Goal: Task Accomplishment & Management: Manage account settings

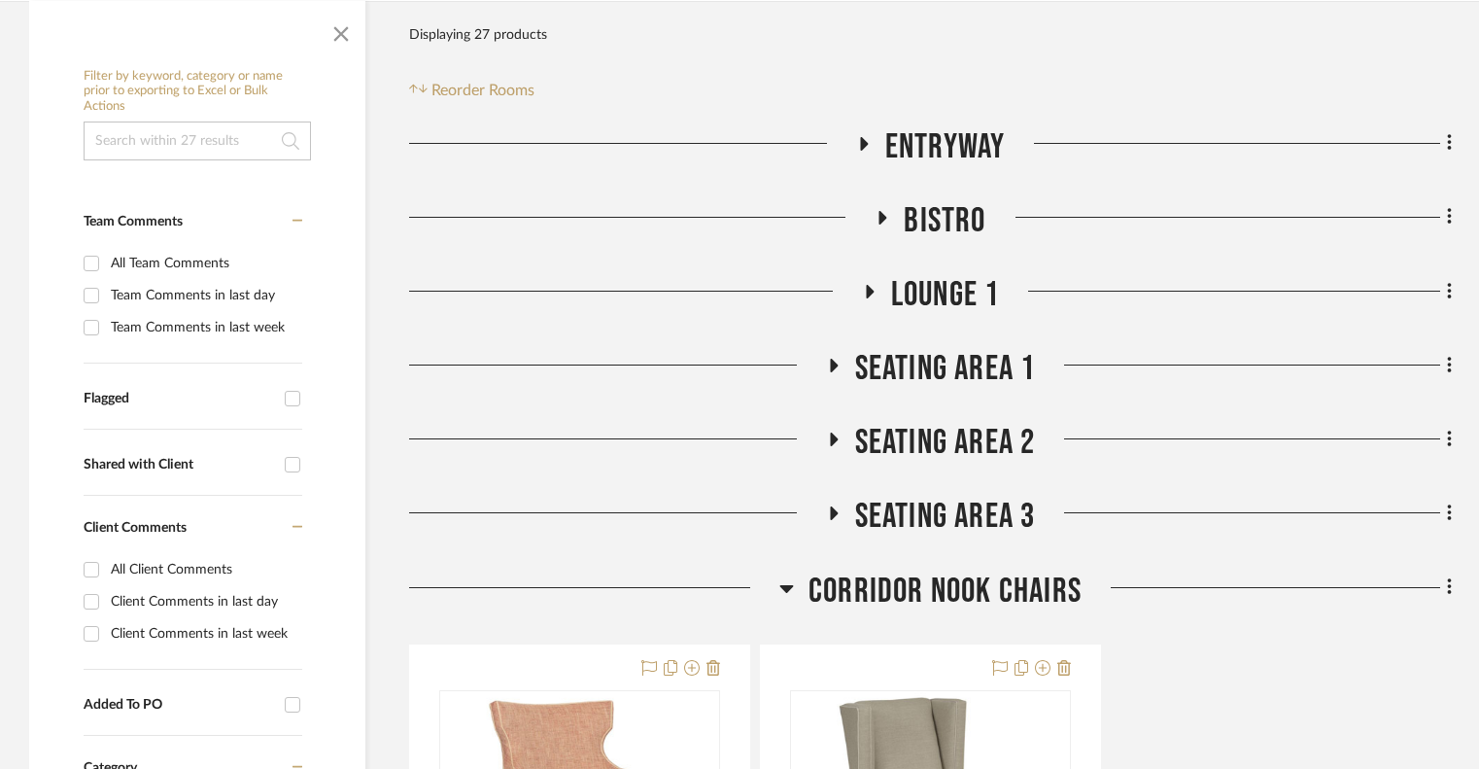
scroll to position [573, 0]
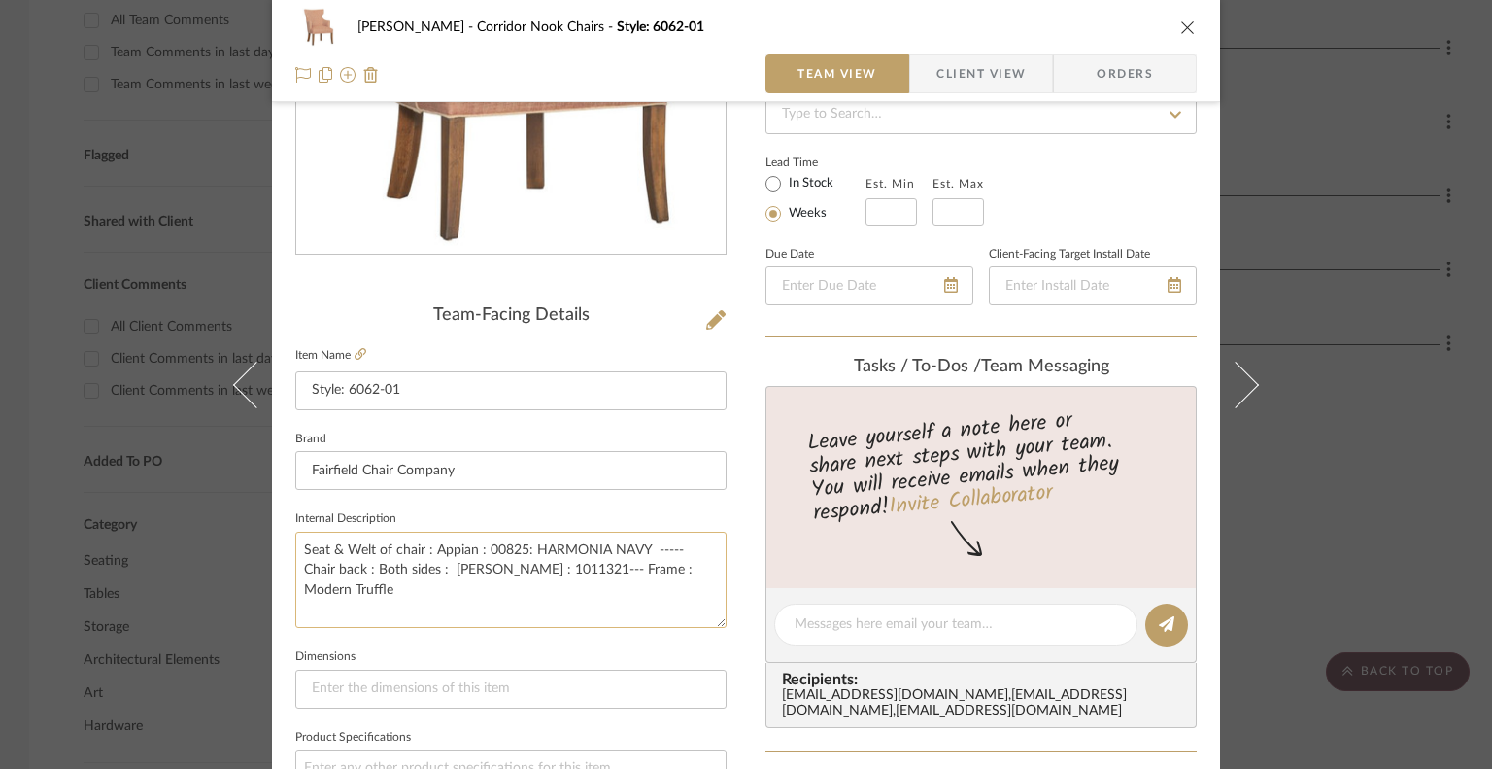
scroll to position [658, 0]
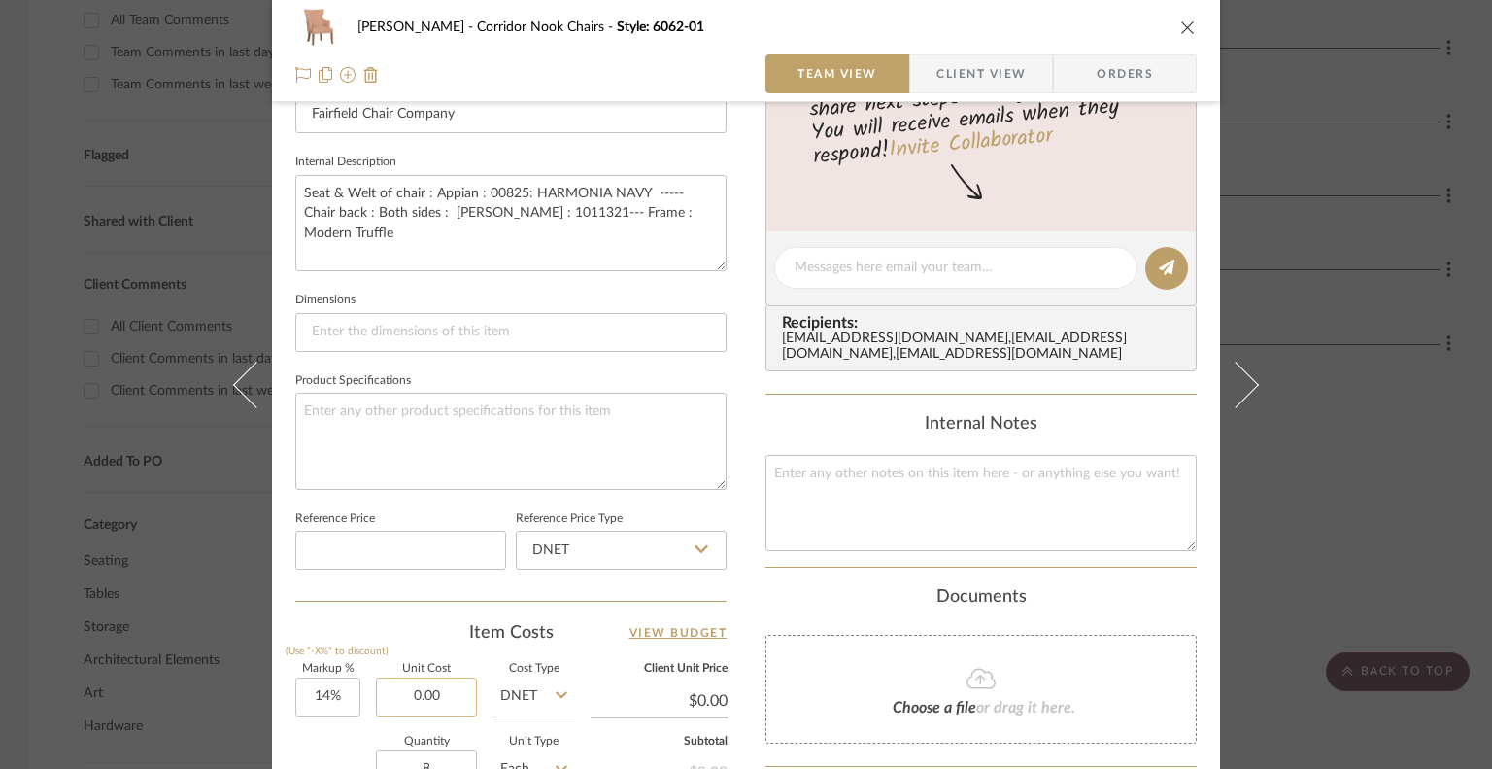
click at [416, 689] on input "0.00" at bounding box center [426, 696] width 101 height 39
type input "$1,074.00"
click at [317, 736] on div "Quantity 8 Unit Type Each" at bounding box center [435, 770] width 280 height 69
type input "$1,224.36"
type input "$685.64"
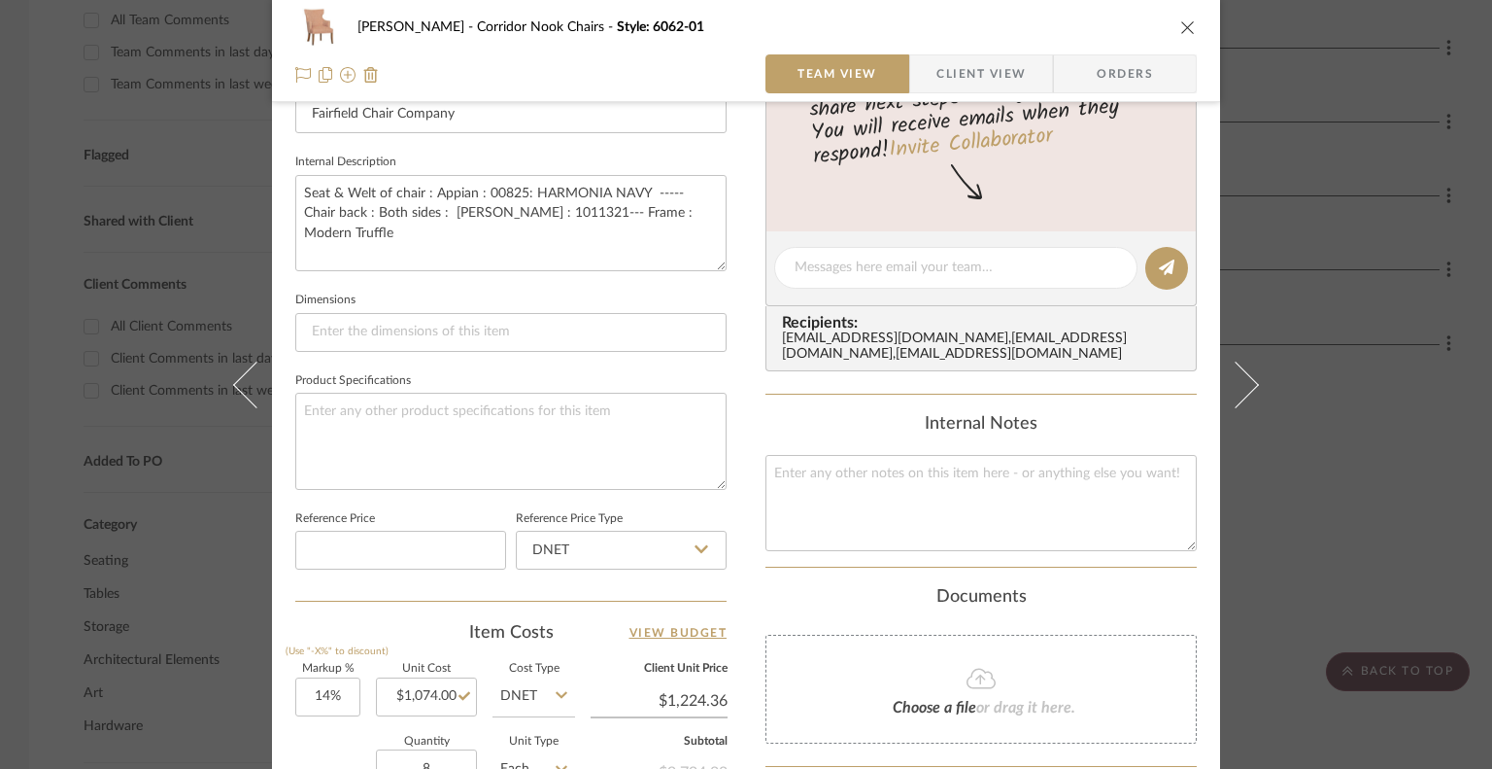
click at [1110, 26] on icon "close" at bounding box center [1188, 27] width 16 height 16
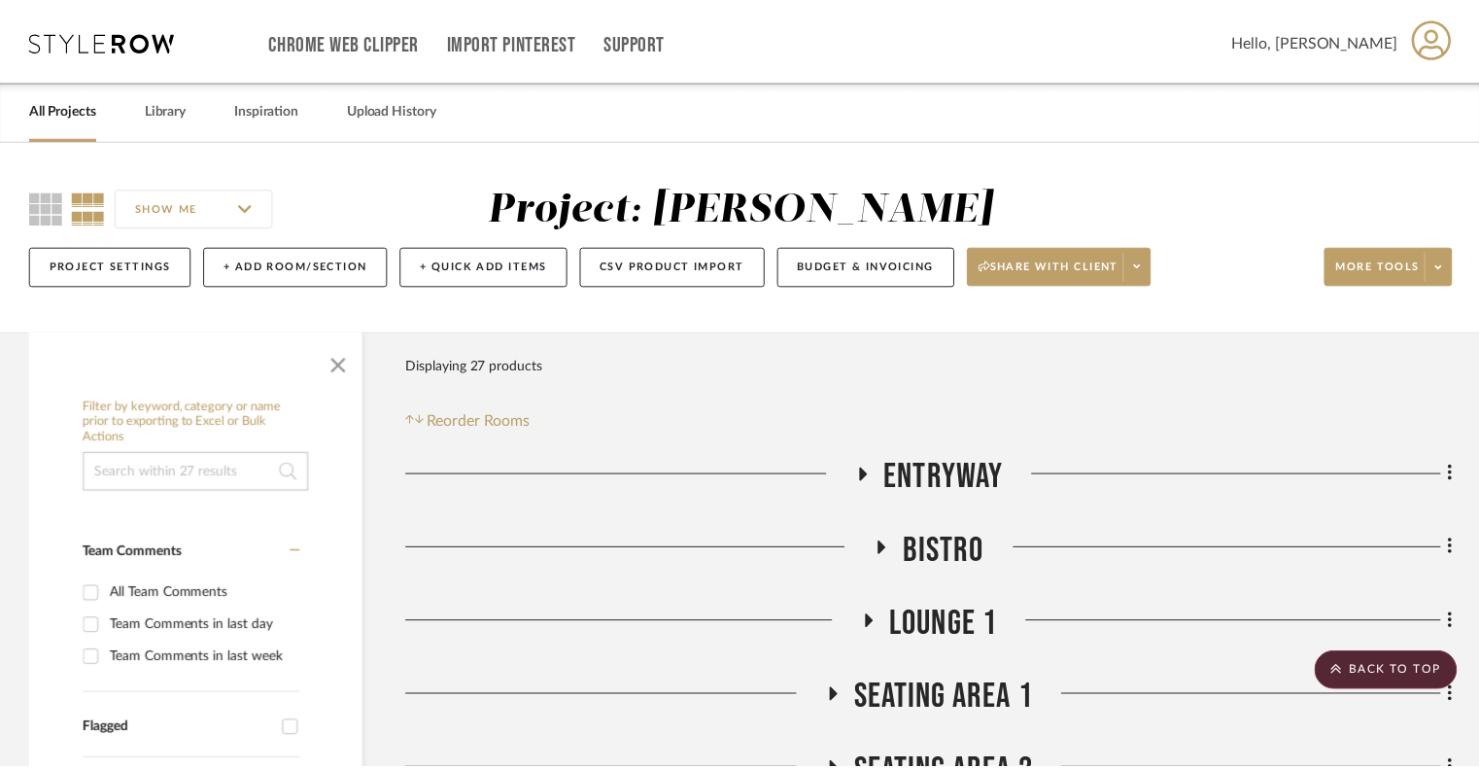
scroll to position [573, 0]
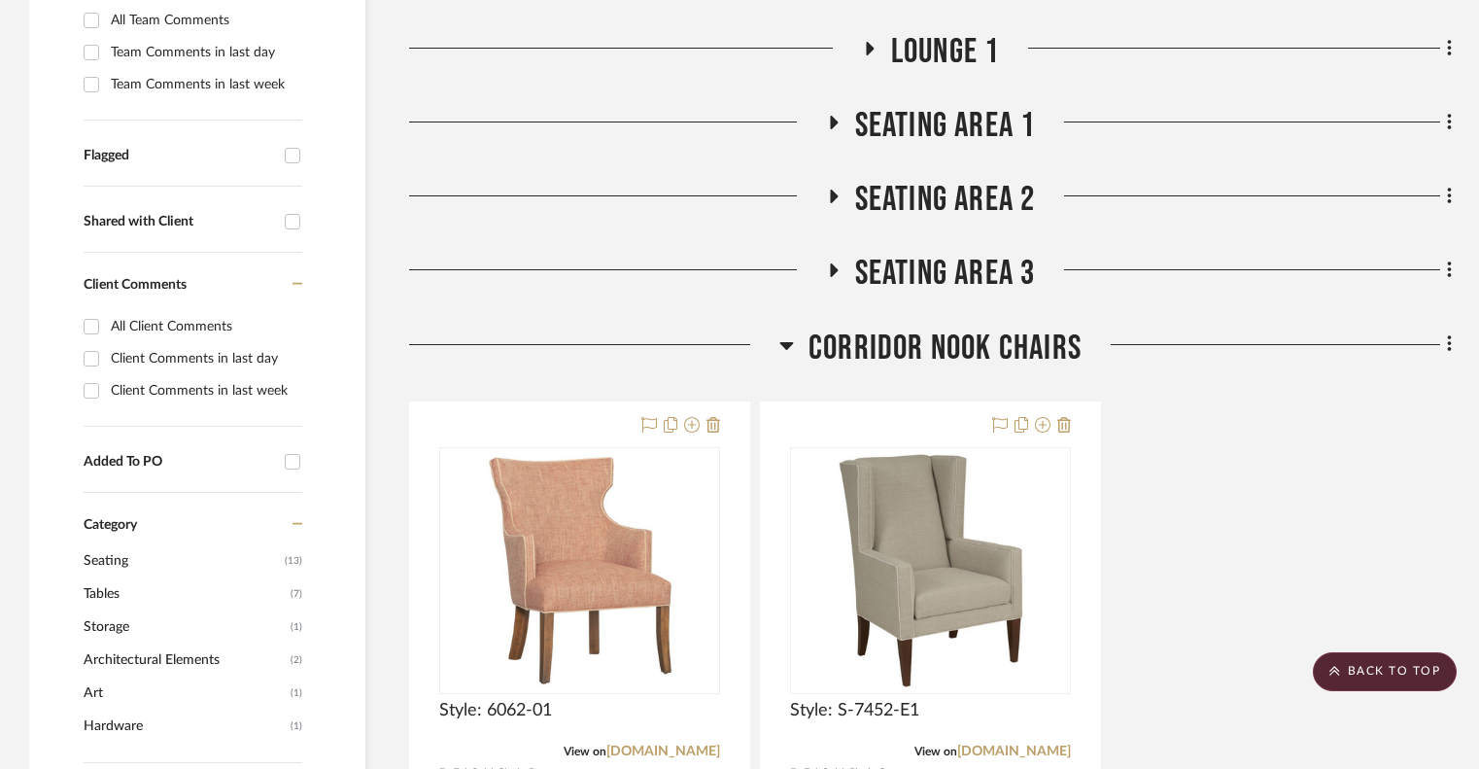
click at [784, 354] on icon at bounding box center [786, 344] width 15 height 23
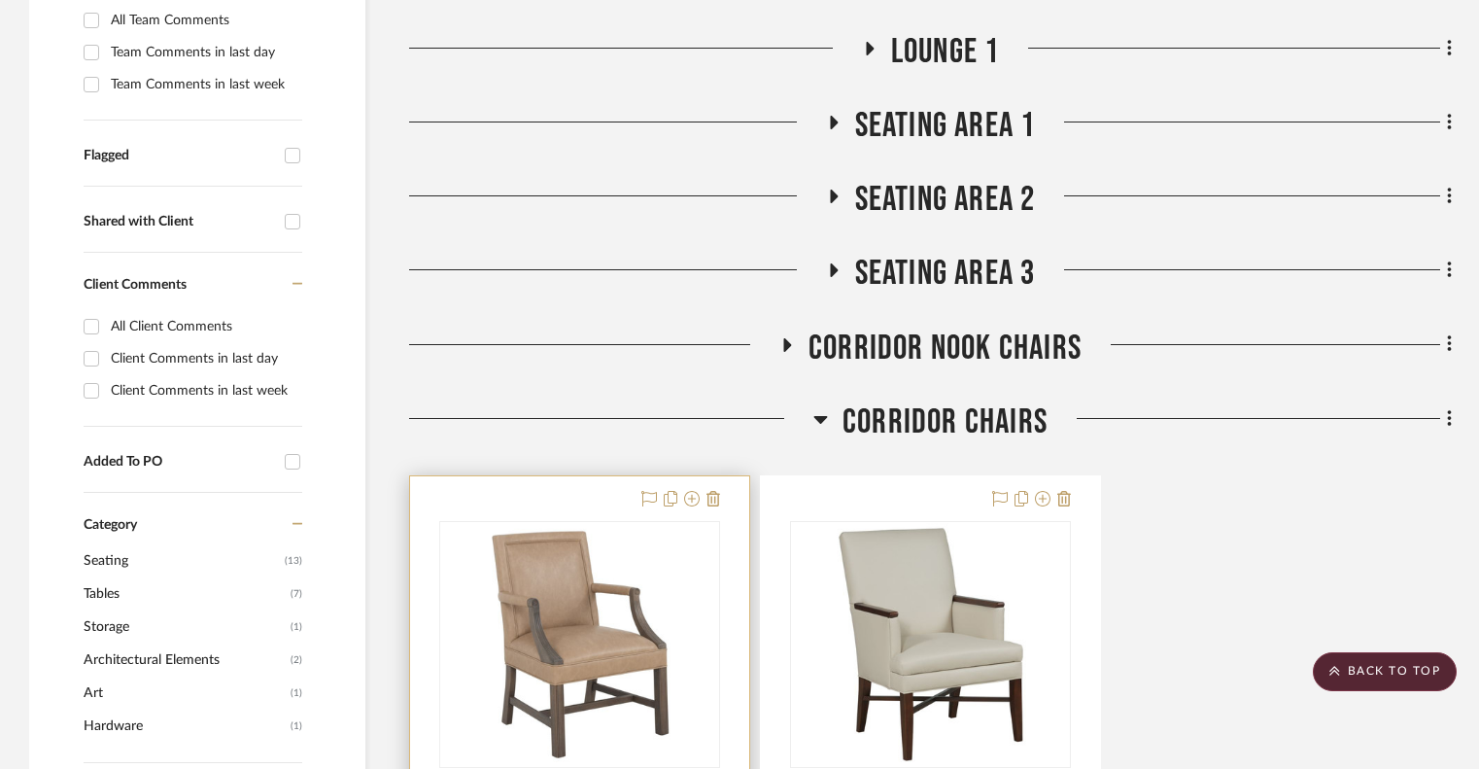
click at [0, 0] on img at bounding box center [0, 0] width 0 height 0
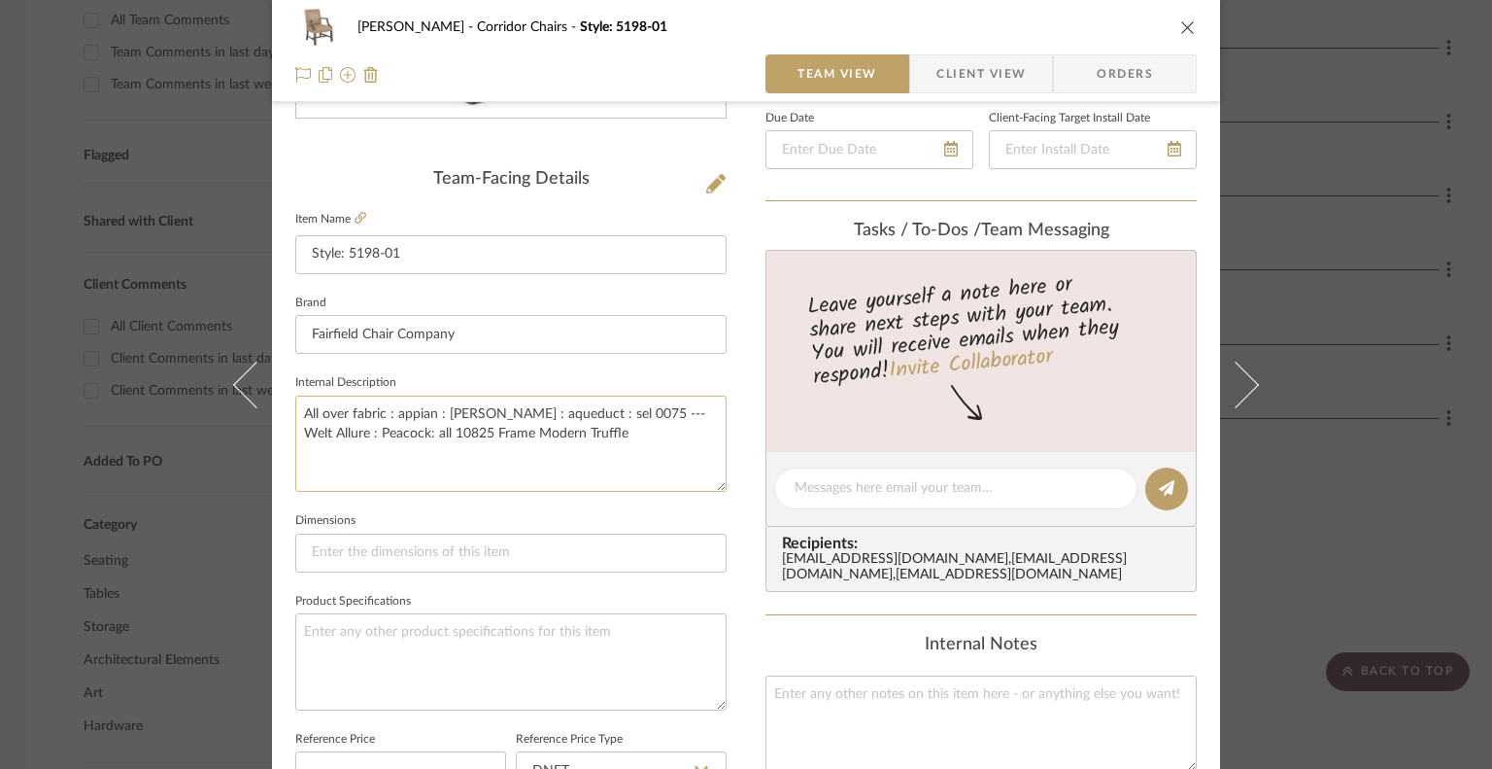
scroll to position [769, 0]
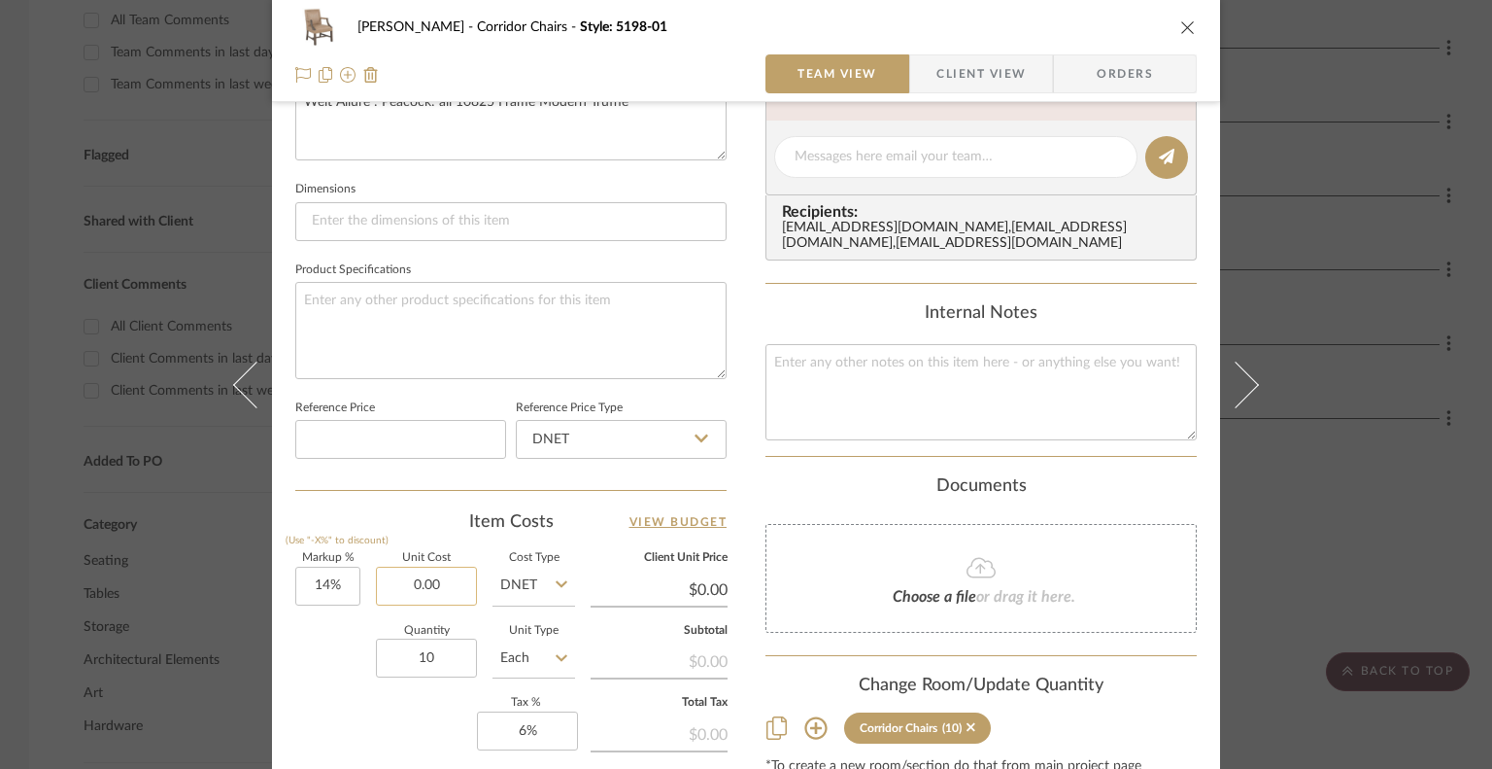
click at [426, 579] on input "0.00" at bounding box center [426, 585] width 101 height 39
type input "$695.00"
click at [311, 665] on div "Quantity 10 Unit Type Each" at bounding box center [435, 660] width 280 height 69
type input "$792.30"
type input "$554.61"
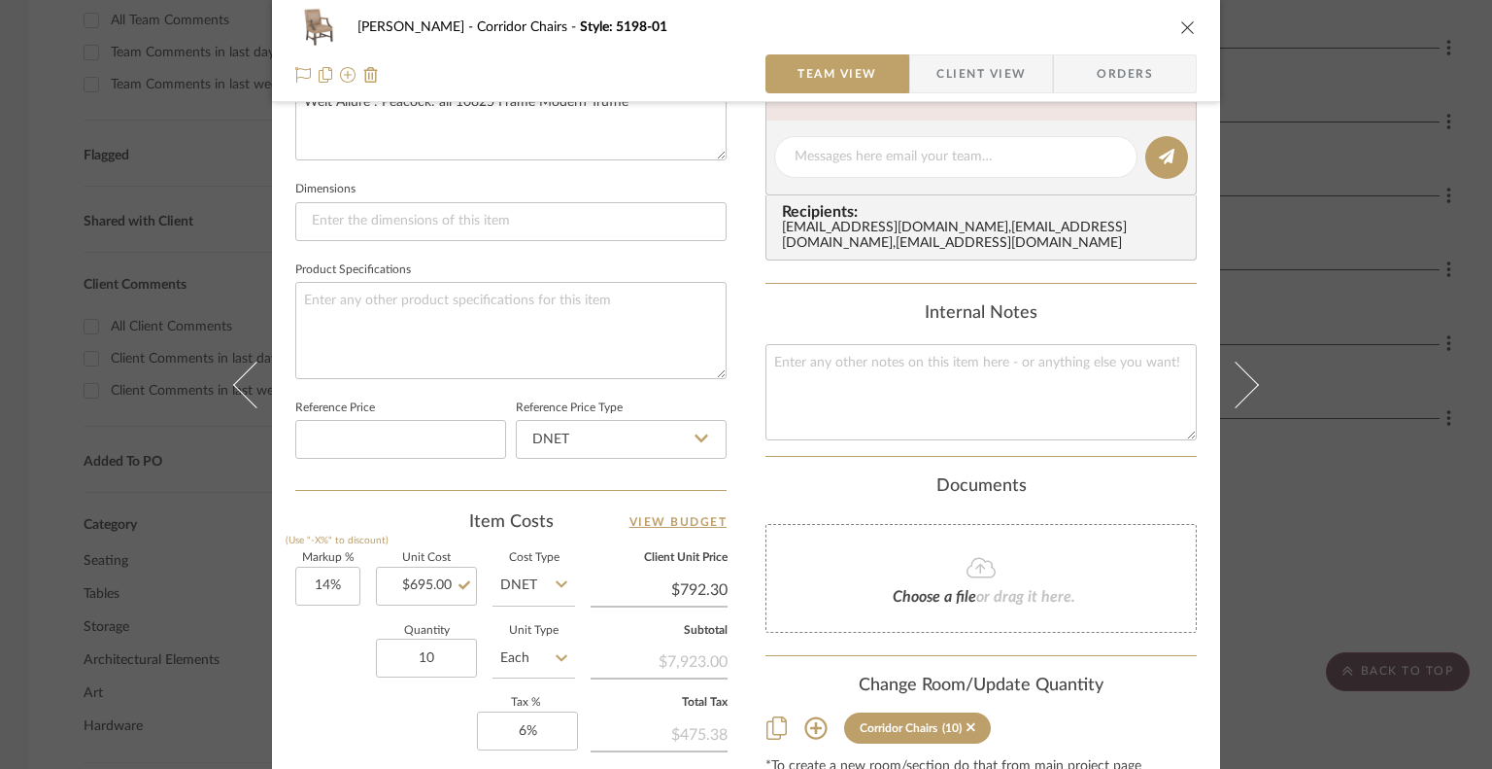
click at [1110, 28] on icon "close" at bounding box center [1188, 27] width 16 height 16
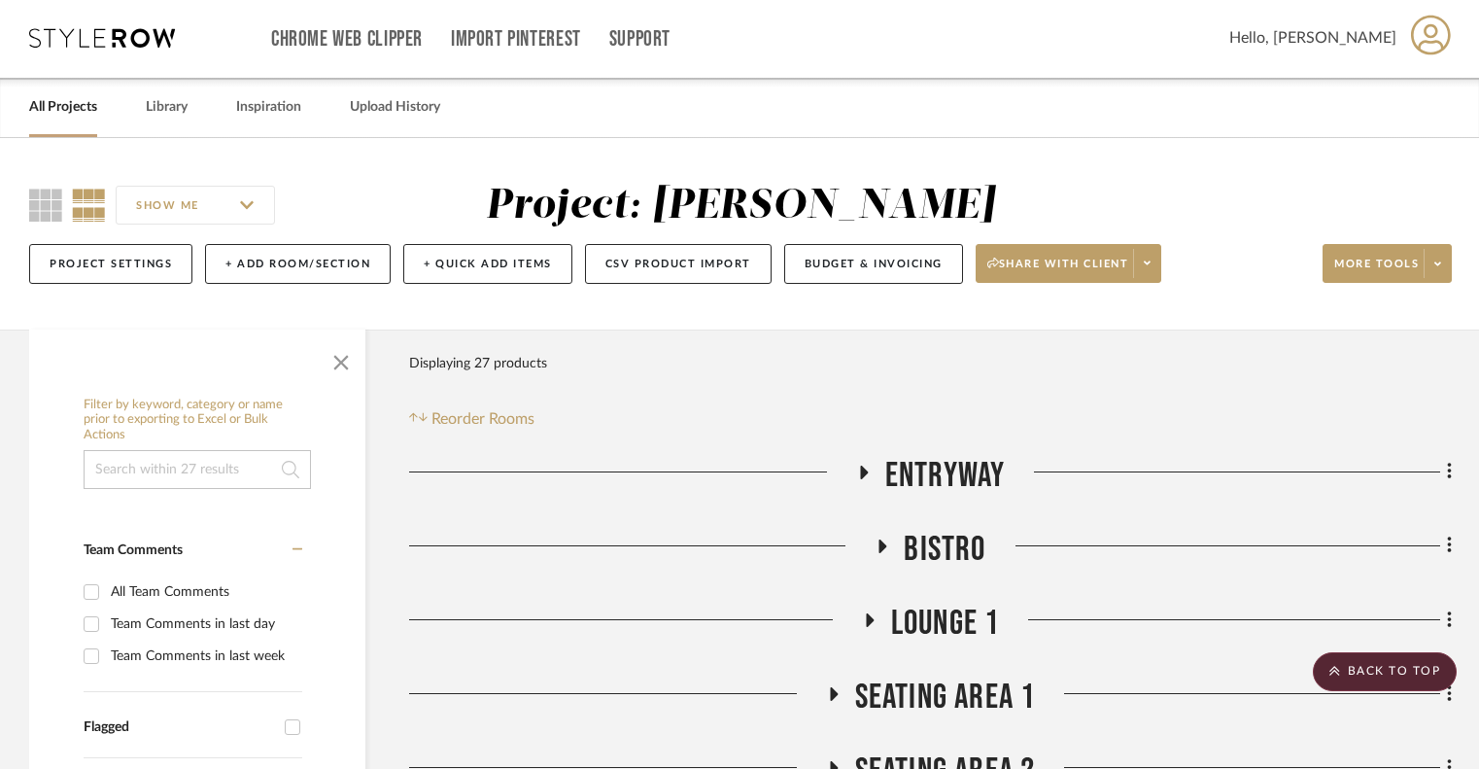
scroll to position [0, 0]
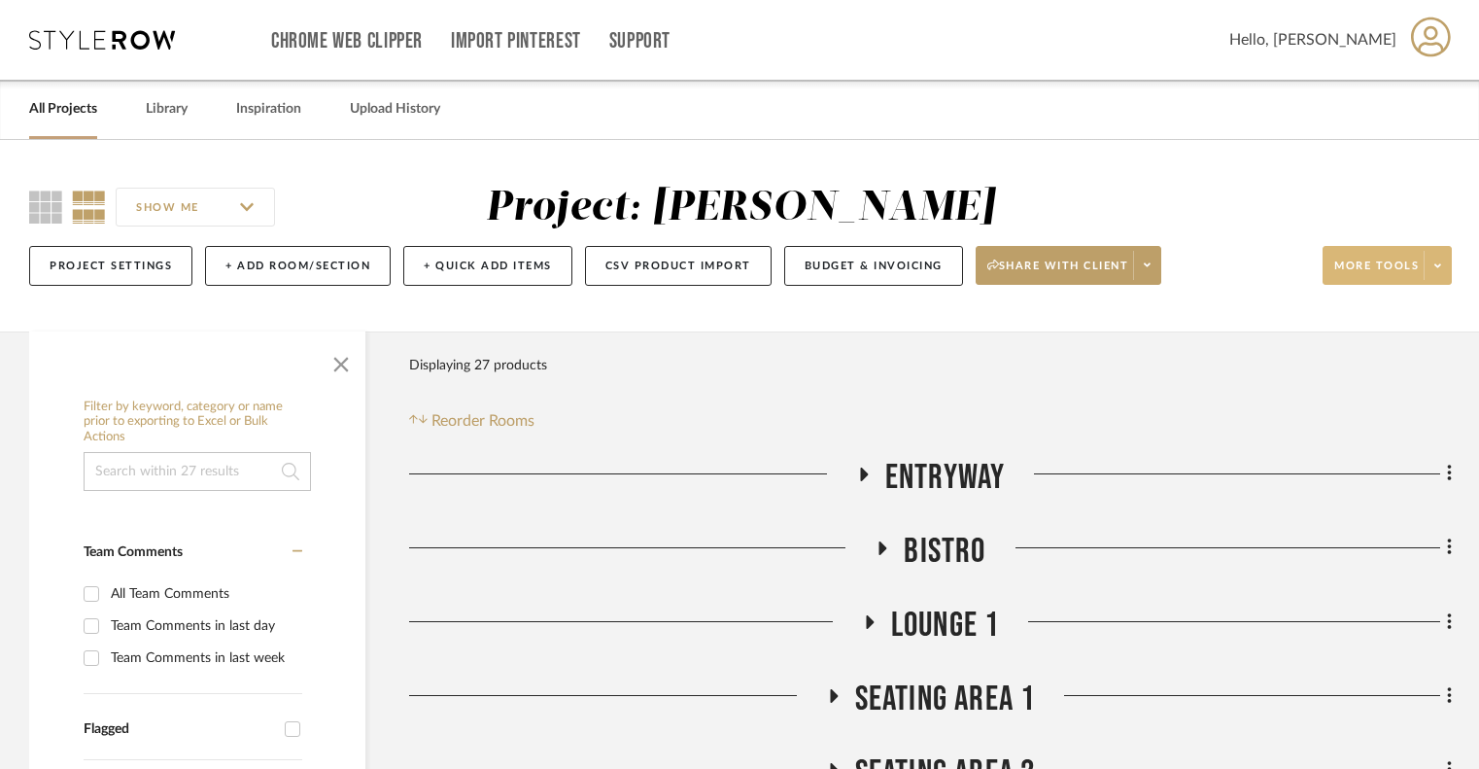
click at [1110, 263] on span at bounding box center [1436, 265] width 27 height 29
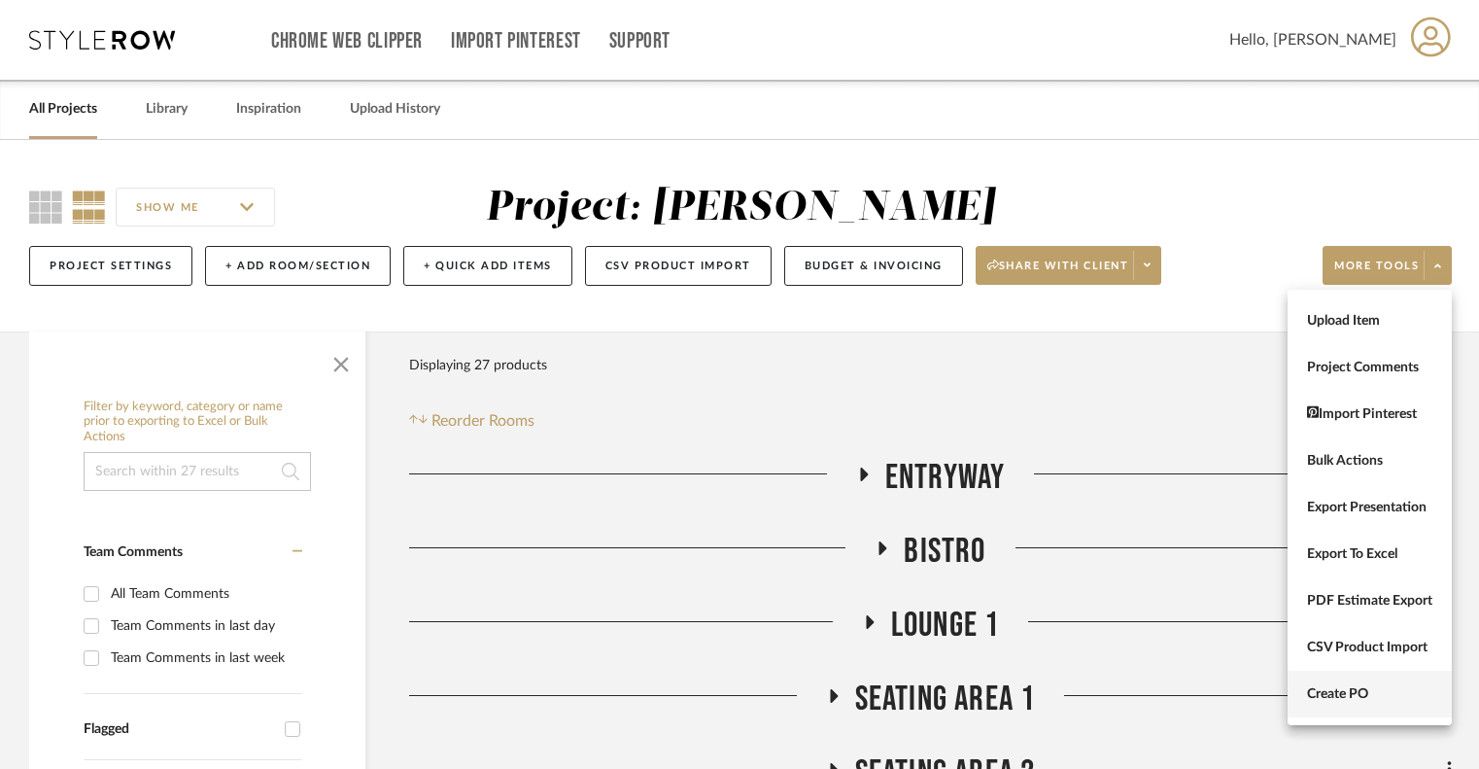
click at [1110, 697] on span "Create PO" at bounding box center [1369, 694] width 125 height 17
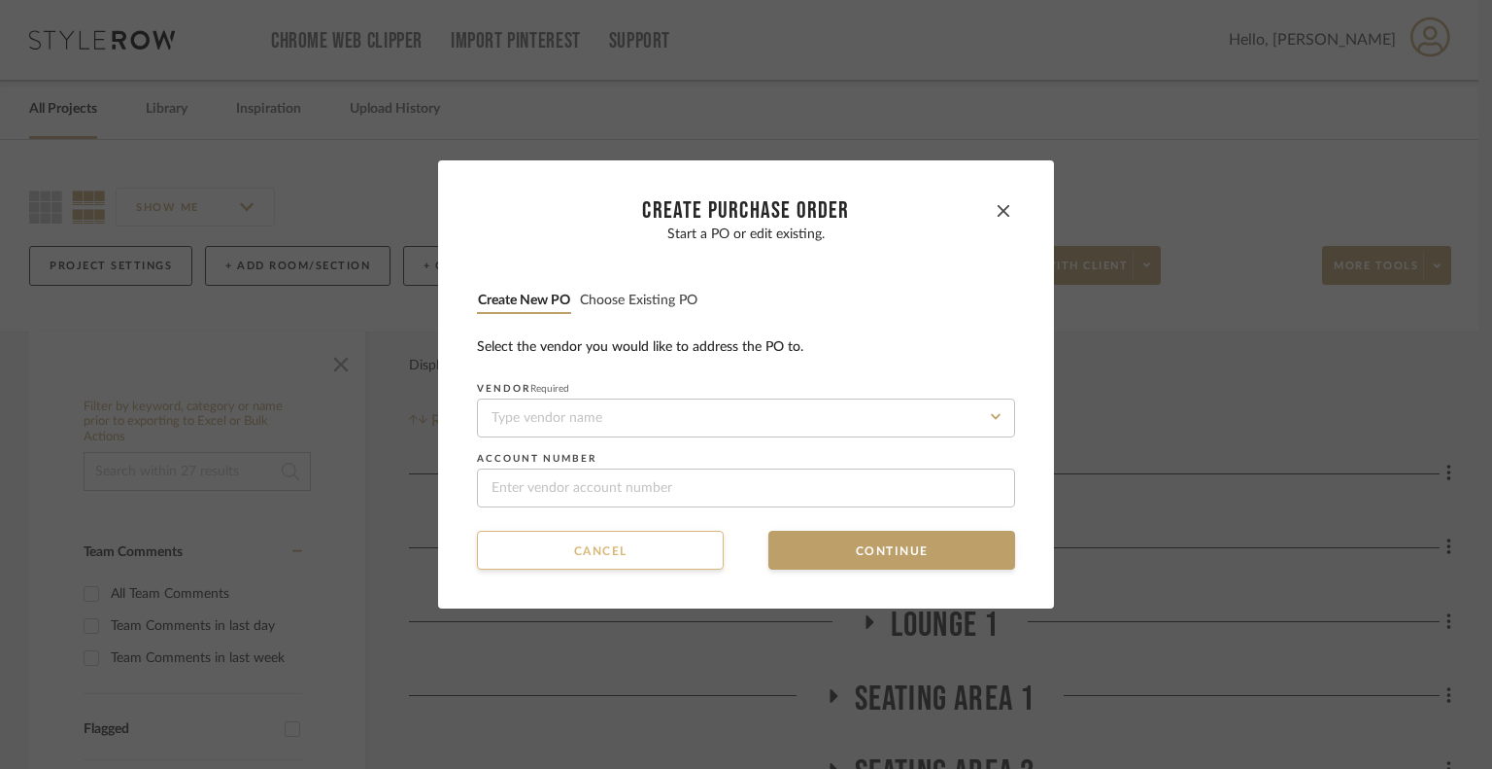
click at [640, 547] on button "Cancel" at bounding box center [600, 549] width 247 height 39
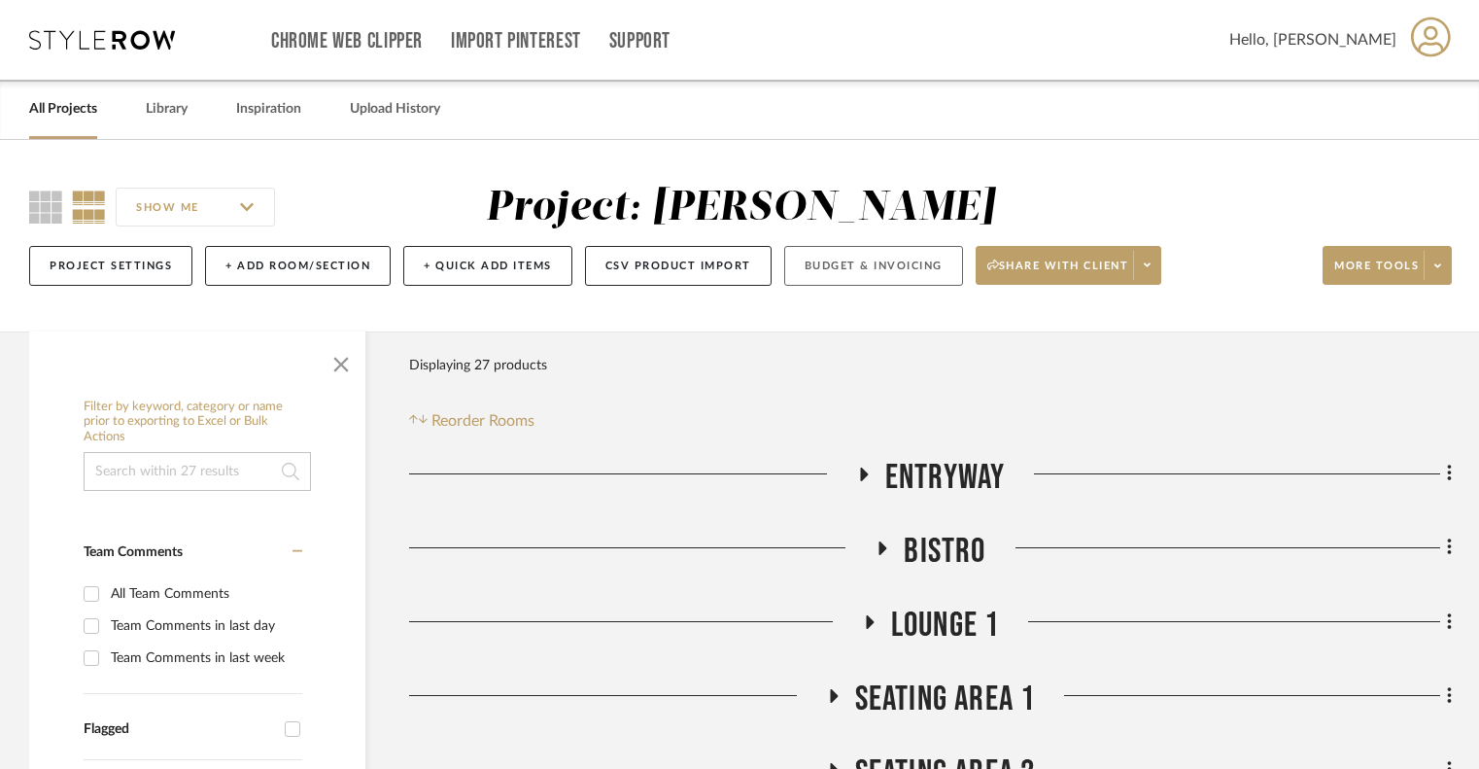
click at [845, 258] on button "Budget & Invoicing" at bounding box center [873, 266] width 179 height 40
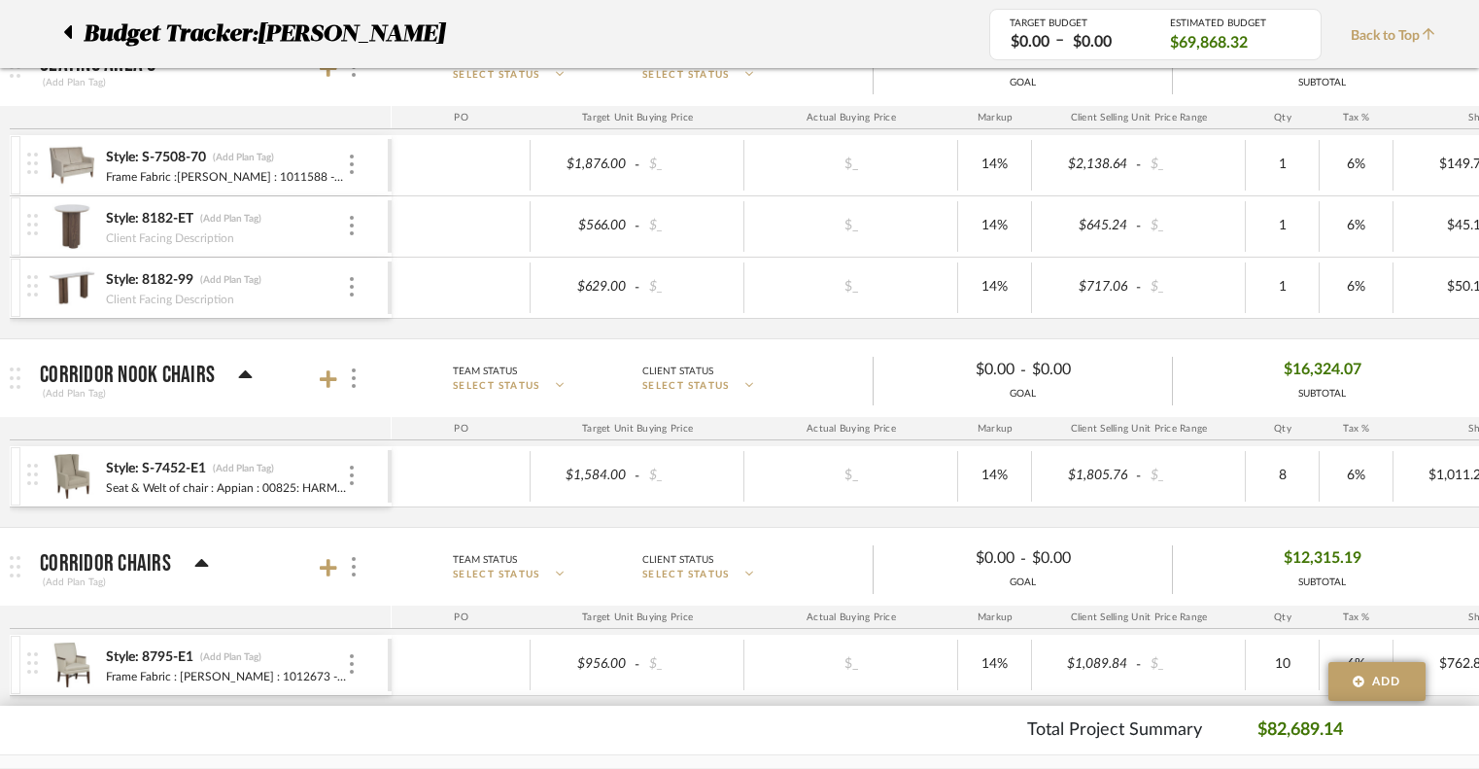
scroll to position [2082, 0]
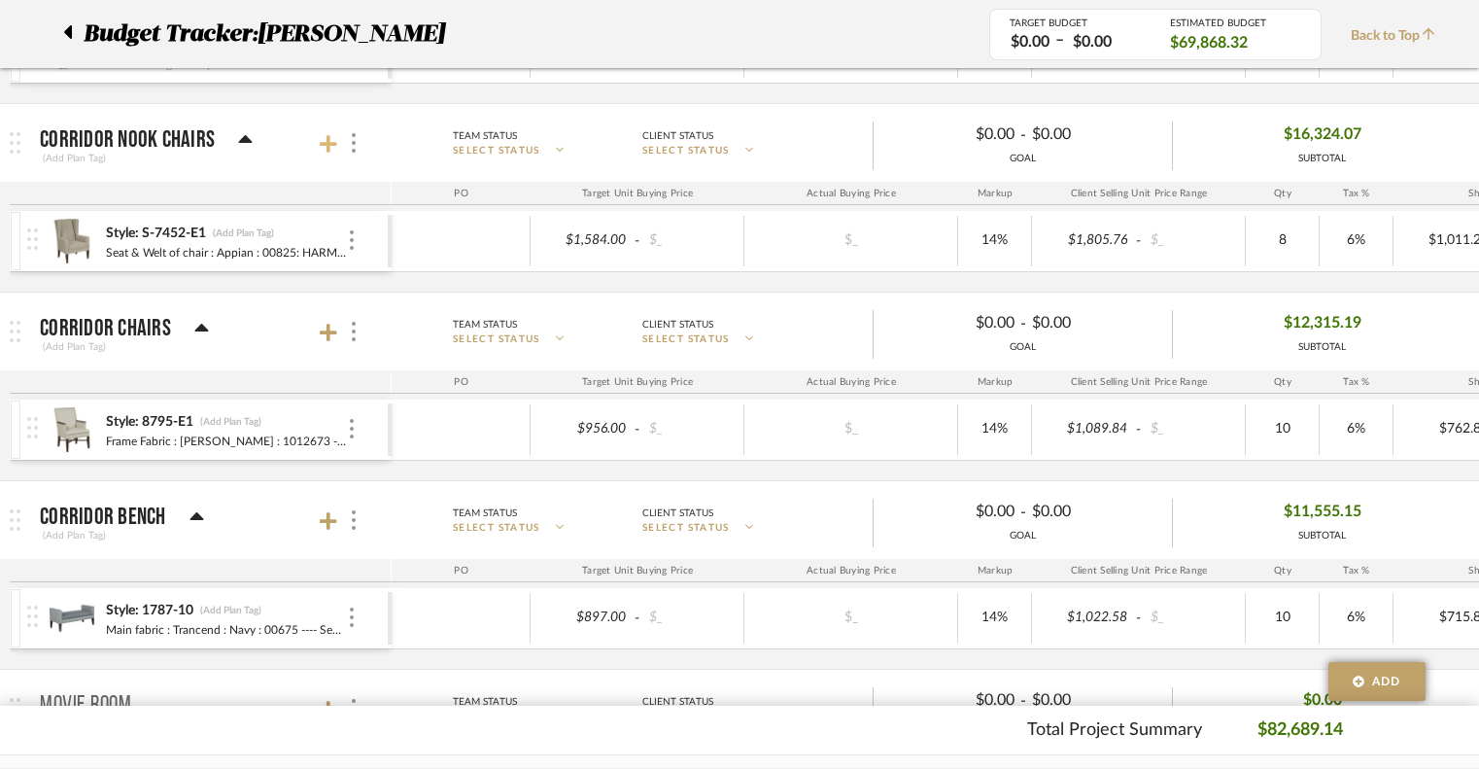
click at [325, 138] on icon at bounding box center [328, 143] width 17 height 17
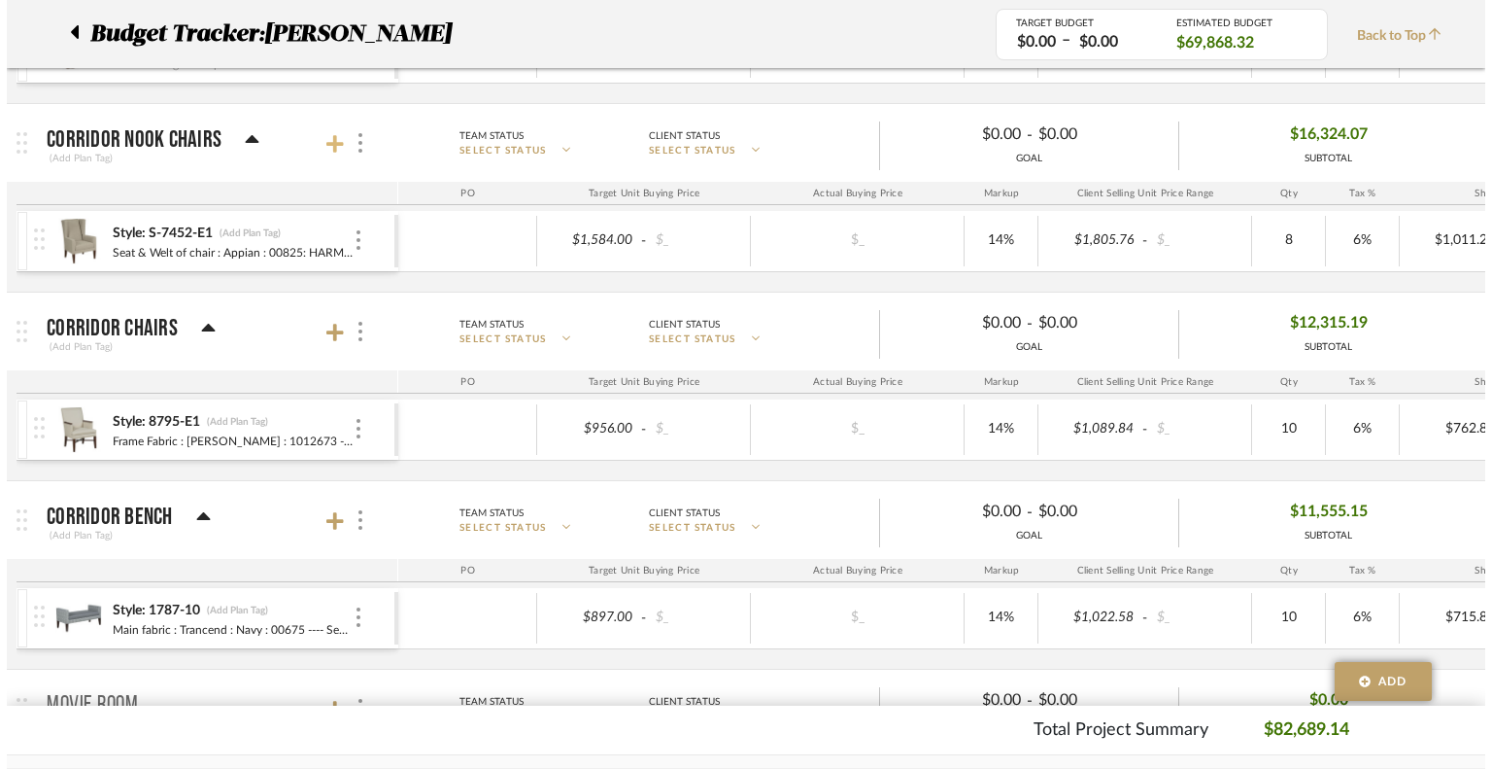
scroll to position [0, 0]
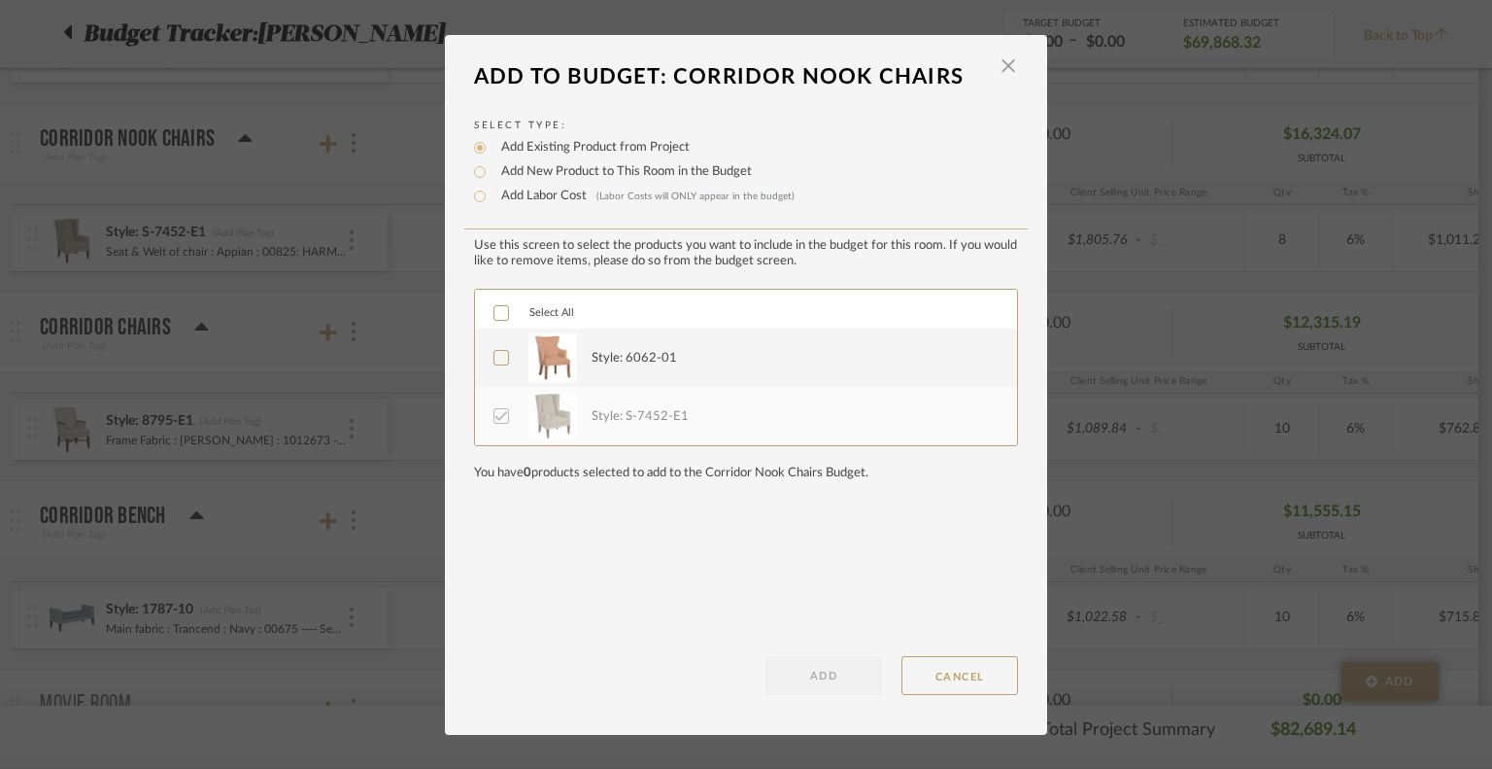
click at [498, 356] on icon at bounding box center [502, 358] width 14 height 14
click at [495, 419] on icon at bounding box center [502, 416] width 14 height 14
click at [813, 678] on button "ADD" at bounding box center [824, 675] width 117 height 39
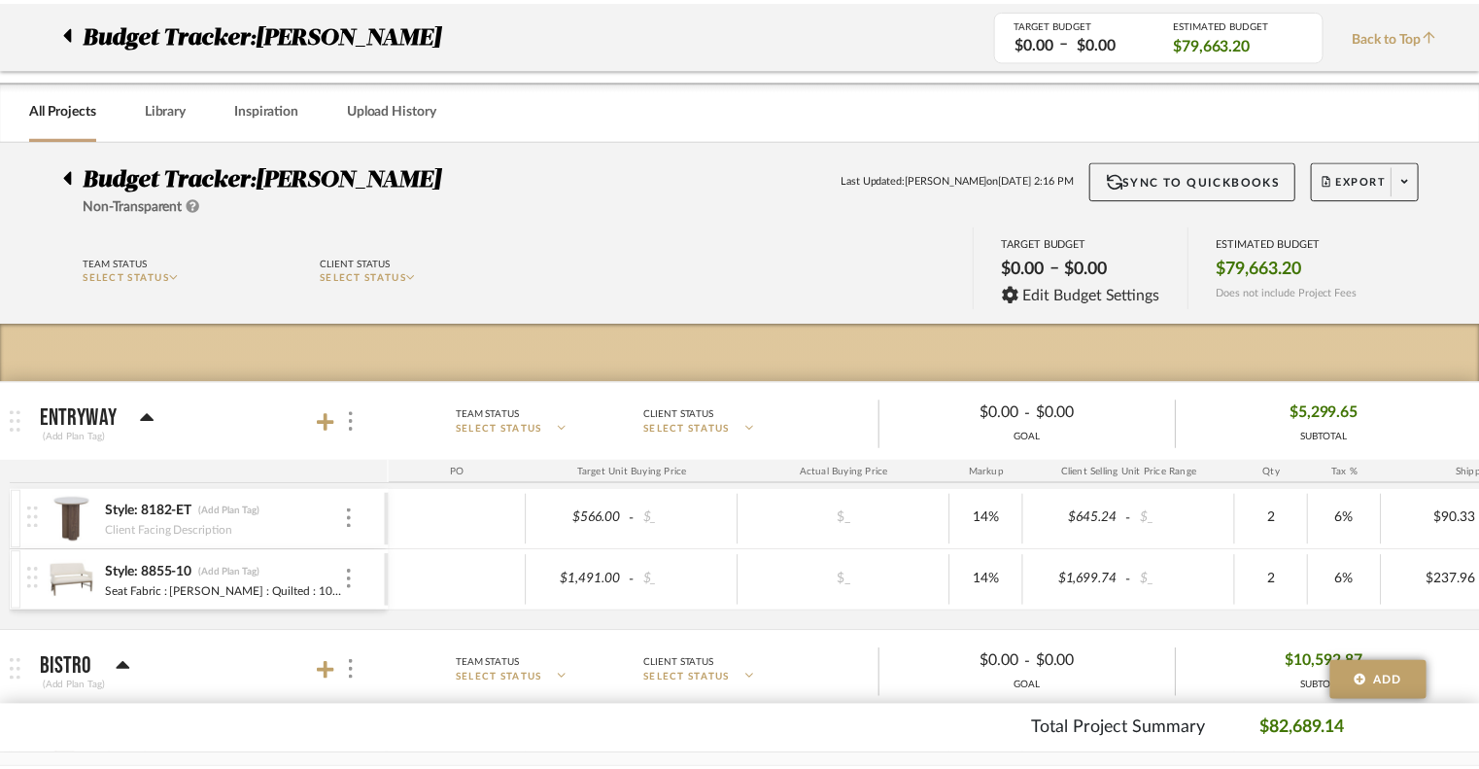
scroll to position [2082, 0]
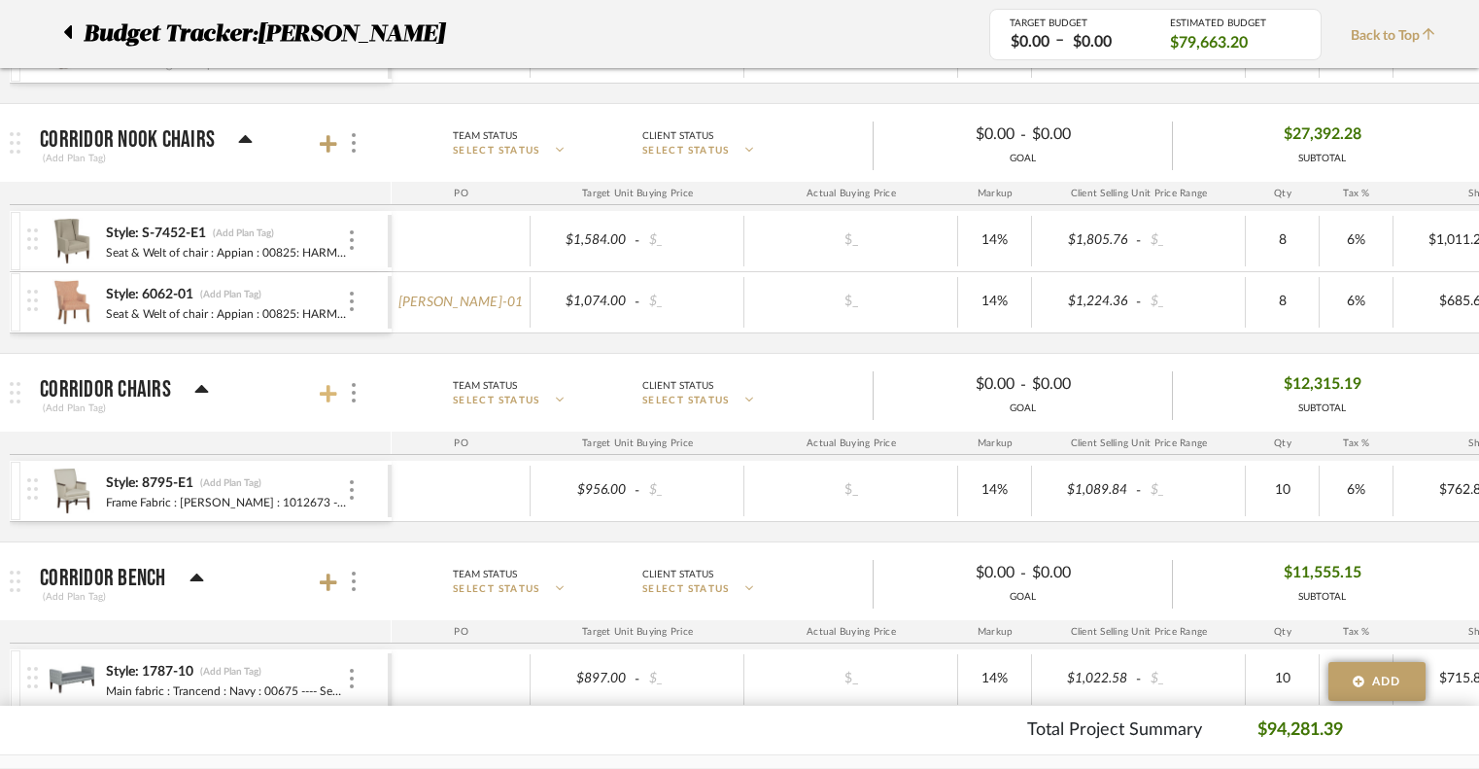
click at [328, 393] on icon at bounding box center [328, 393] width 17 height 17
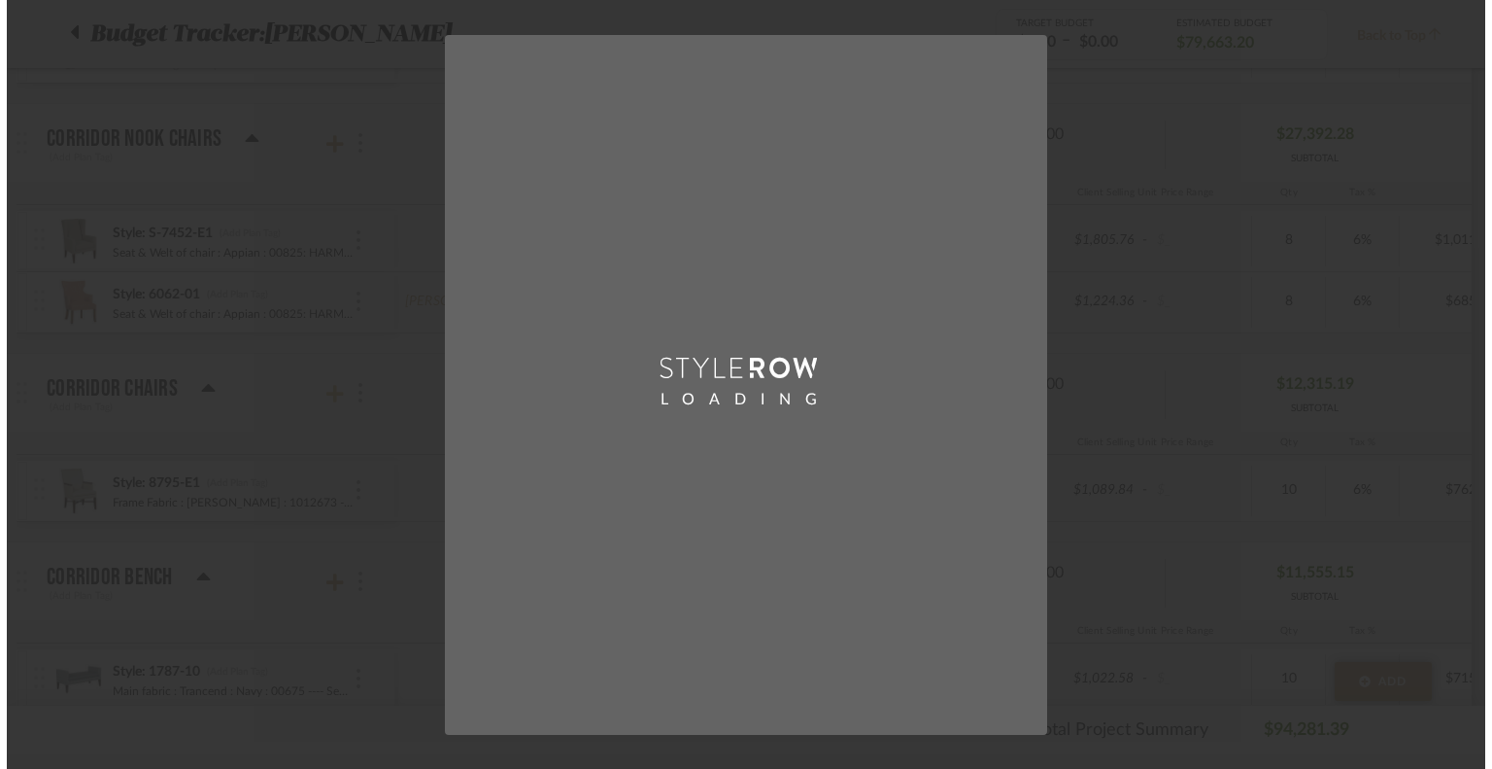
scroll to position [0, 0]
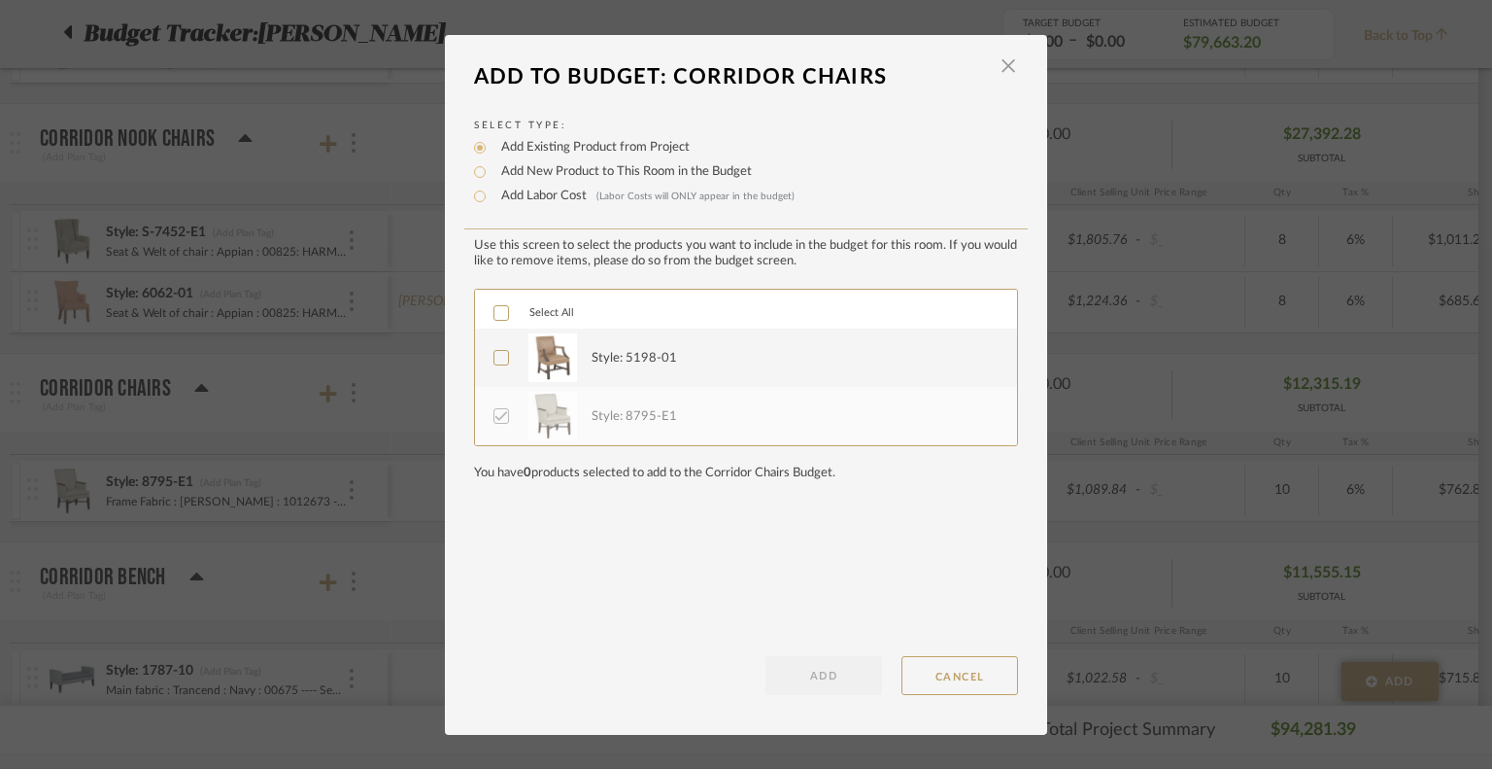
click at [495, 357] on icon at bounding box center [502, 358] width 14 height 14
click at [839, 693] on button "ADD" at bounding box center [824, 675] width 117 height 39
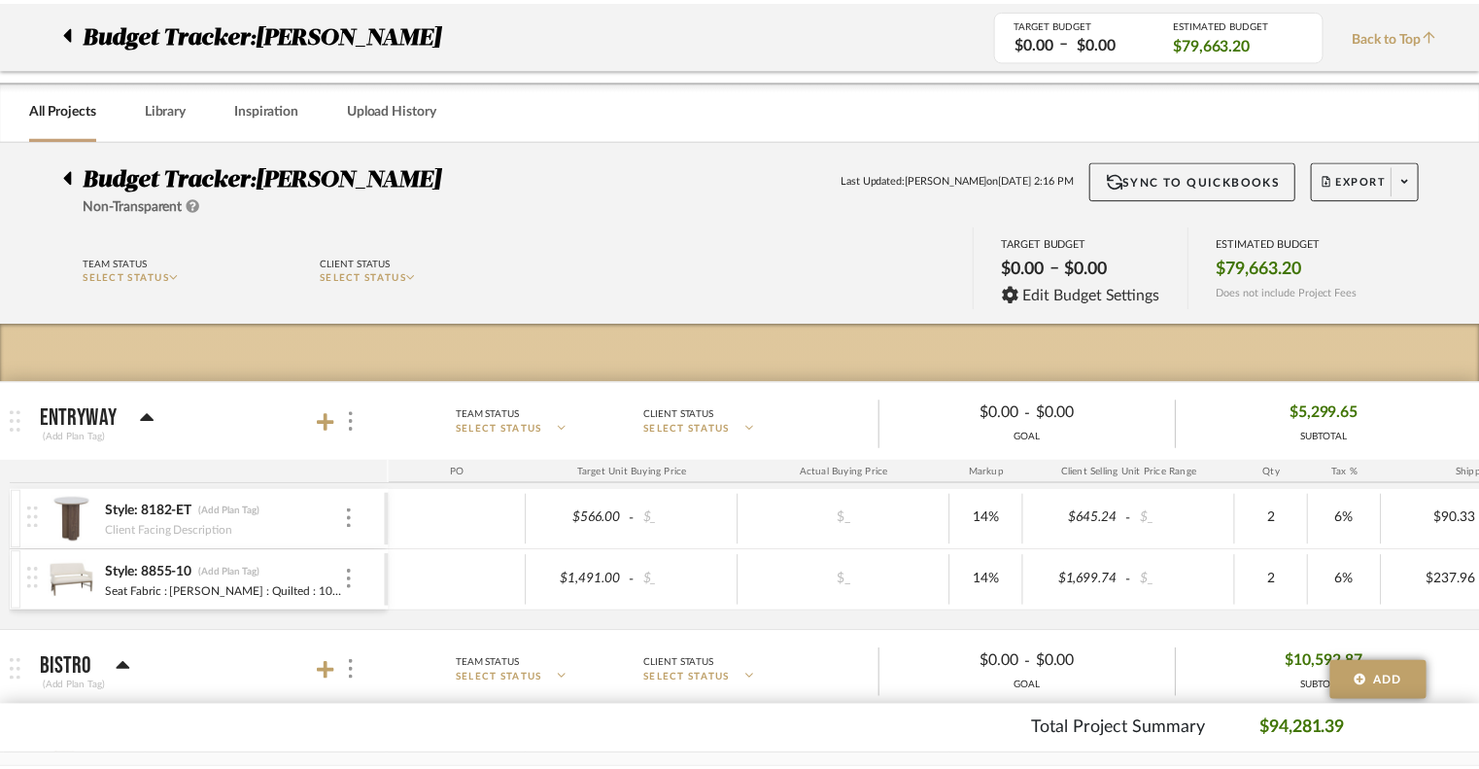
scroll to position [2082, 0]
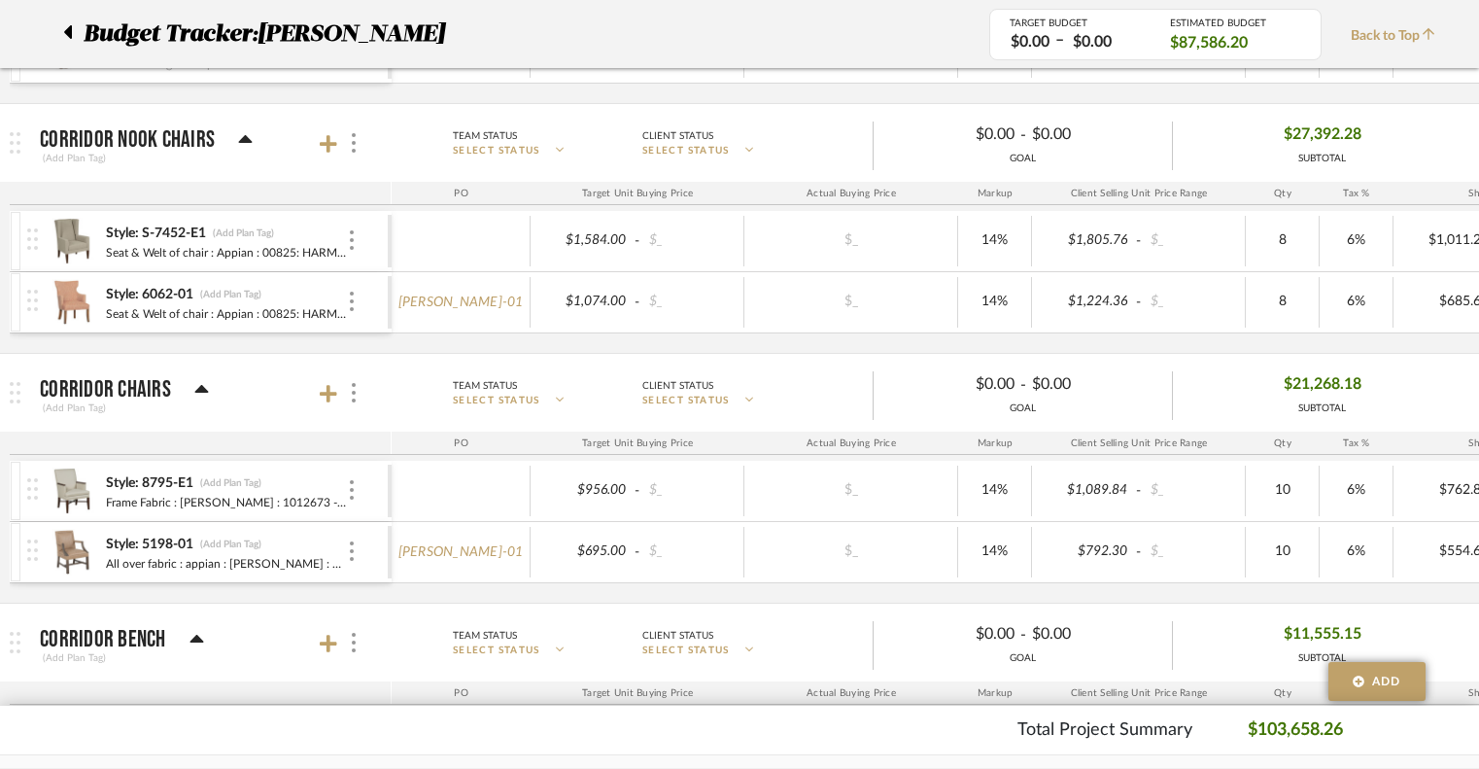
click at [342, 477] on div "Style: 8795-E1 (Add Plan Tag)" at bounding box center [226, 483] width 242 height 18
click at [358, 479] on div "Style: 8795-E1 (Add Plan Tag) Frame Fabric : [PERSON_NAME] : 1012673 ----- Seat…" at bounding box center [207, 491] width 360 height 60
click at [352, 484] on img at bounding box center [352, 489] width 4 height 19
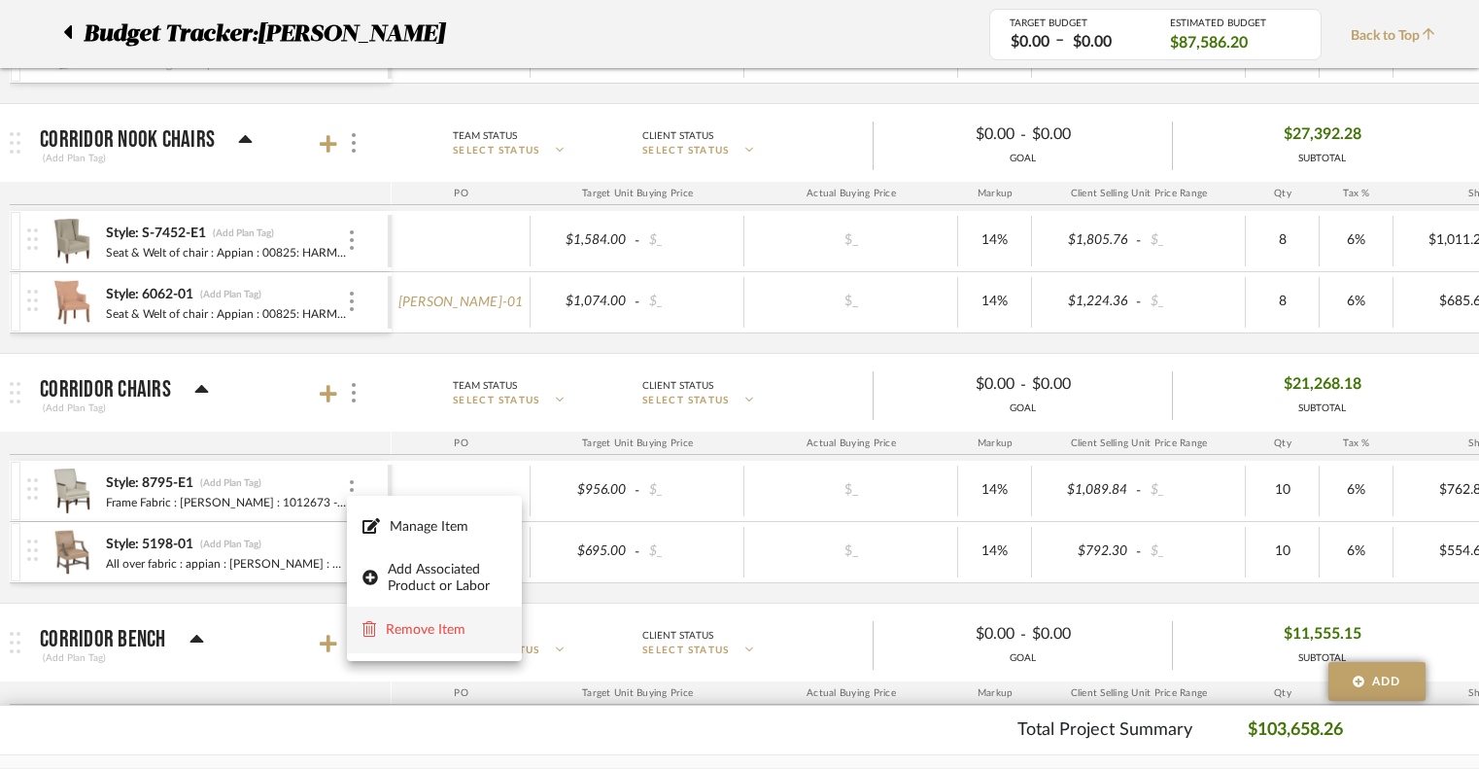
click at [366, 634] on icon at bounding box center [369, 628] width 14 height 16
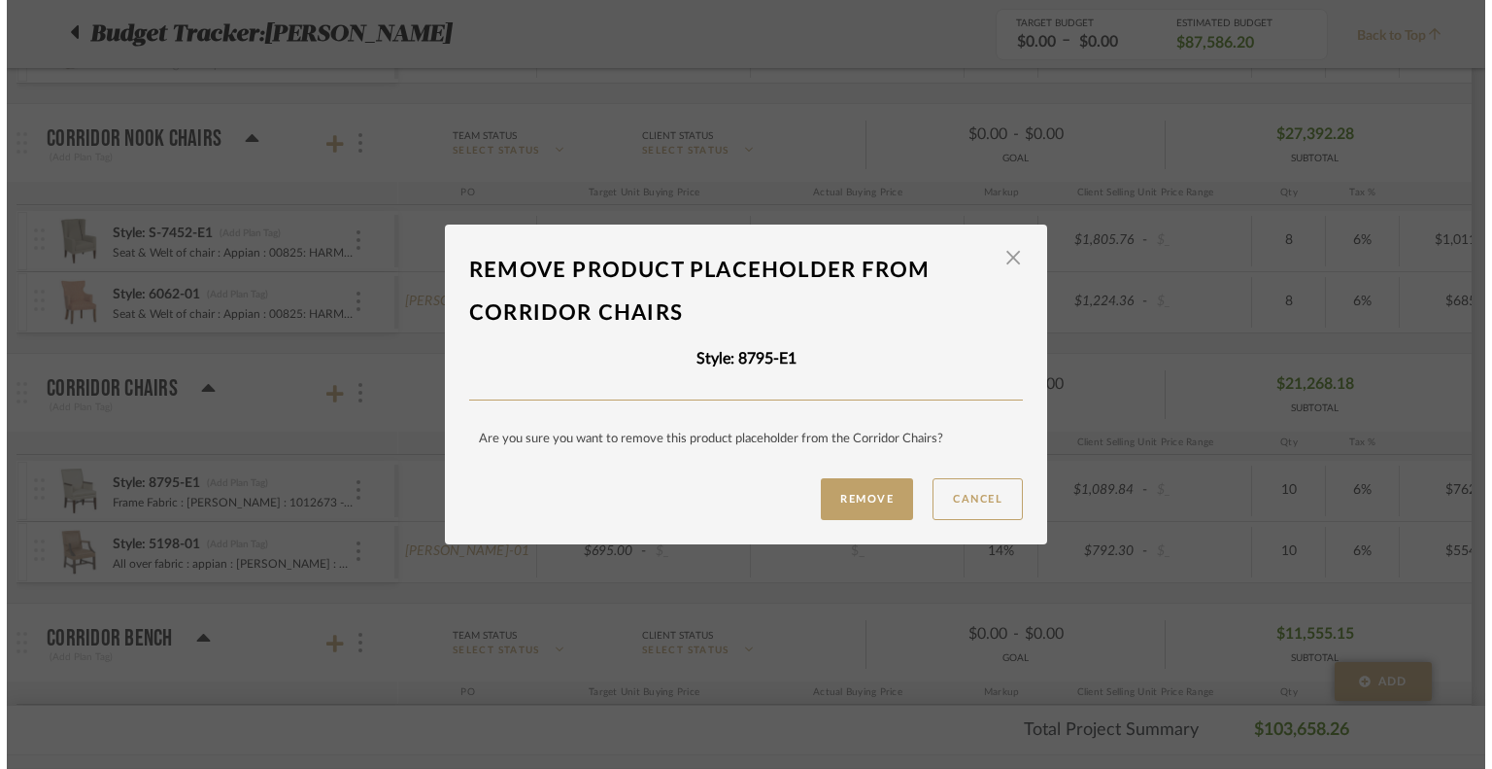
scroll to position [0, 0]
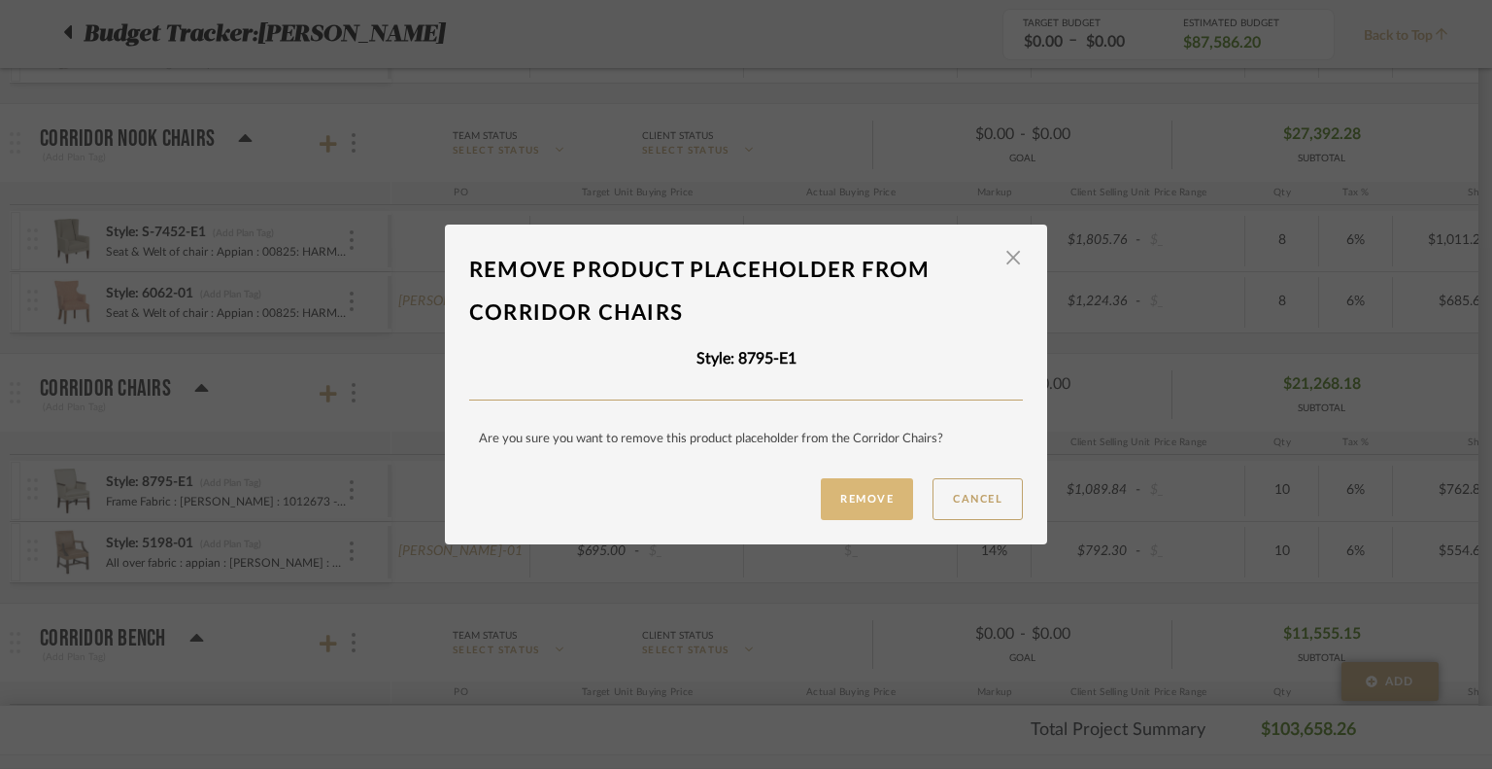
click at [874, 500] on button "Remove" at bounding box center [867, 499] width 92 height 42
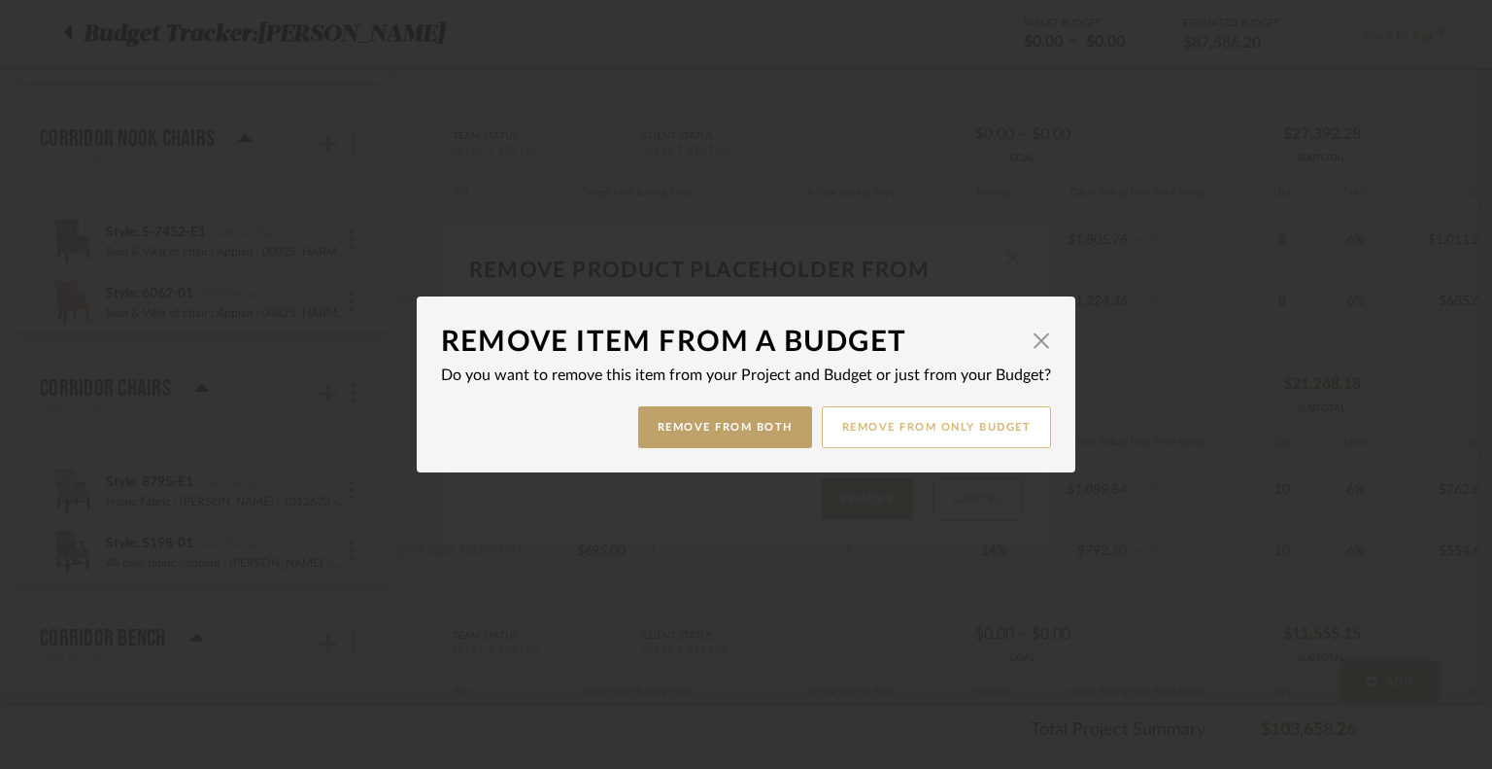
click at [845, 444] on button "Remove from only Budget" at bounding box center [937, 427] width 230 height 42
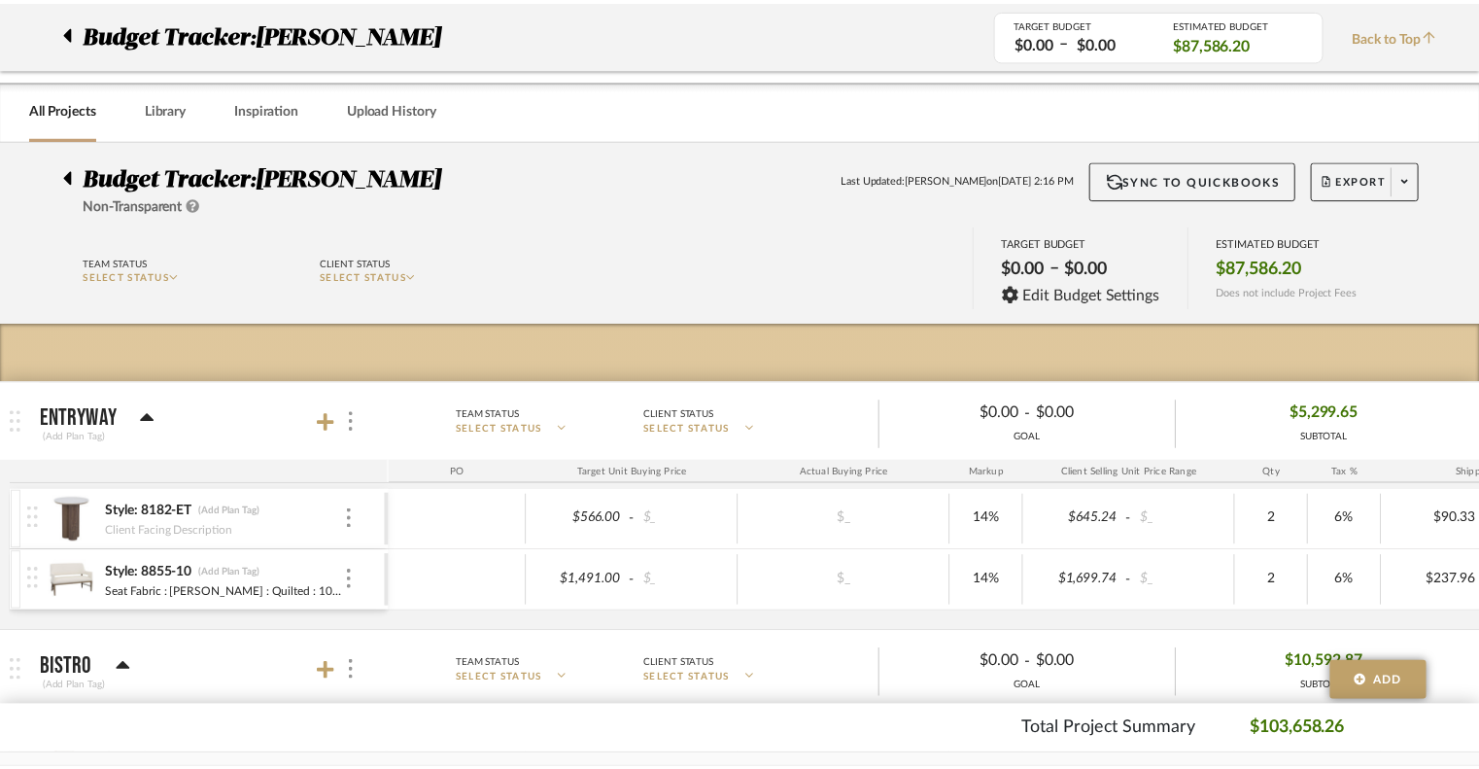
scroll to position [2082, 0]
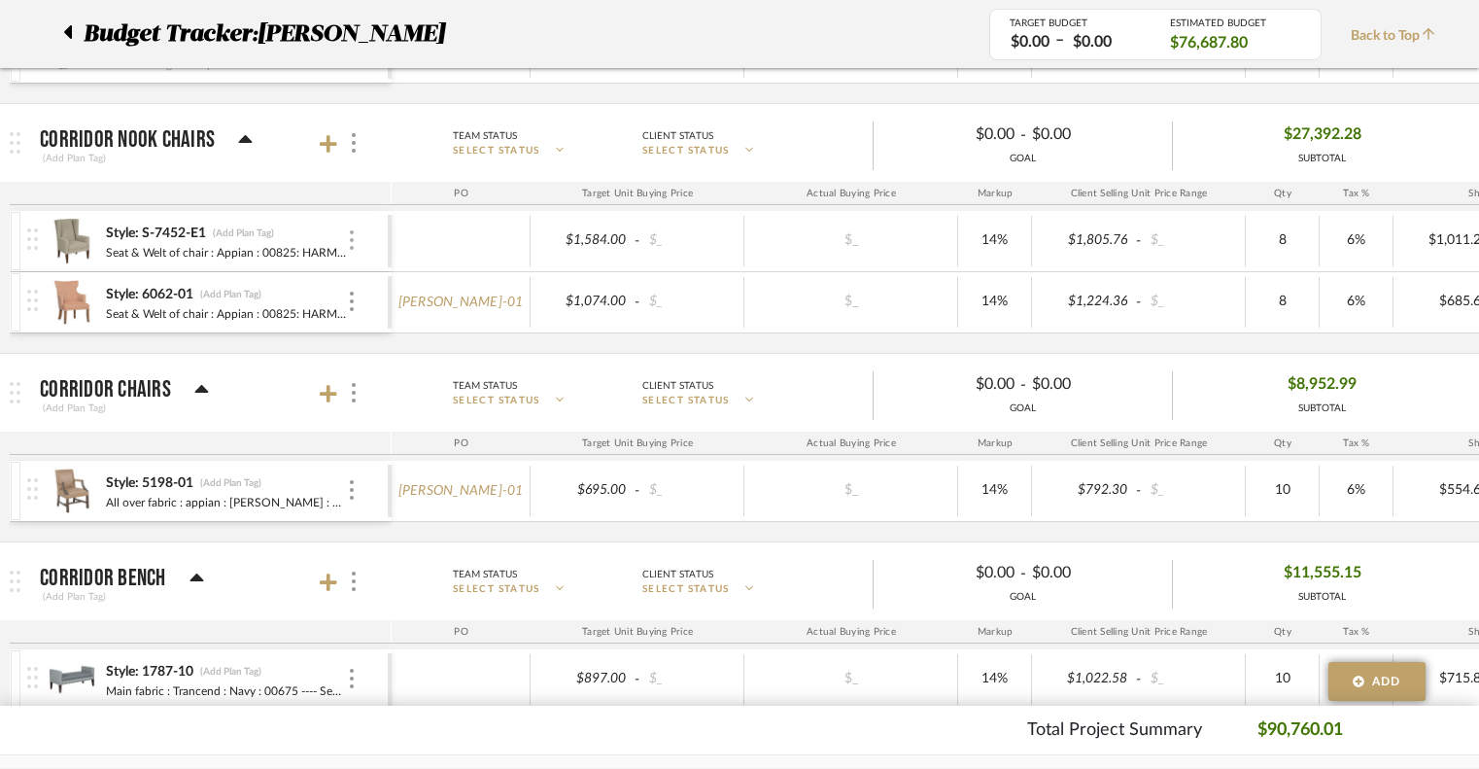
click at [354, 230] on div at bounding box center [352, 240] width 10 height 21
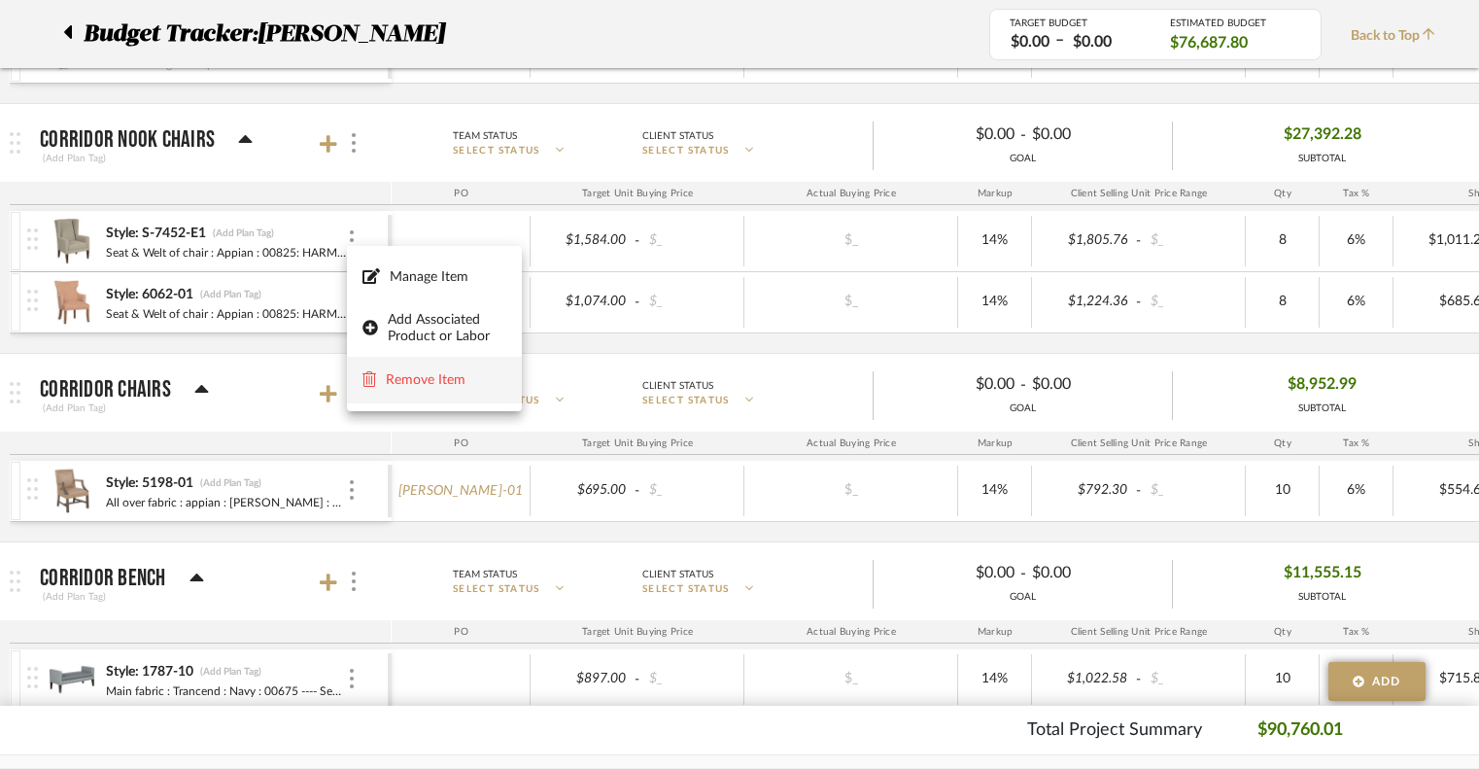
click at [399, 385] on span "Remove Item" at bounding box center [446, 380] width 120 height 17
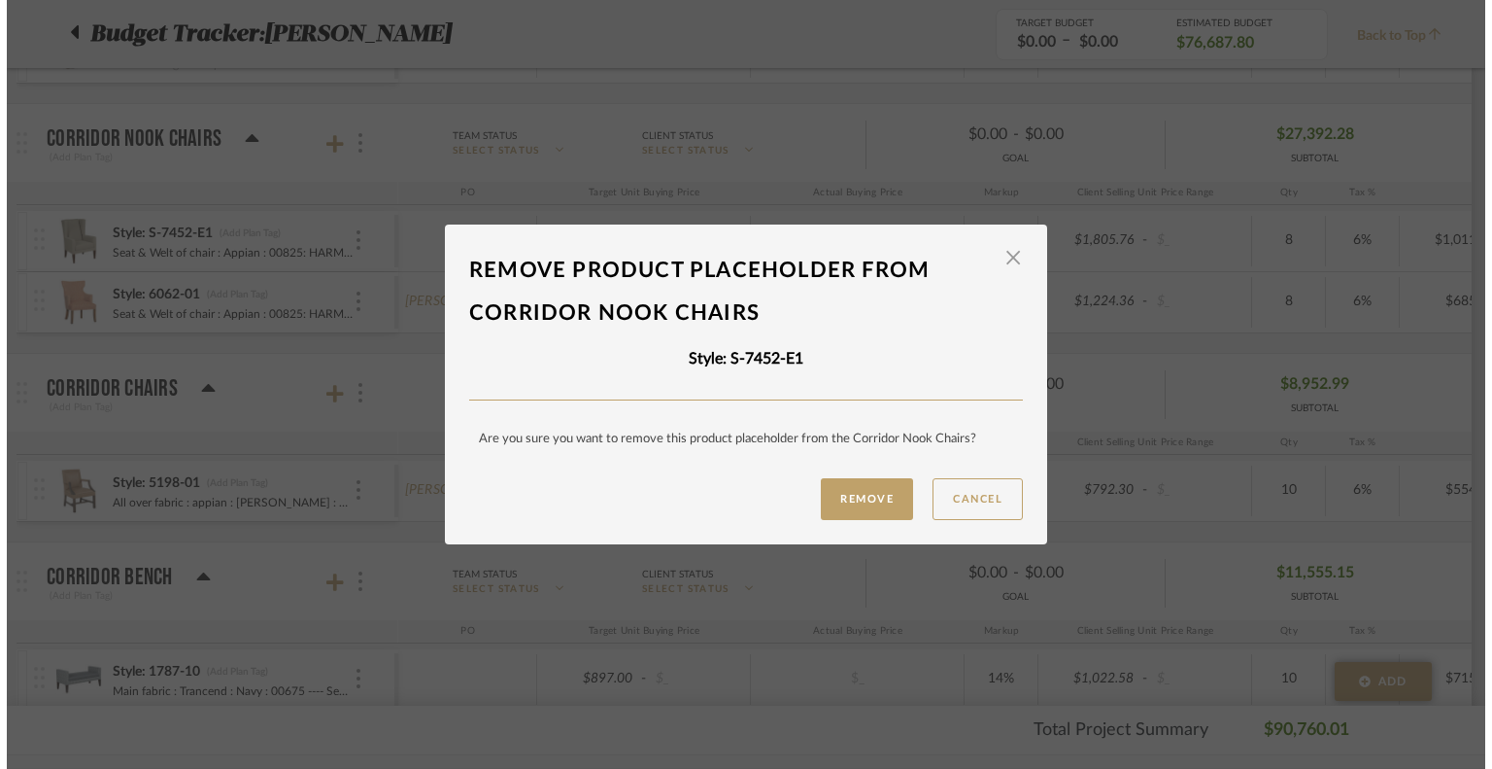
scroll to position [0, 0]
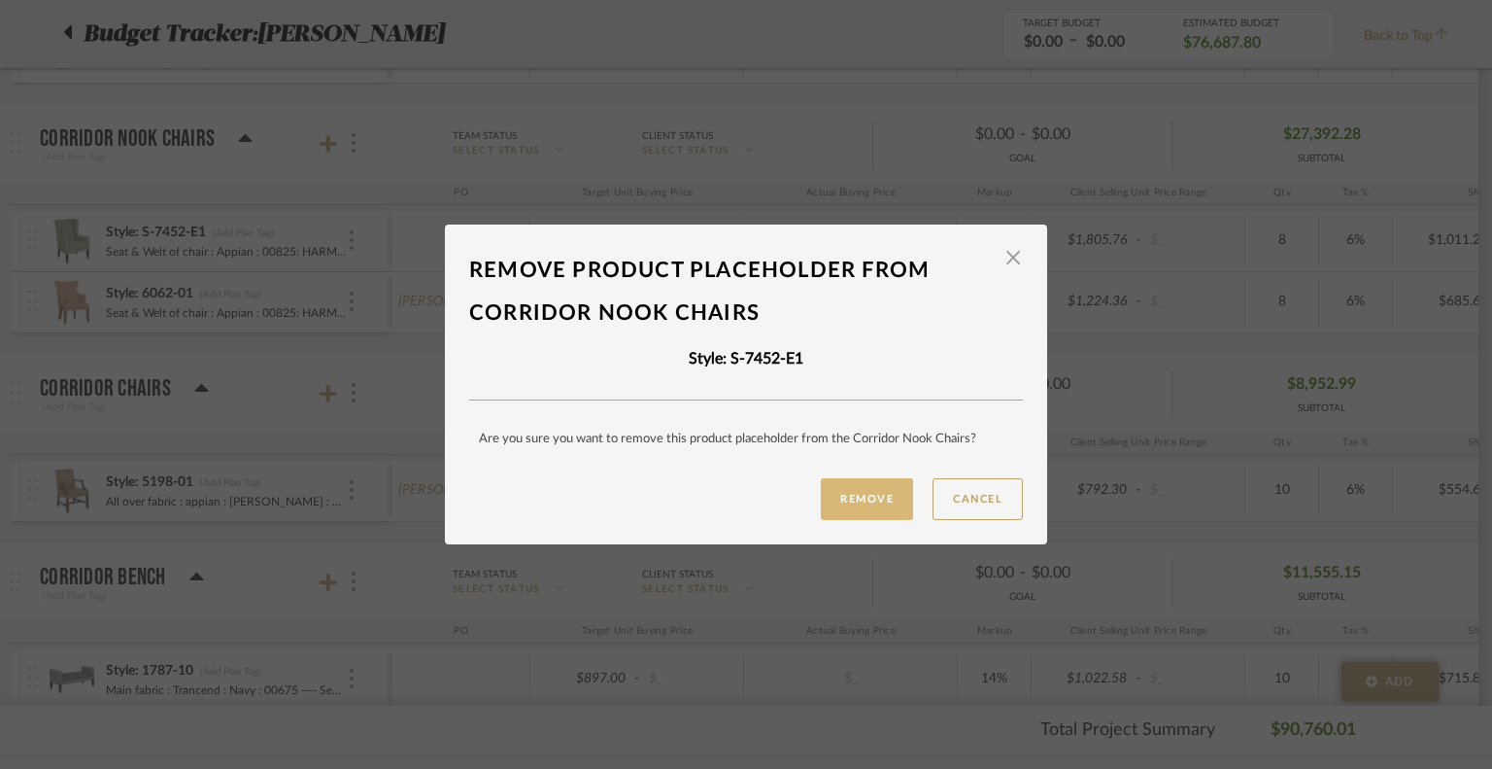
click at [837, 495] on button "Remove" at bounding box center [867, 499] width 92 height 42
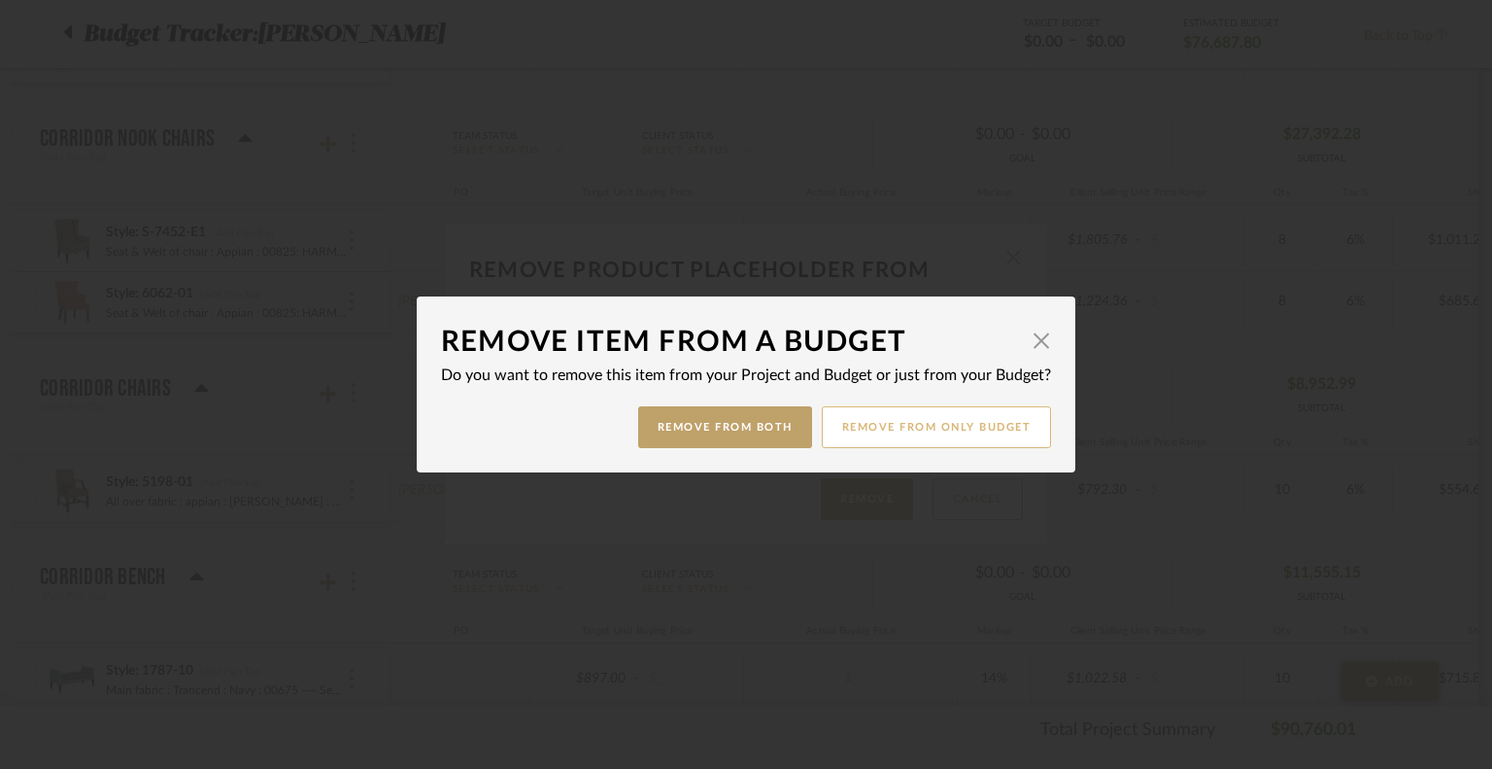
click at [902, 429] on button "Remove from only Budget" at bounding box center [937, 427] width 230 height 42
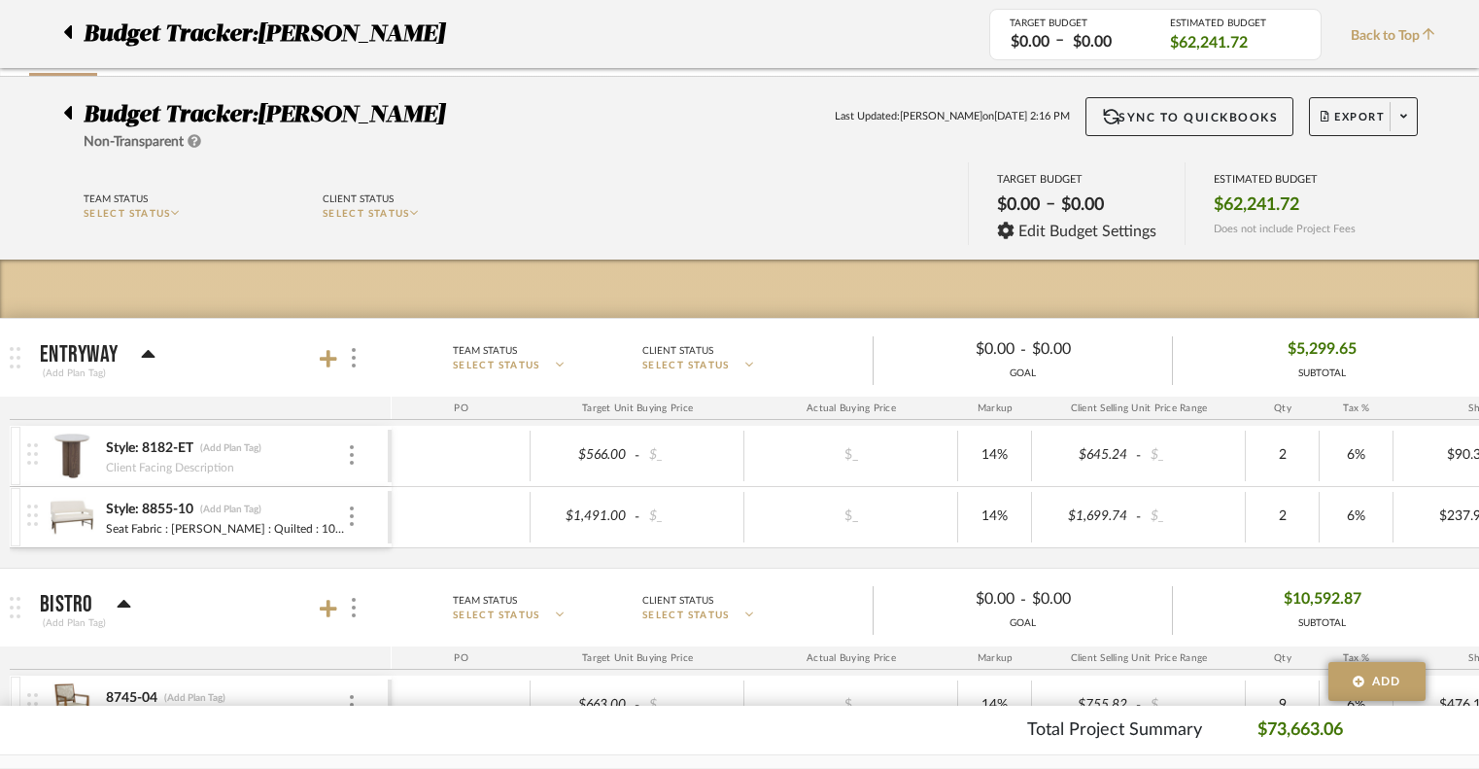
scroll to position [34, 0]
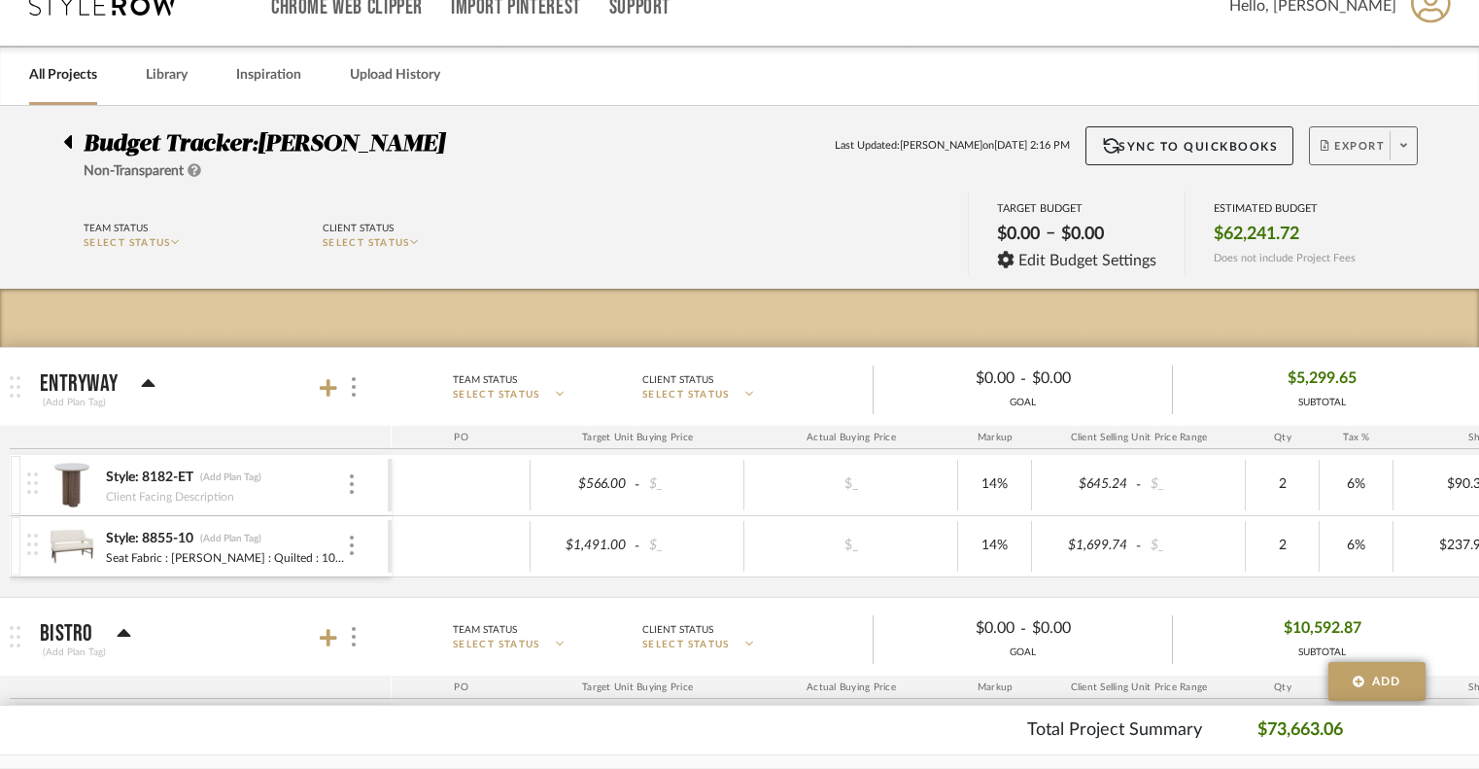
click at [1110, 148] on span at bounding box center [1402, 145] width 27 height 29
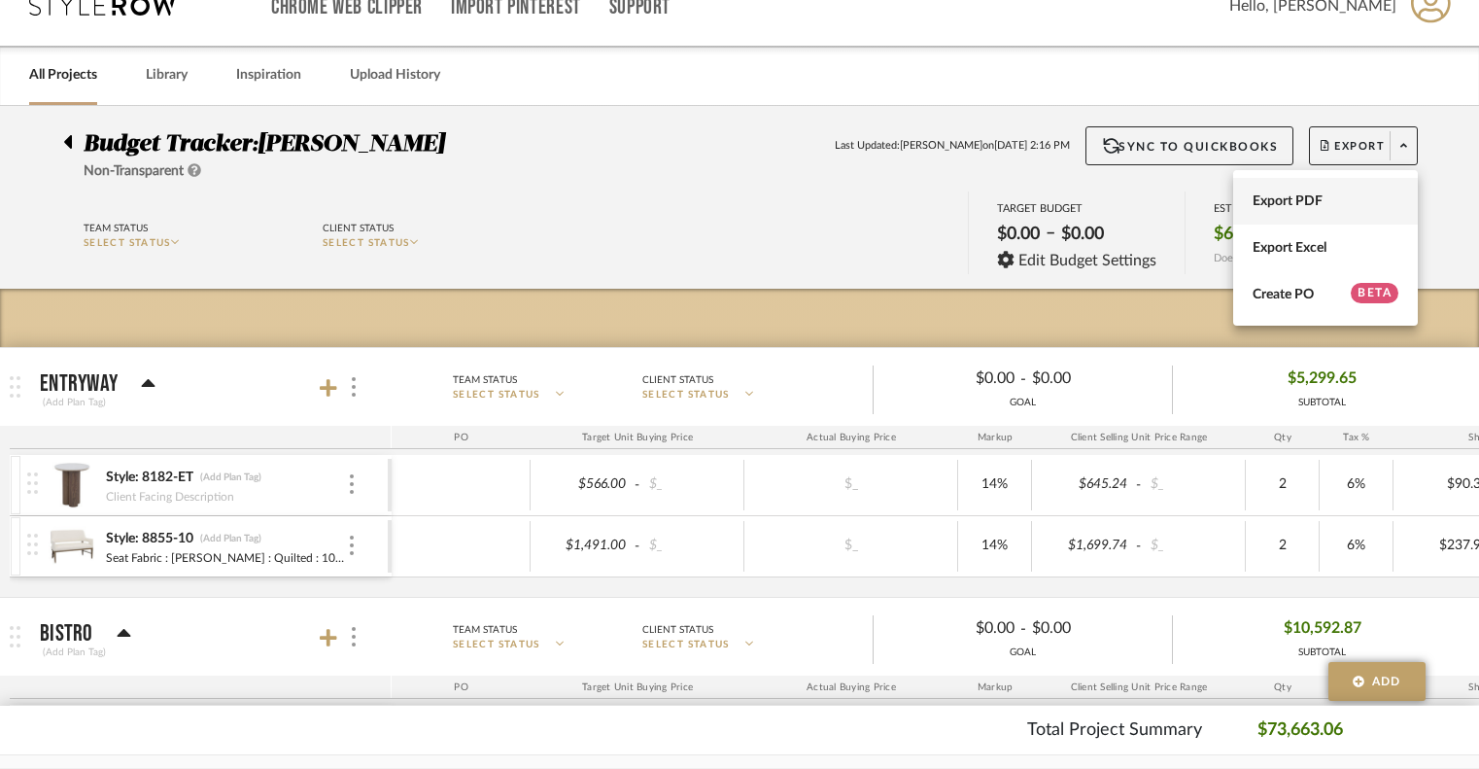
click at [1110, 188] on button "Export PDF" at bounding box center [1325, 201] width 185 height 47
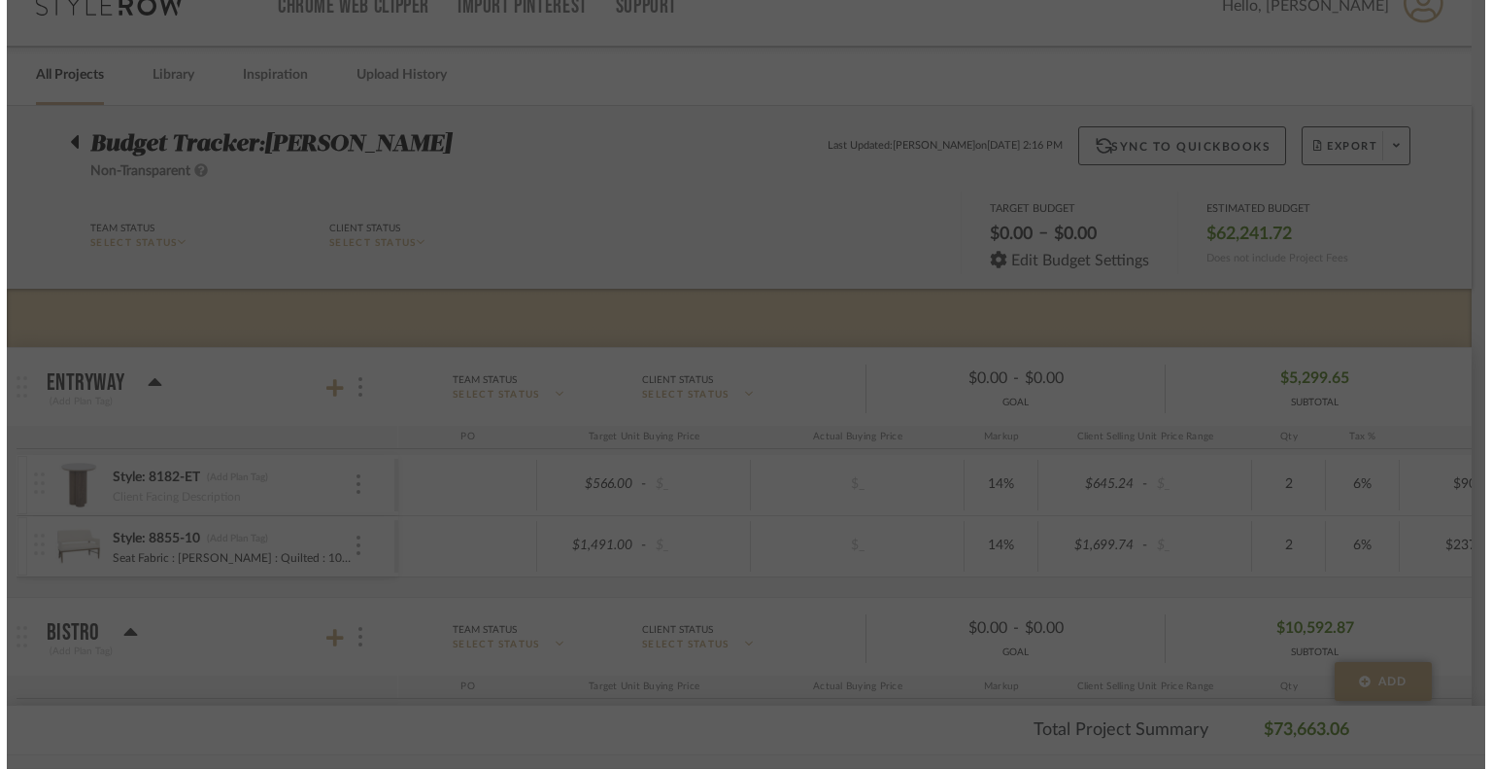
scroll to position [0, 0]
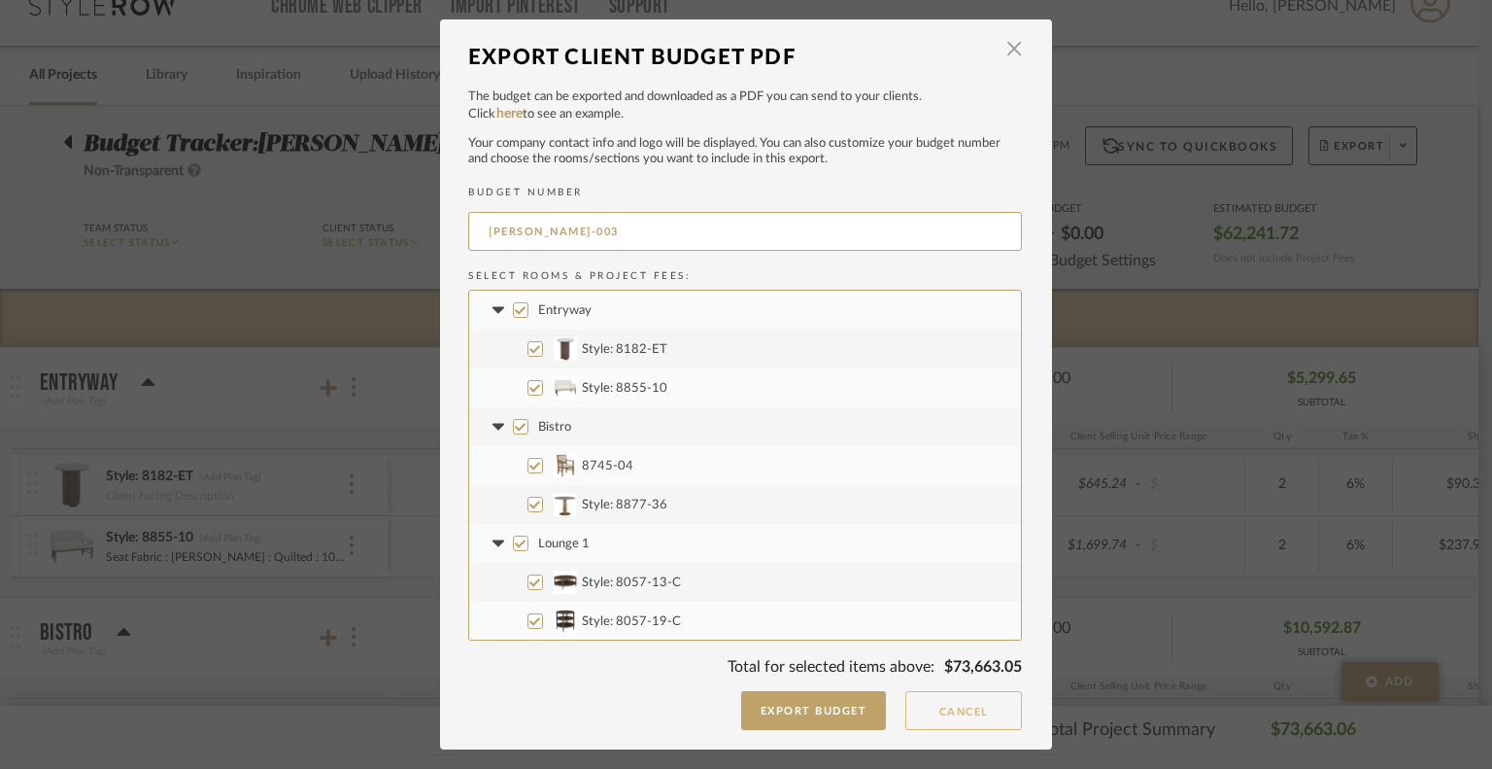
click at [927, 713] on button "Cancel" at bounding box center [963, 710] width 117 height 39
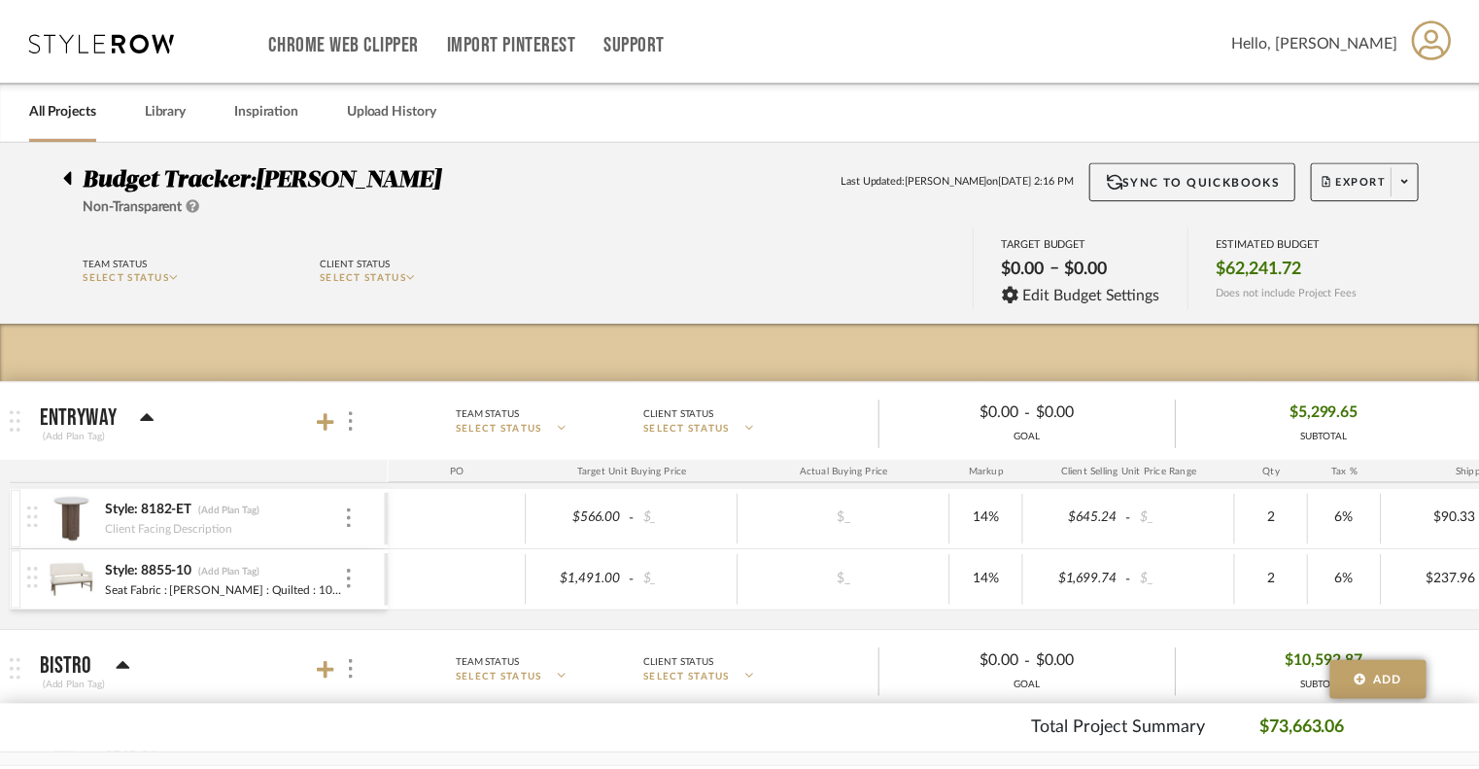
scroll to position [34, 0]
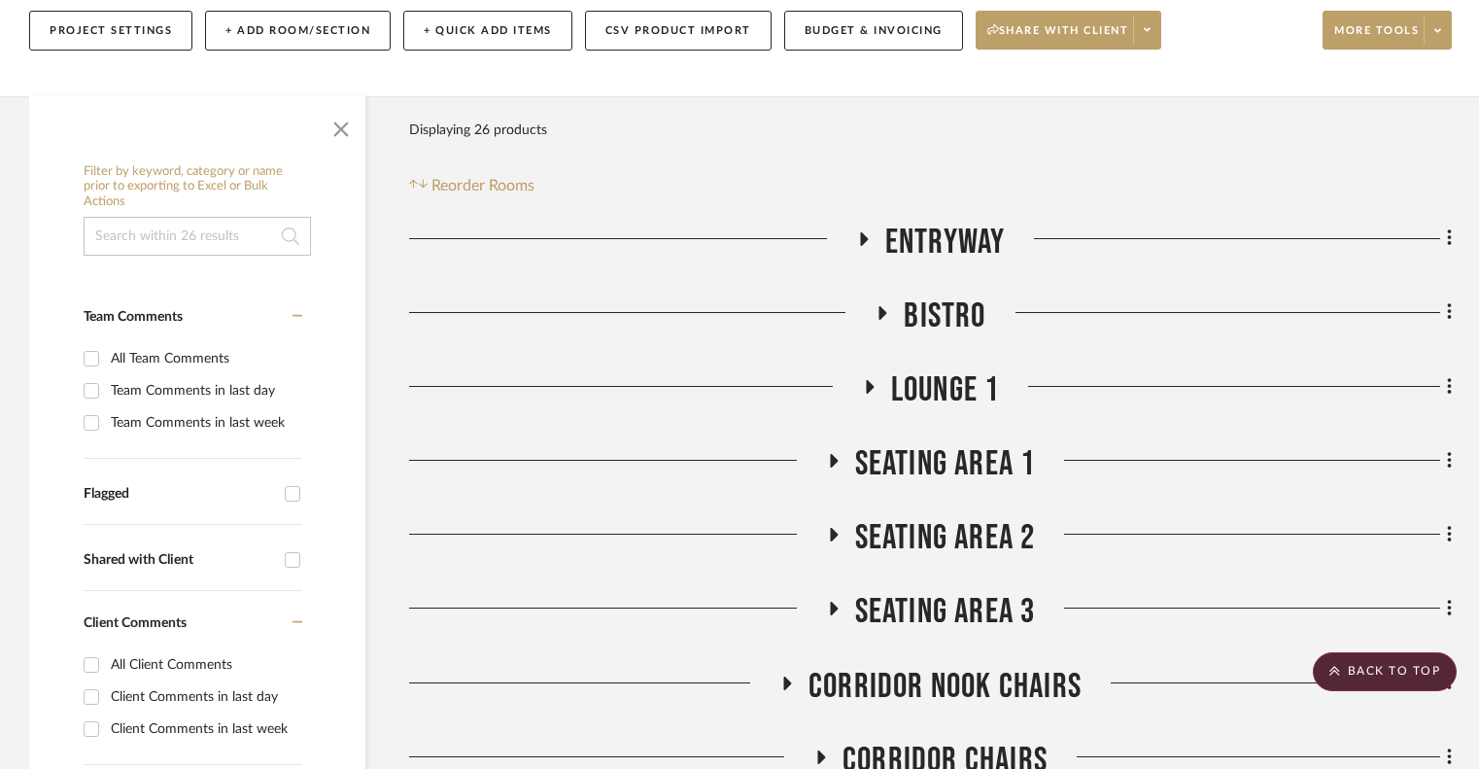
scroll to position [233, 0]
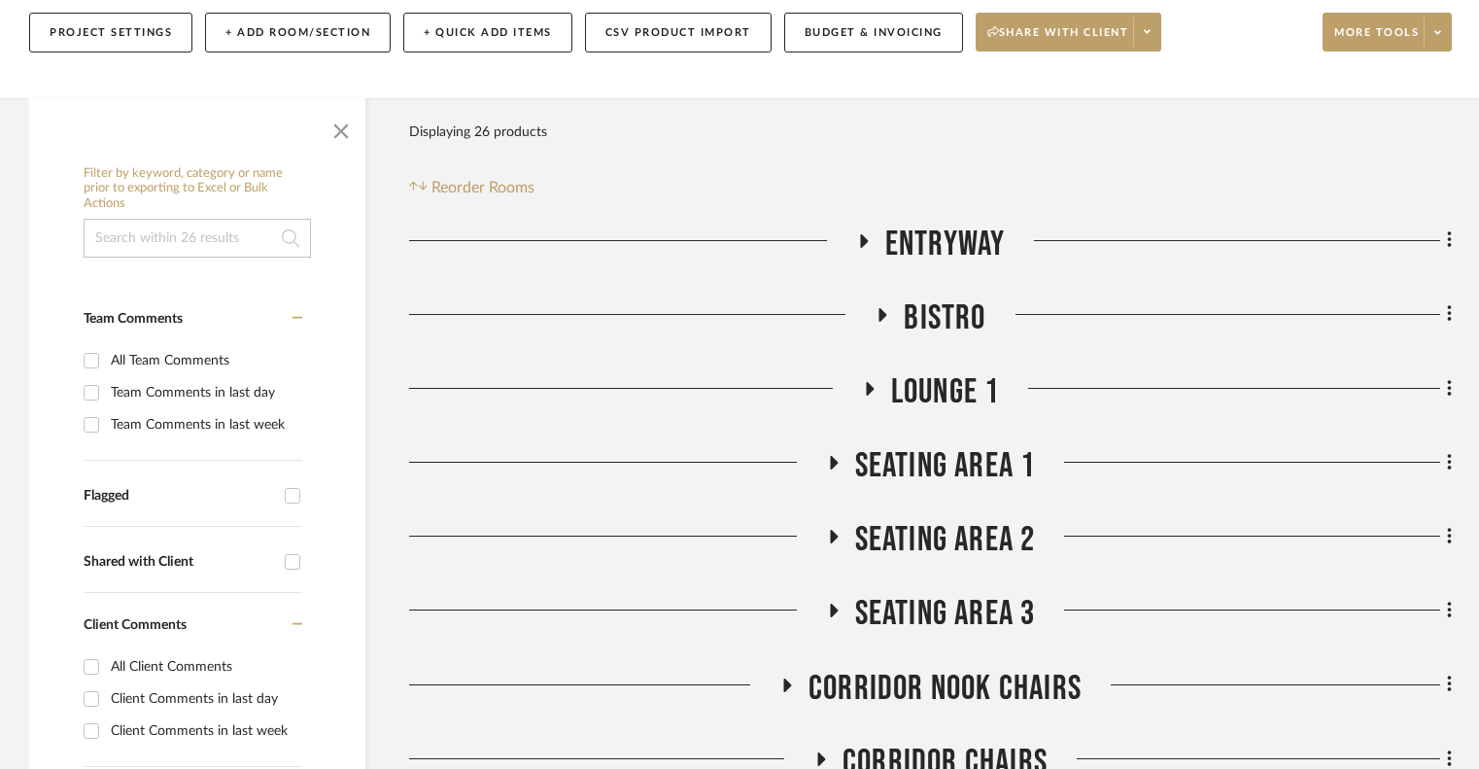
click at [835, 460] on icon at bounding box center [832, 463] width 23 height 15
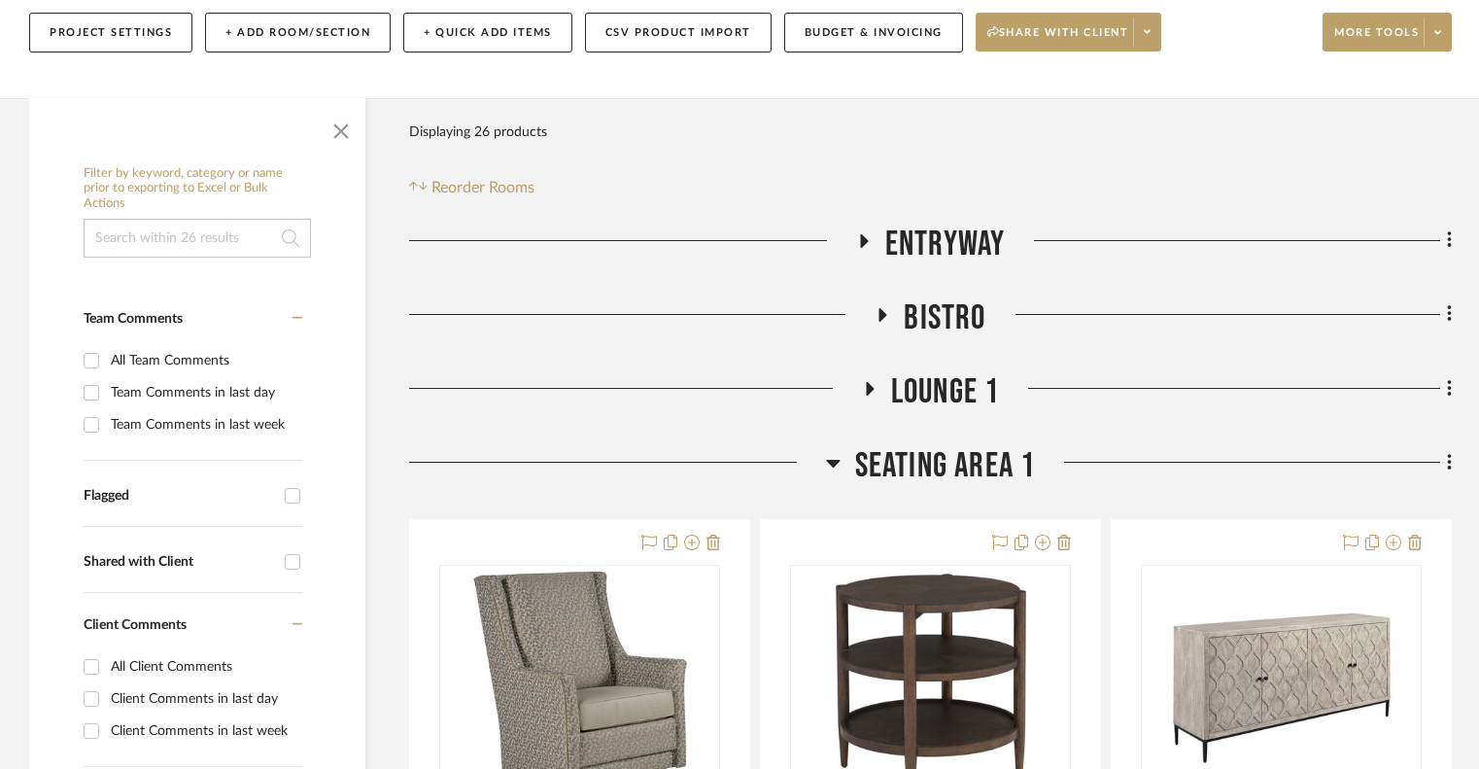
scroll to position [572, 0]
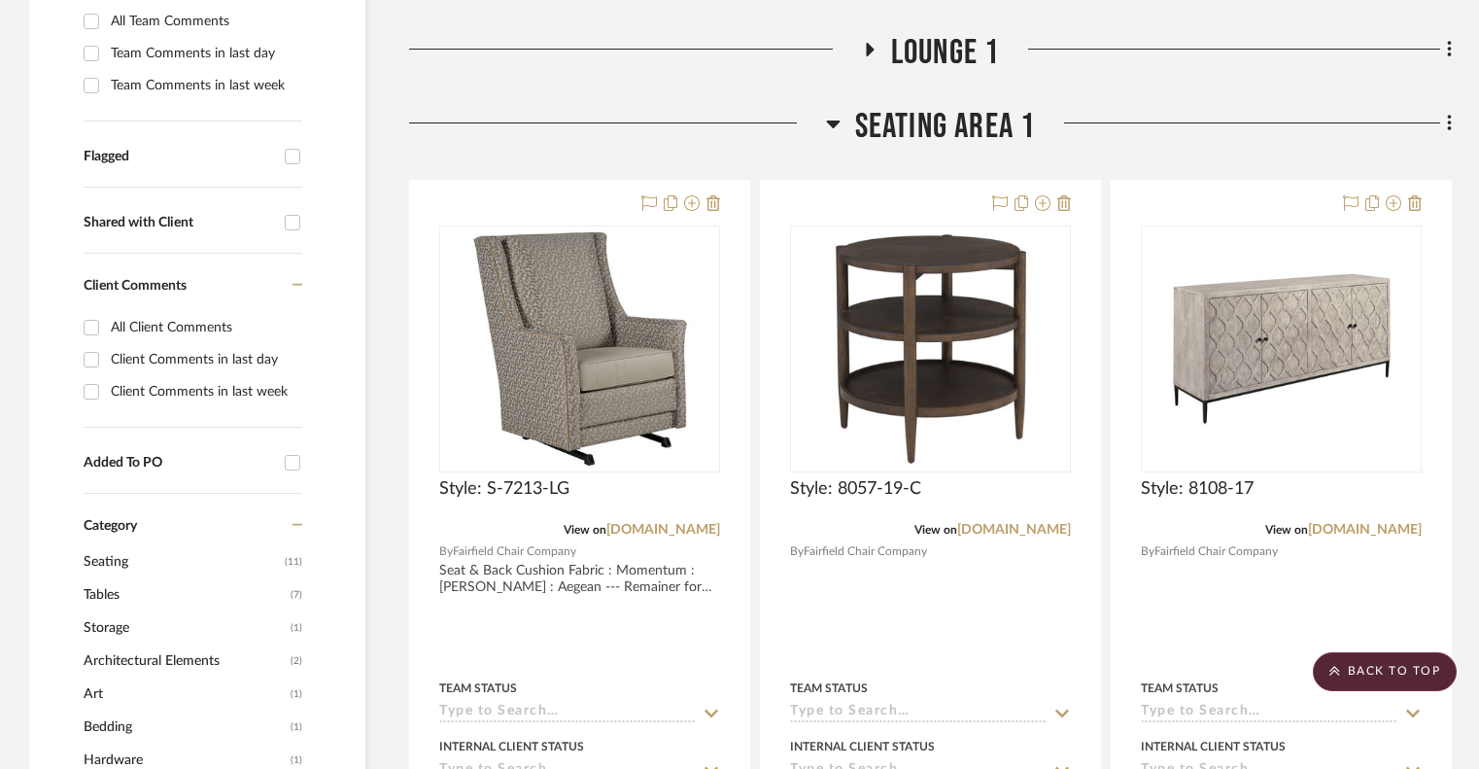
click at [833, 127] on icon at bounding box center [833, 124] width 14 height 8
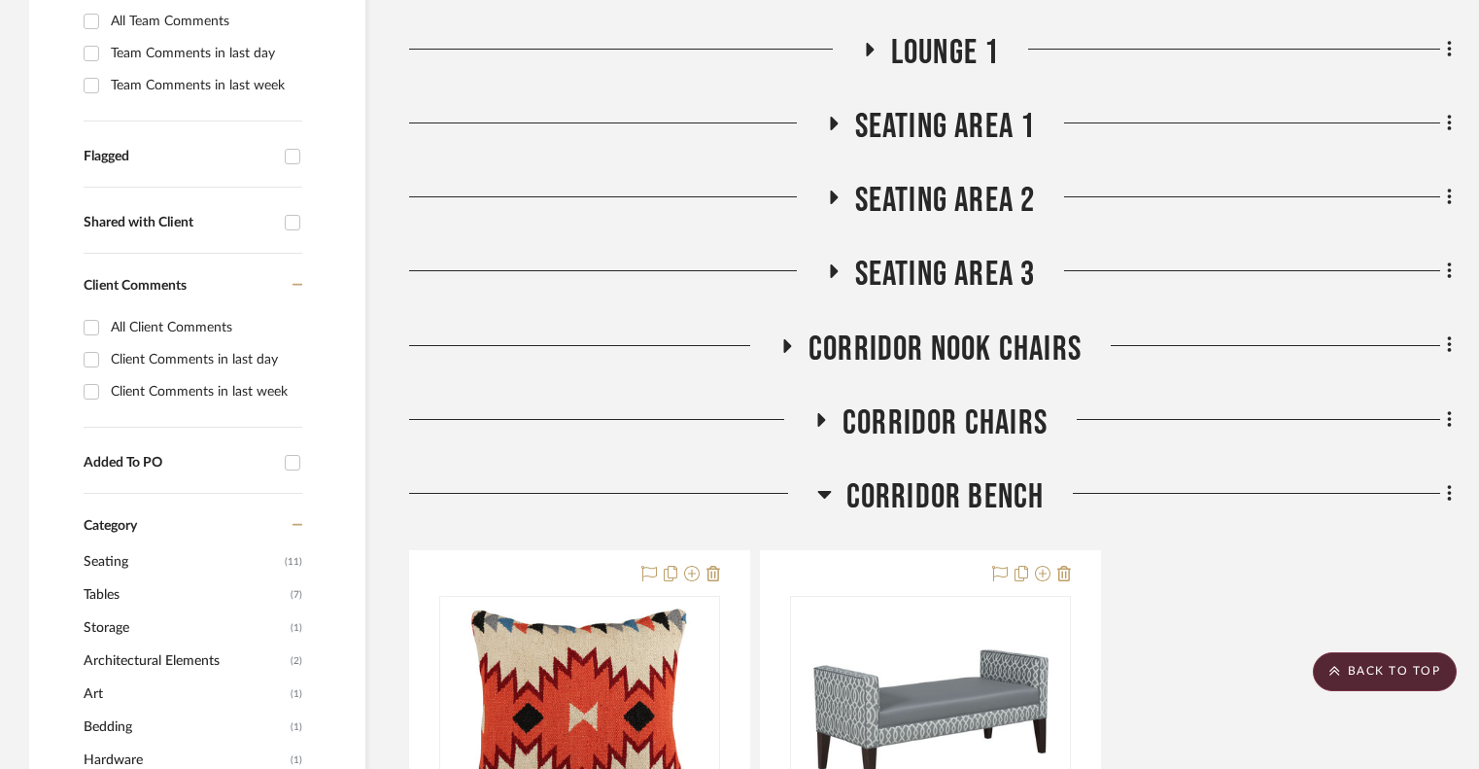
click at [836, 195] on icon at bounding box center [832, 197] width 23 height 15
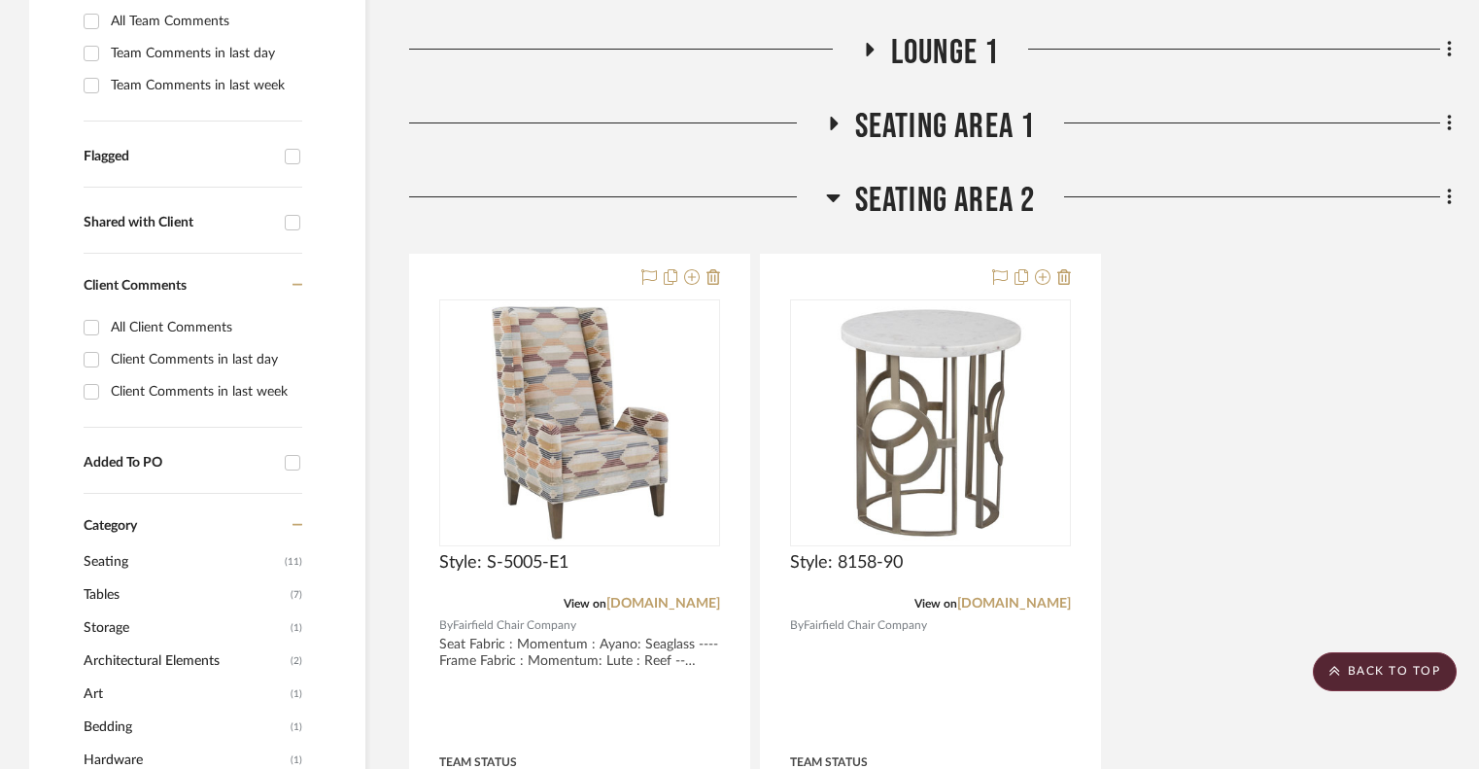
click at [836, 195] on icon at bounding box center [833, 198] width 14 height 8
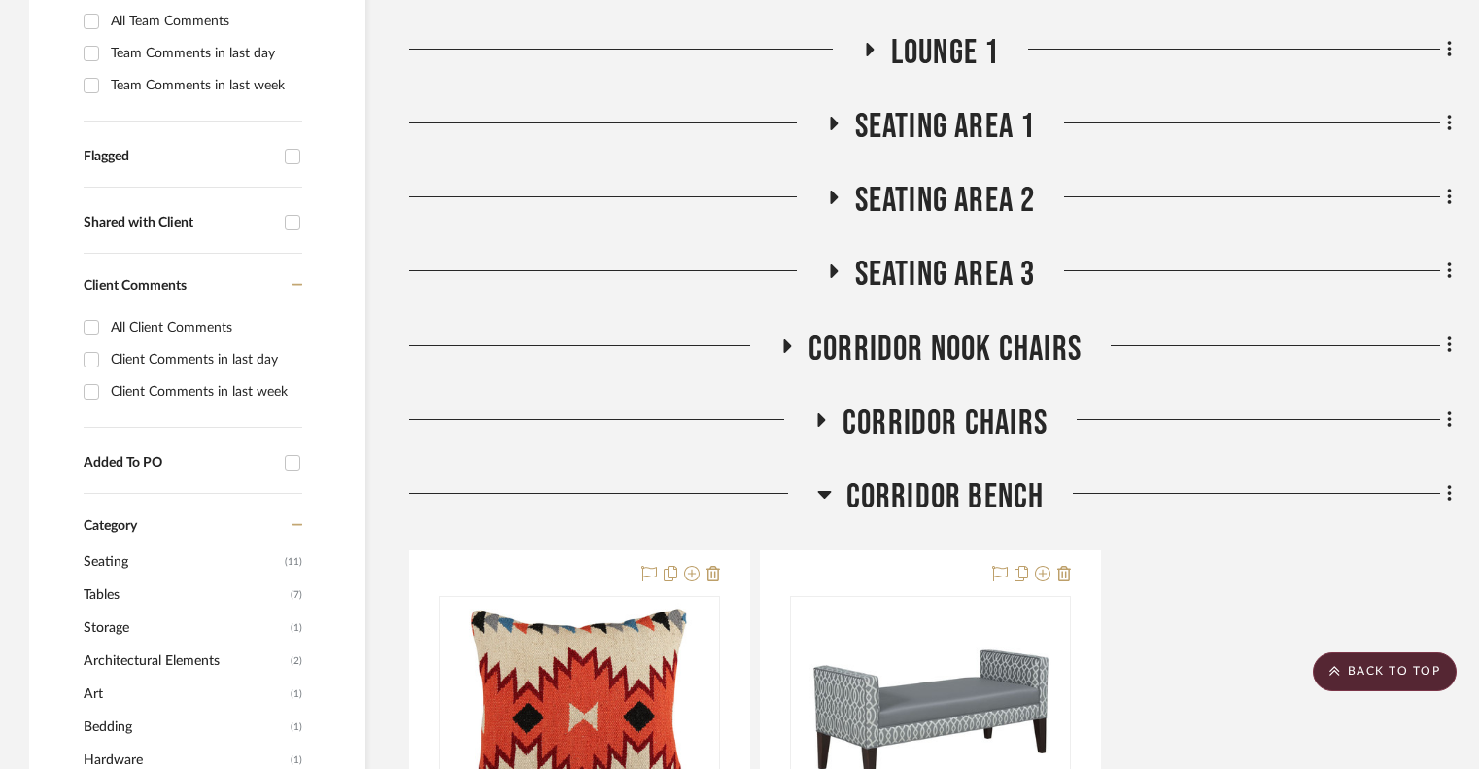
scroll to position [608, 0]
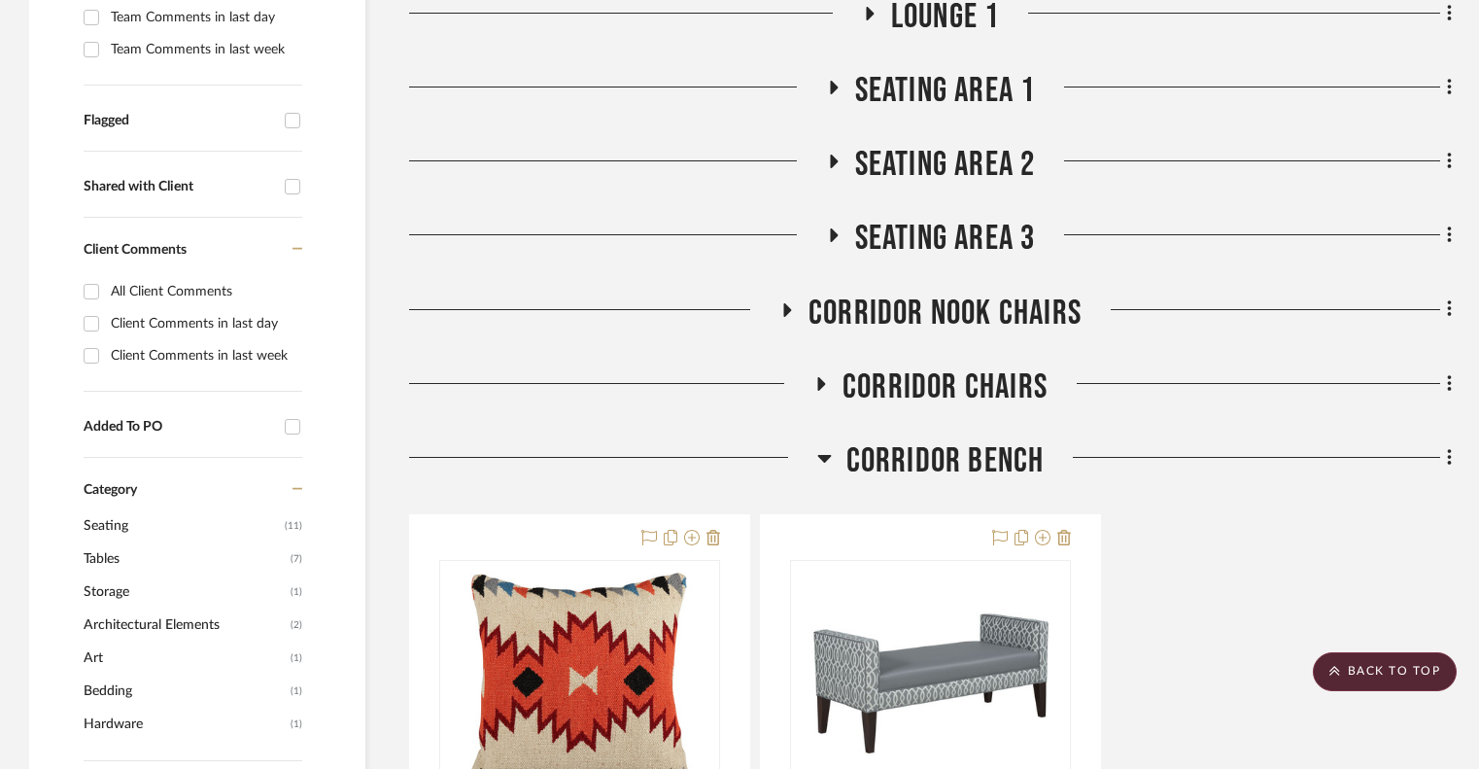
click at [831, 231] on icon at bounding box center [834, 235] width 8 height 14
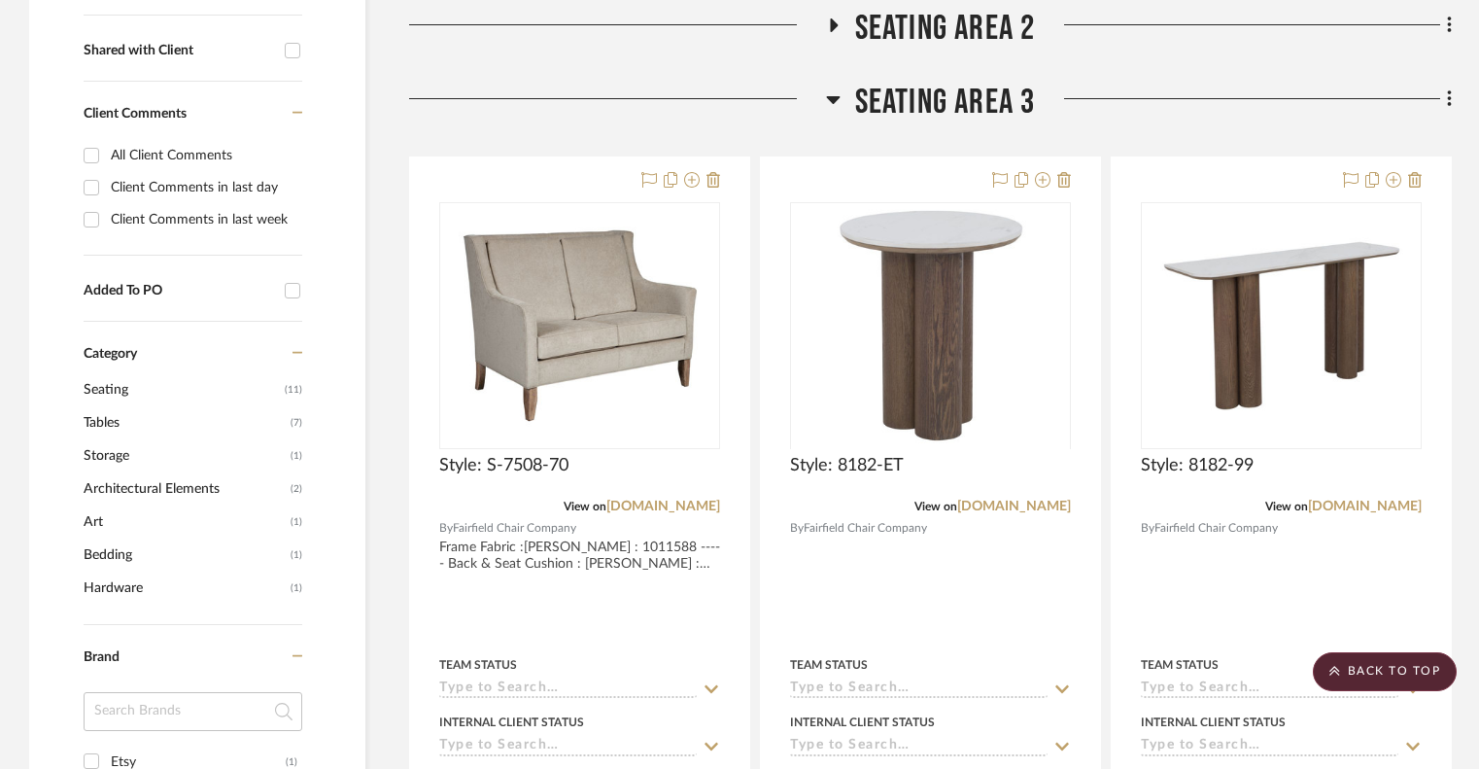
scroll to position [749, 0]
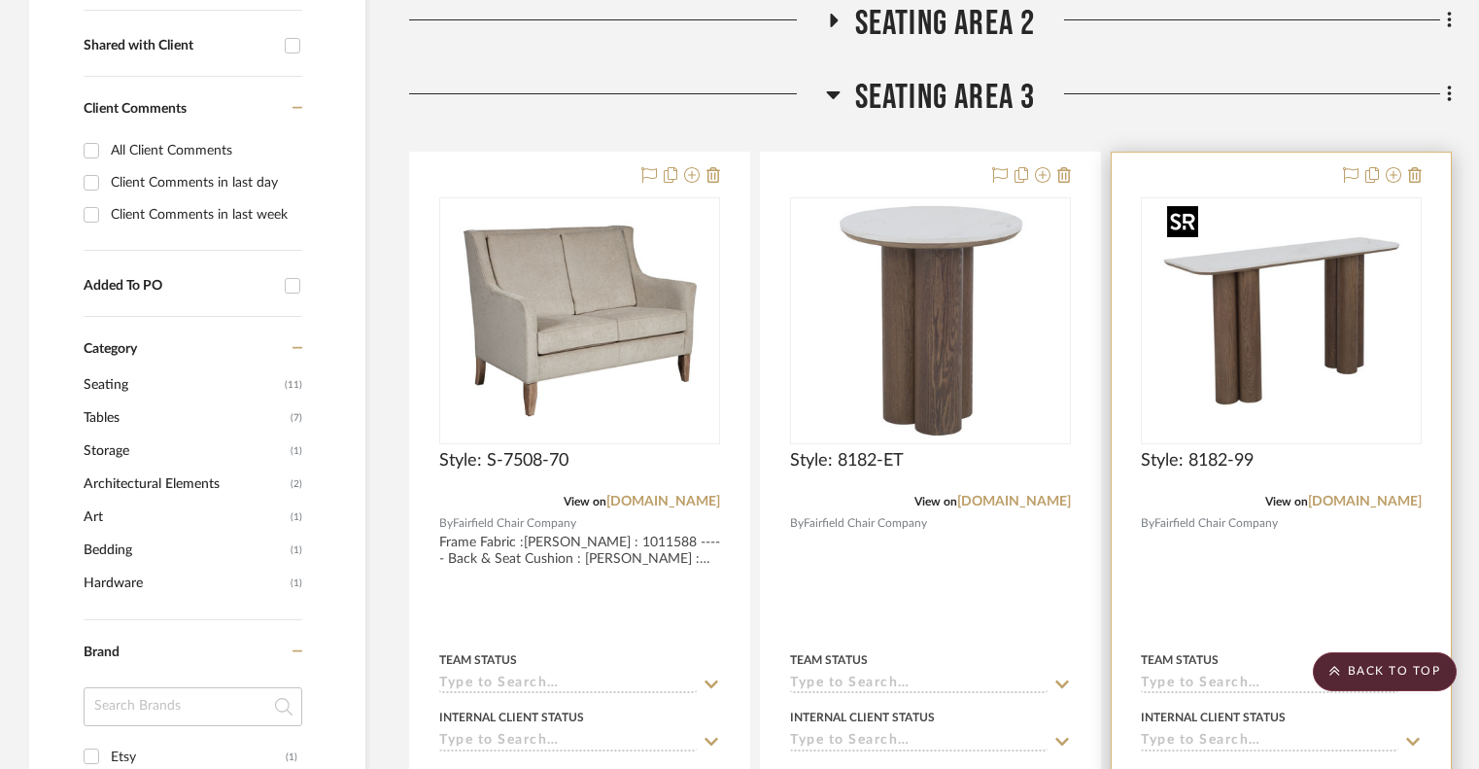
click at [1261, 289] on img "0" at bounding box center [1281, 320] width 243 height 243
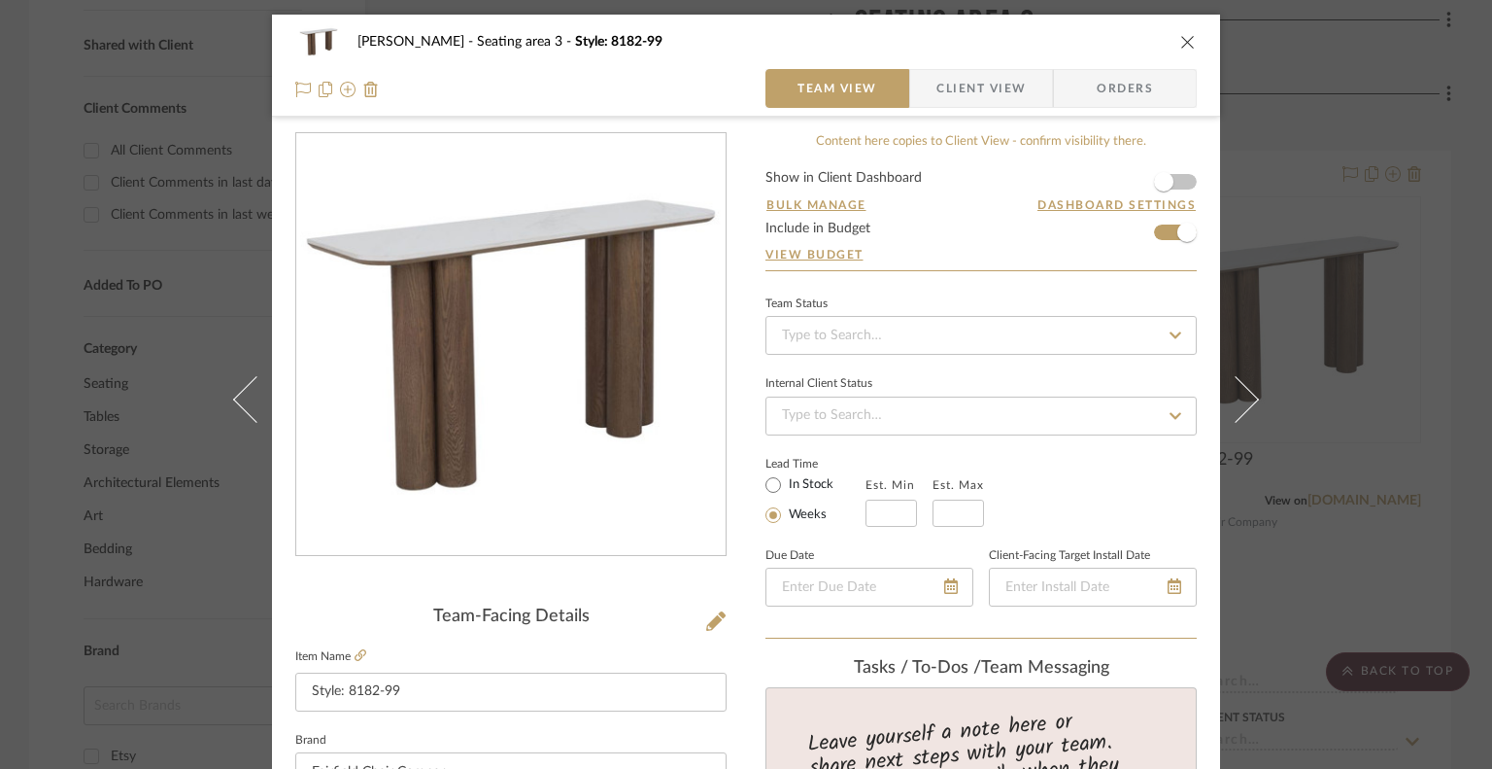
scroll to position [264, 0]
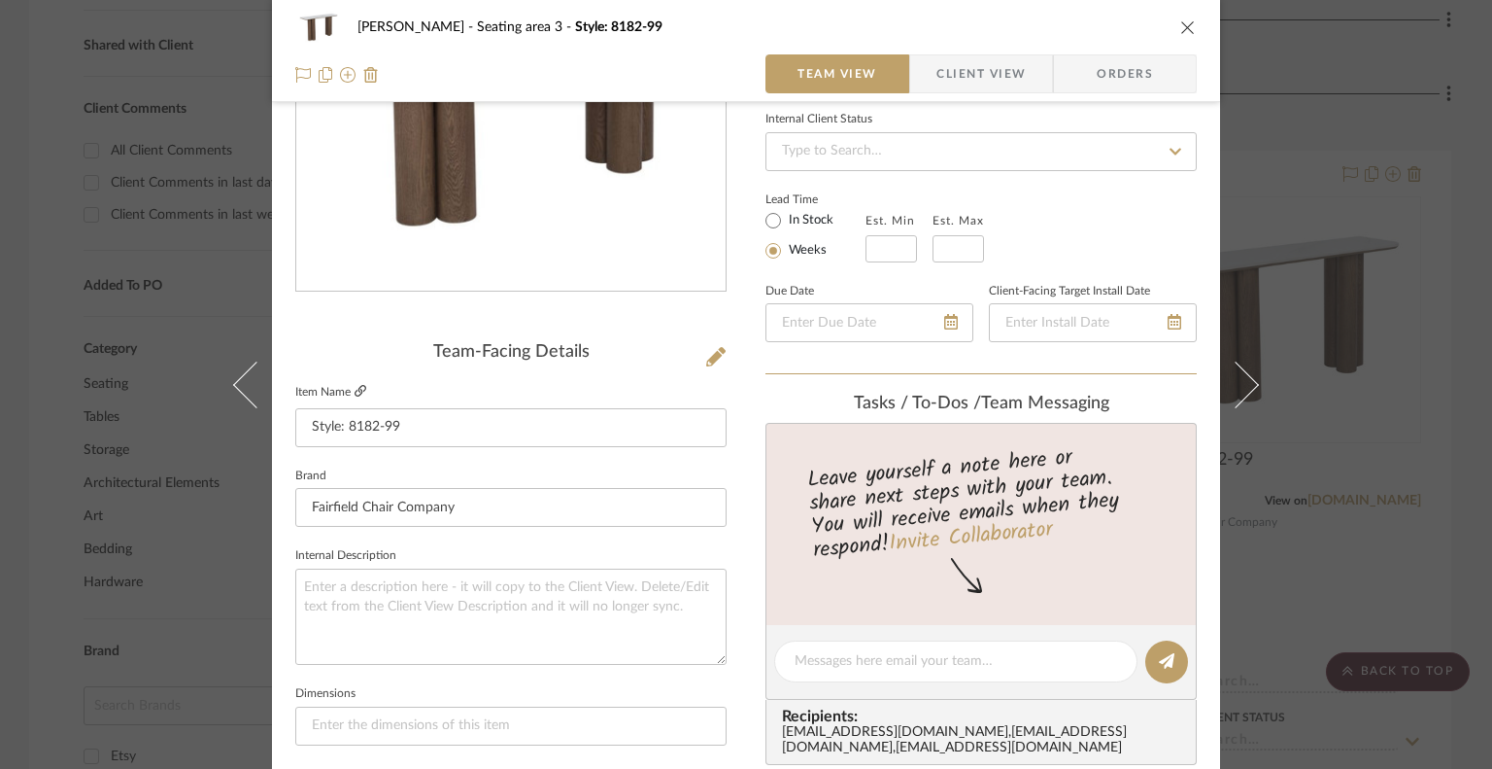
click at [355, 392] on icon at bounding box center [361, 391] width 12 height 12
click at [1181, 23] on icon "close" at bounding box center [1188, 27] width 16 height 16
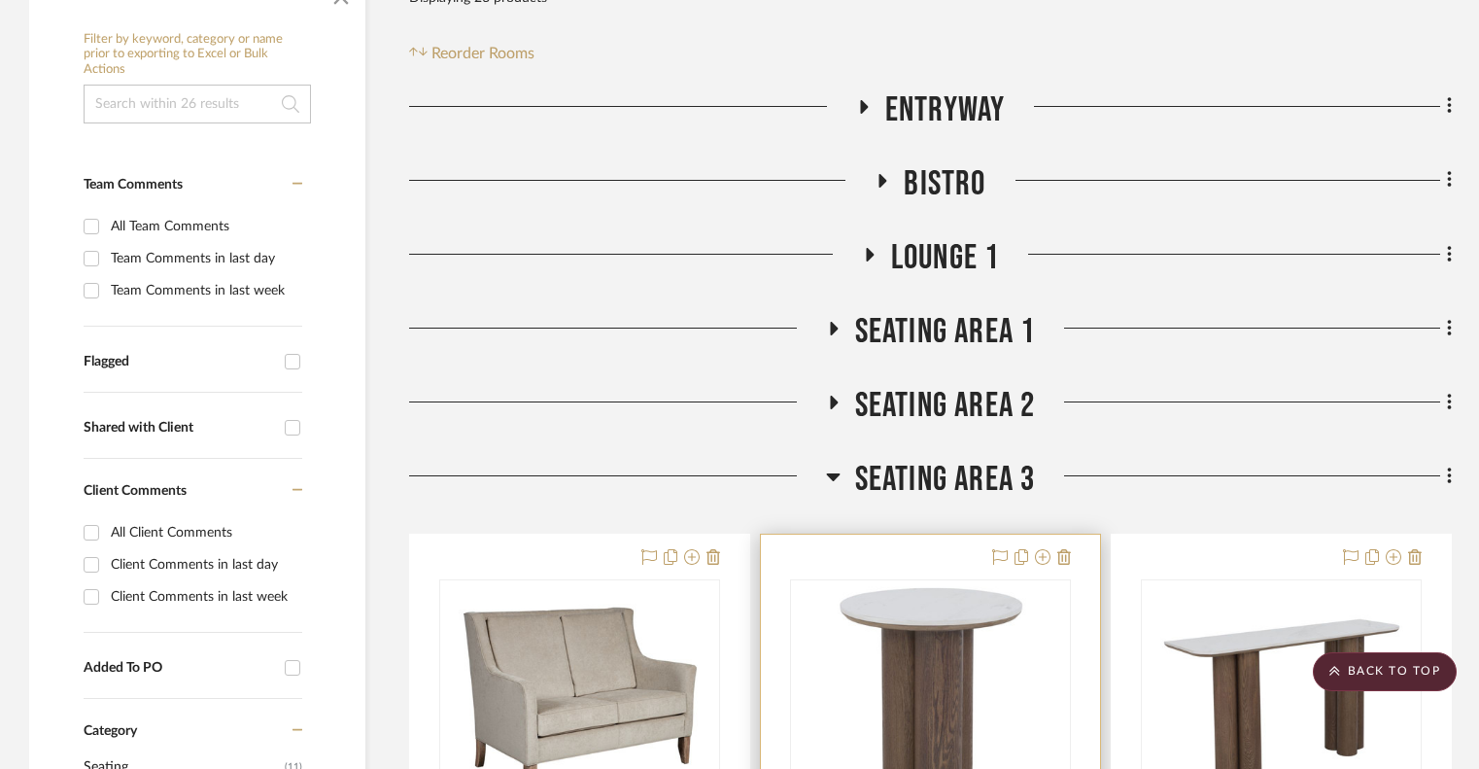
scroll to position [366, 0]
click at [832, 320] on h3 "Seating area 1" at bounding box center [931, 333] width 210 height 42
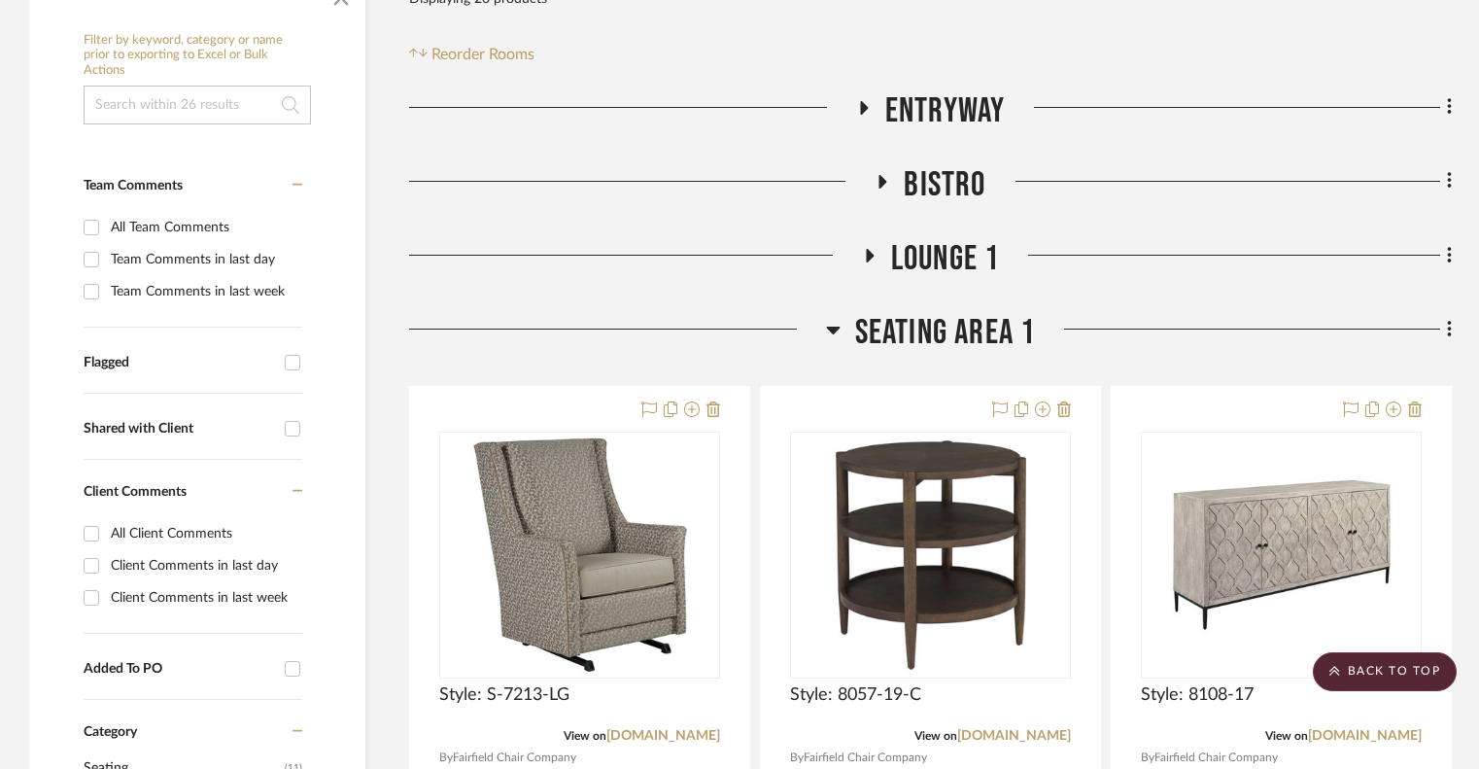
scroll to position [379, 0]
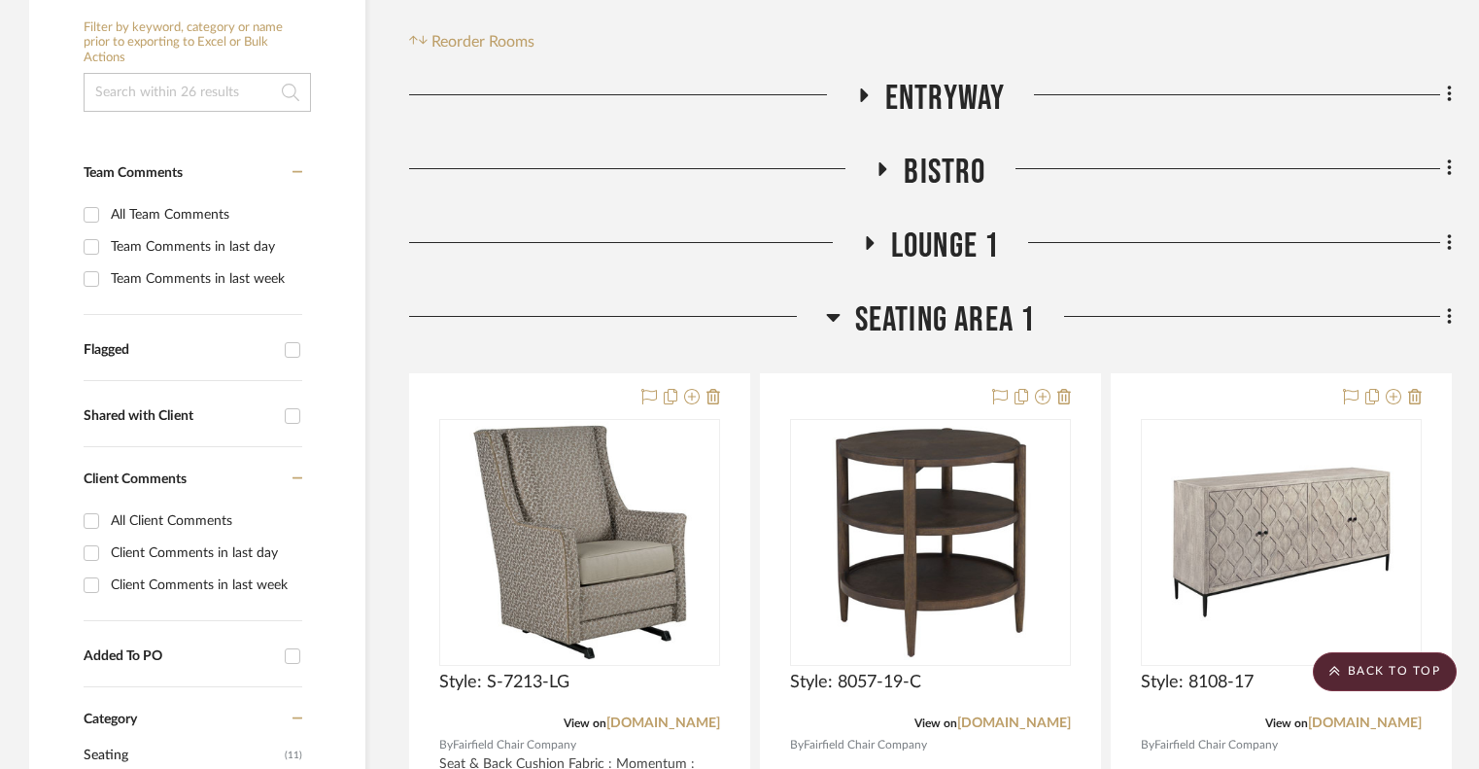
click at [832, 320] on icon at bounding box center [833, 318] width 14 height 8
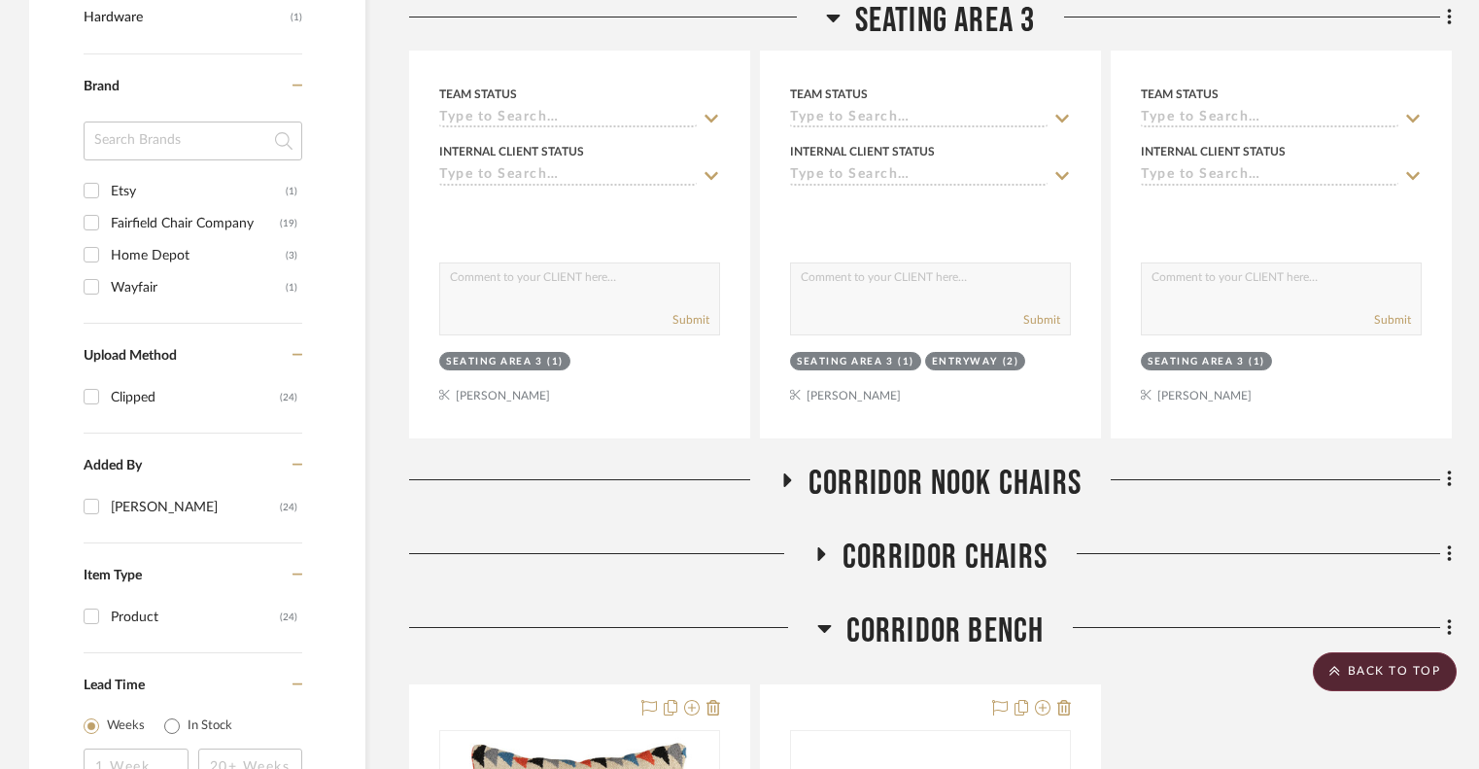
scroll to position [1542, 0]
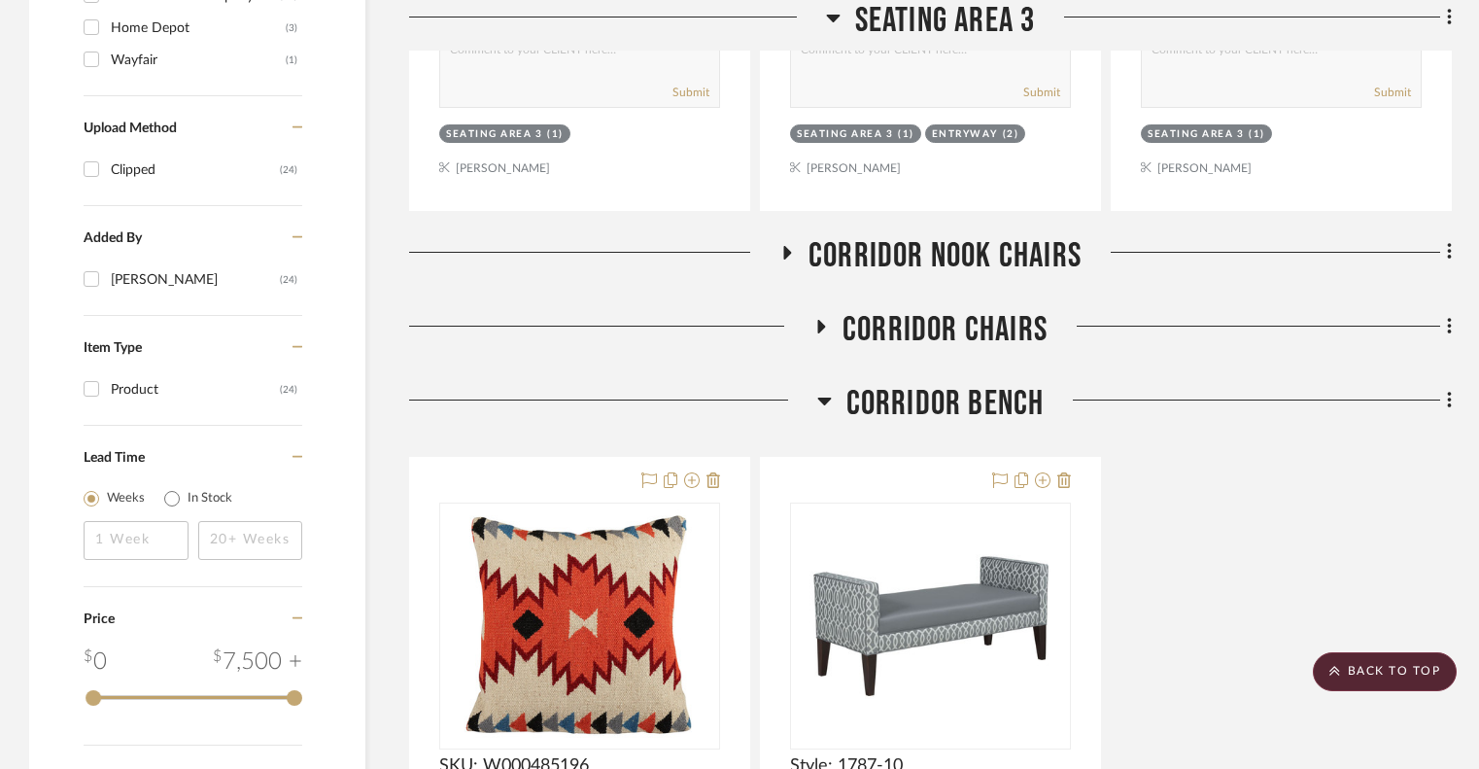
click at [825, 322] on icon at bounding box center [820, 326] width 23 height 15
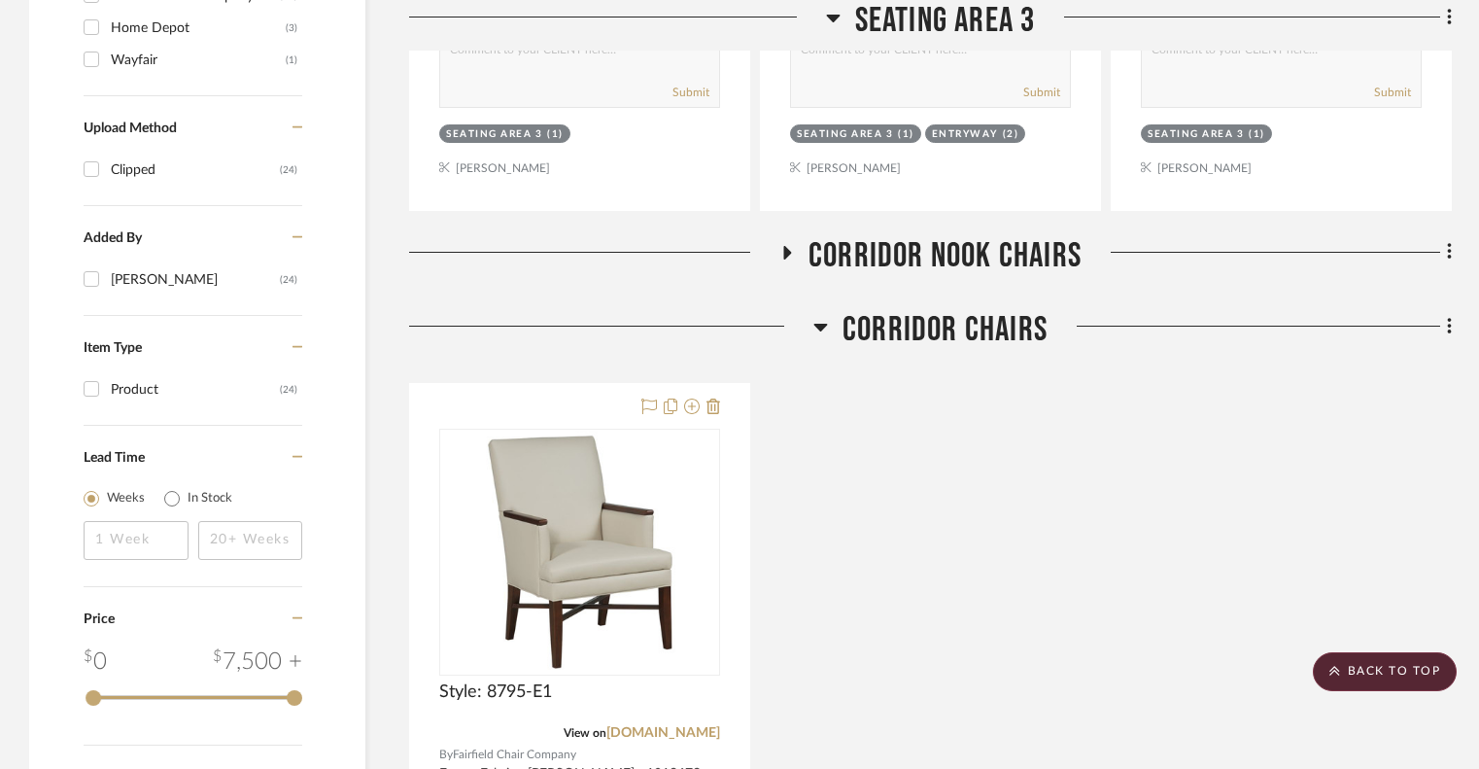
click at [791, 248] on icon at bounding box center [786, 252] width 23 height 15
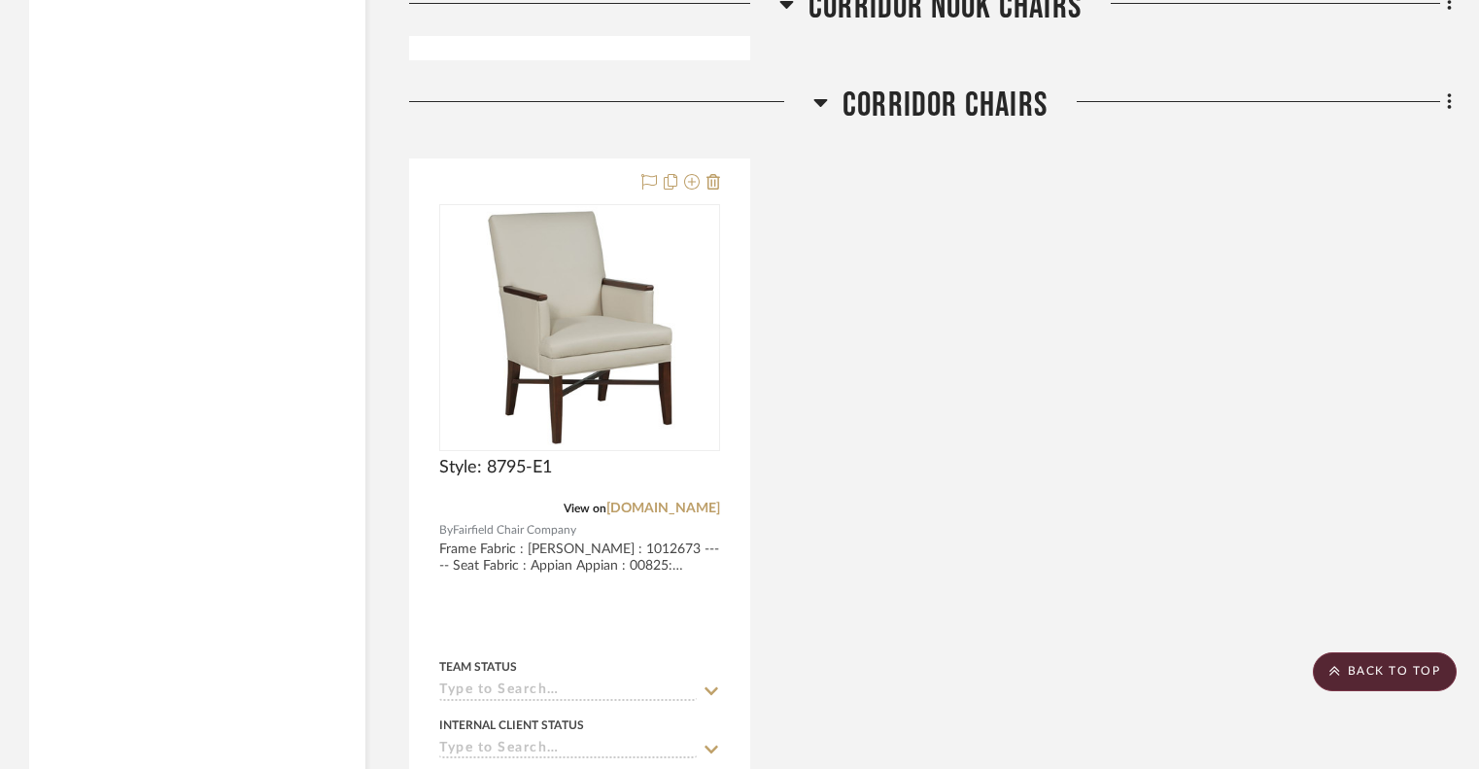
scroll to position [2649, 0]
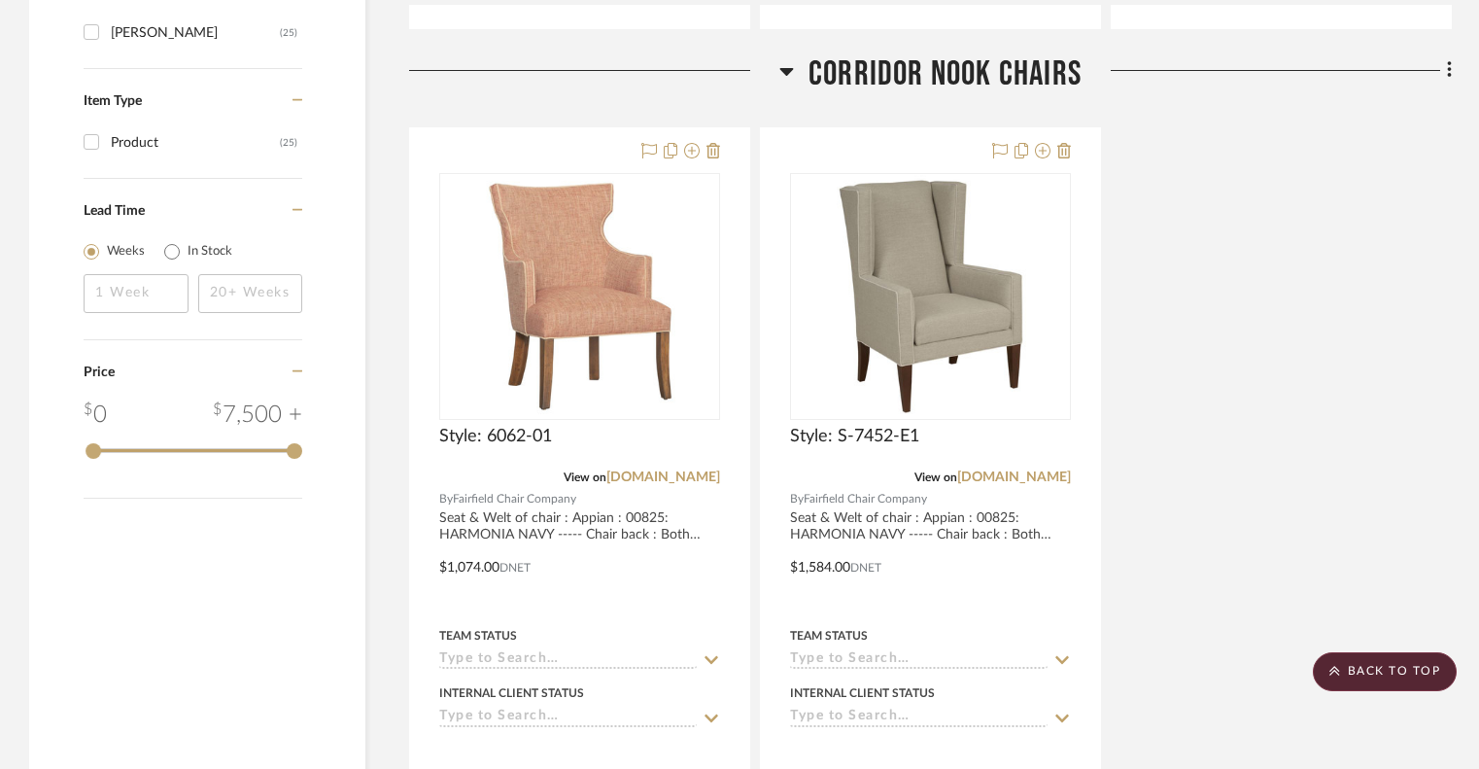
scroll to position [1715, 0]
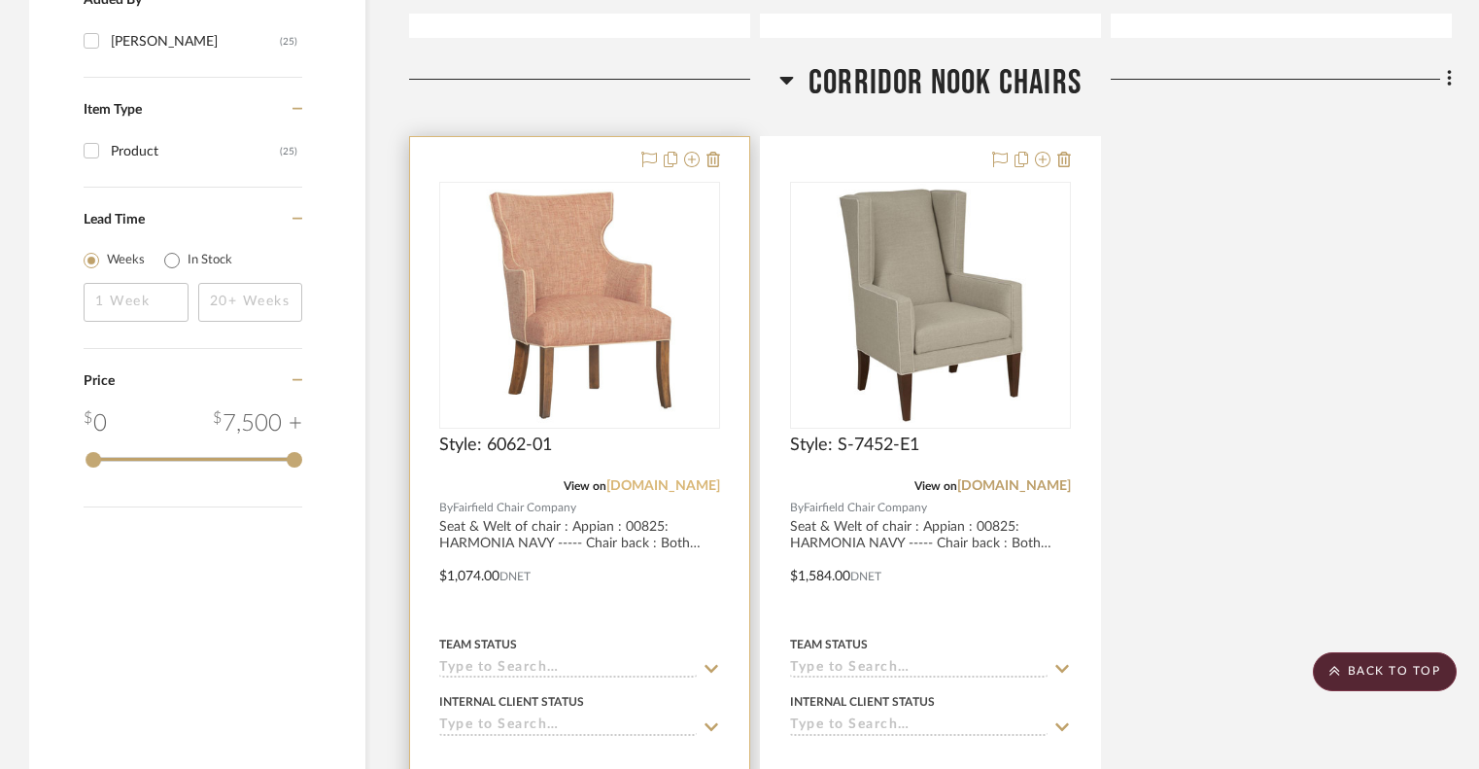
click at [683, 486] on link "[DOMAIN_NAME]" at bounding box center [663, 486] width 114 height 14
